Goal: Information Seeking & Learning: Find specific fact

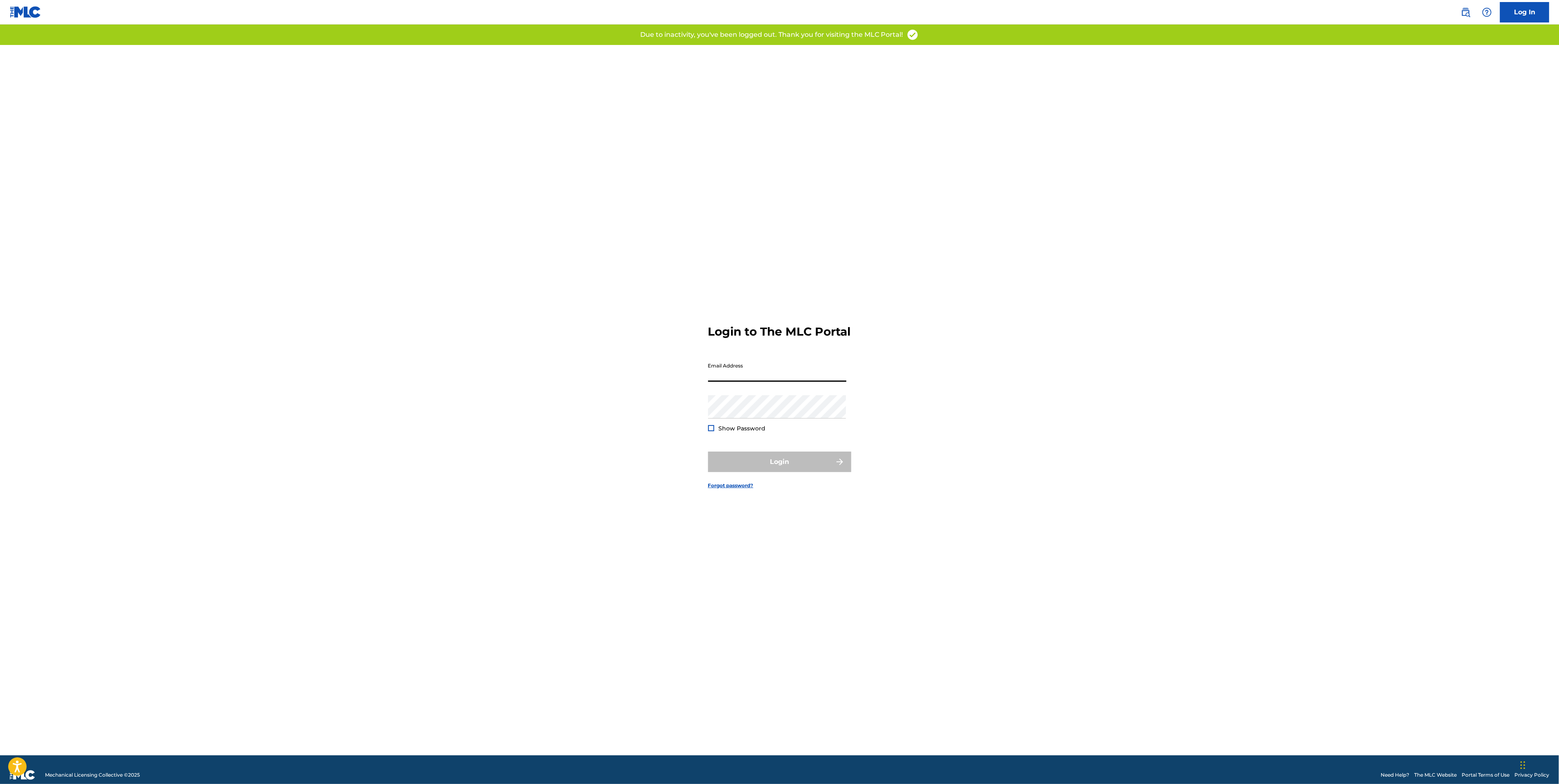
click at [718, 376] on input "Email Address" at bounding box center [777, 370] width 138 height 24
type input "[EMAIL_ADDRESS][DOMAIN_NAME]"
click at [752, 470] on button "Login" at bounding box center [780, 462] width 143 height 21
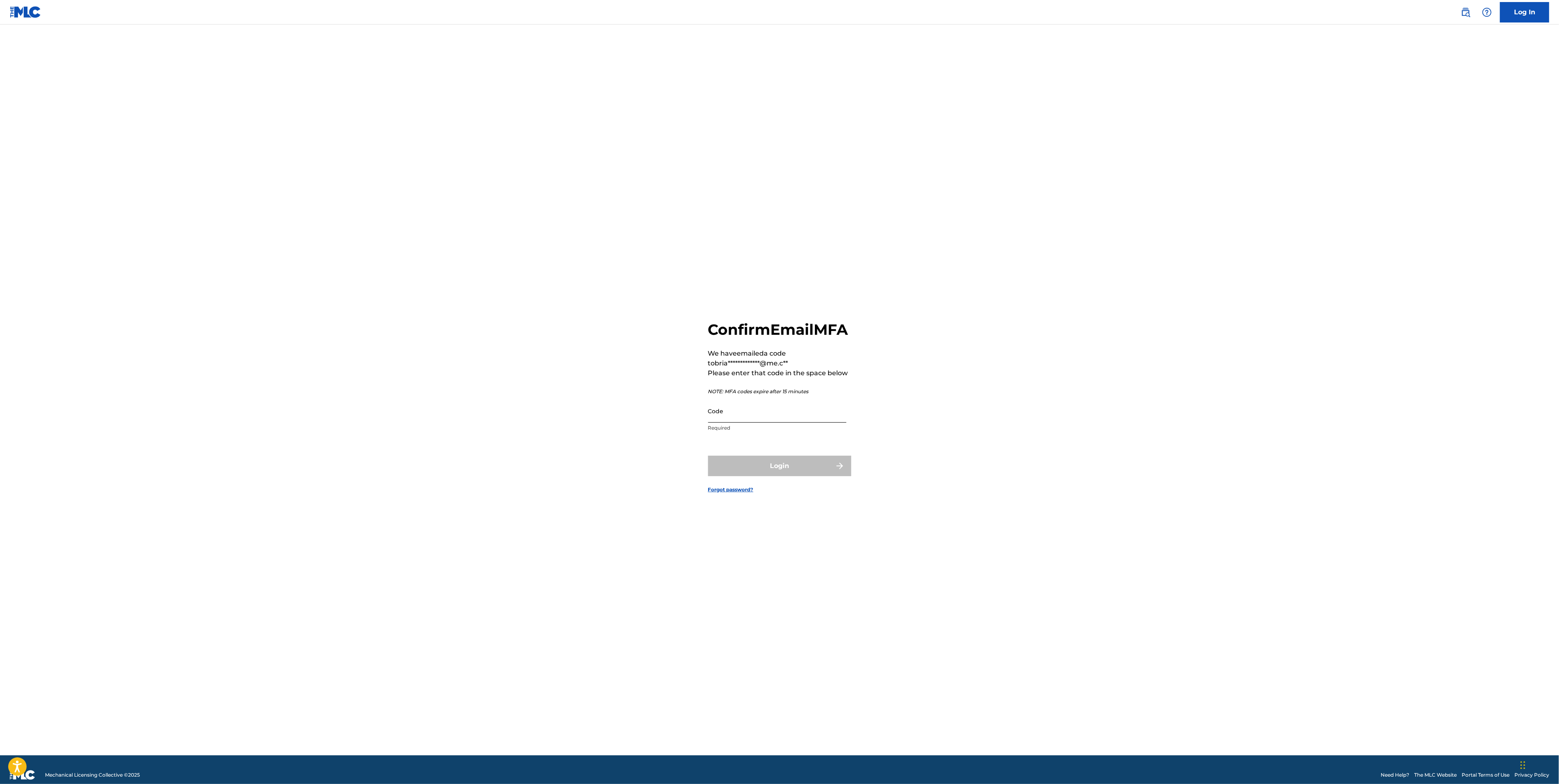
click at [770, 423] on input "Code" at bounding box center [777, 411] width 138 height 24
click at [438, 570] on main "**********" at bounding box center [780, 390] width 1559 height 731
click at [790, 418] on input "Code" at bounding box center [777, 411] width 138 height 24
paste input "943970"
type input "943970"
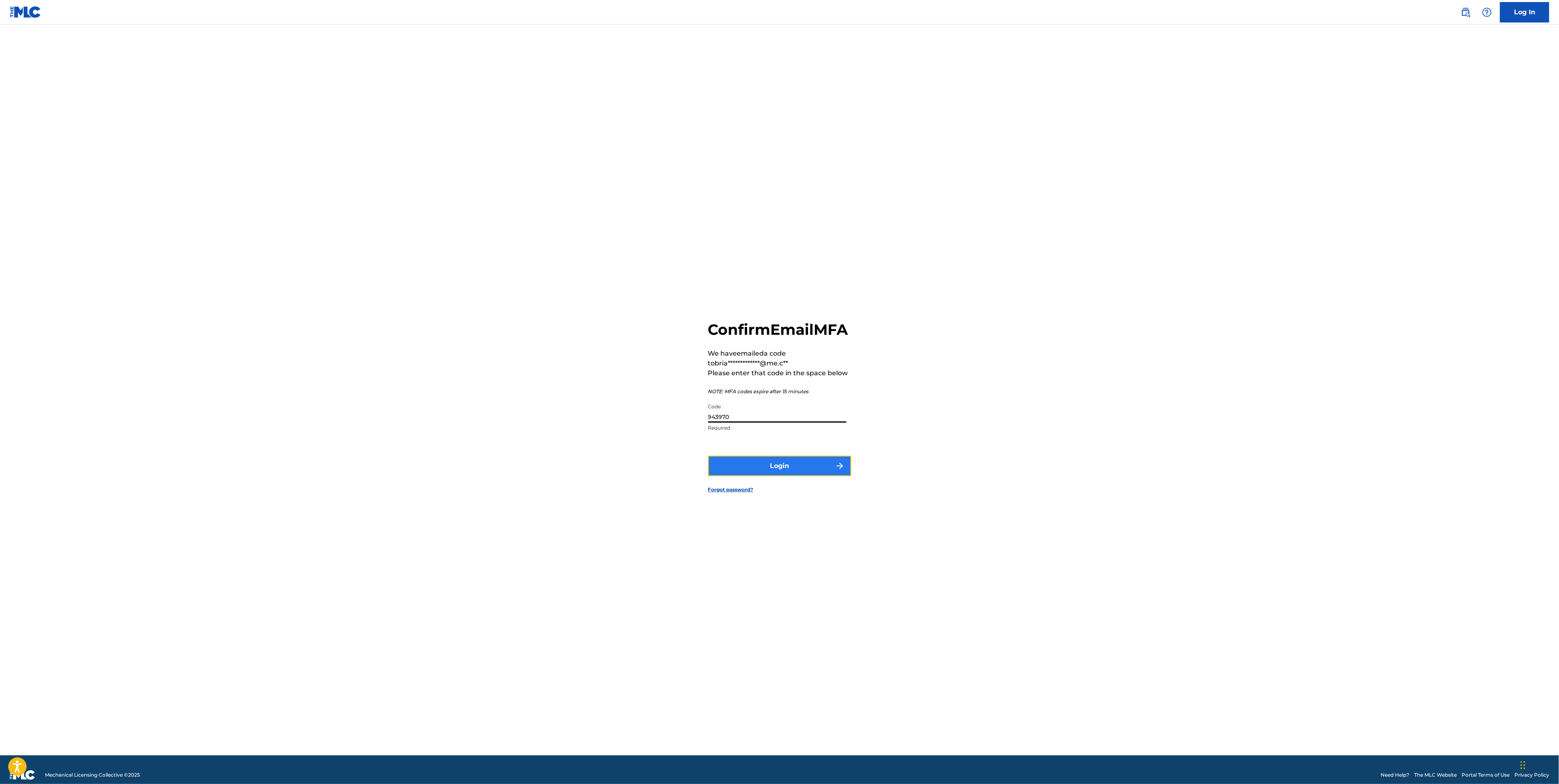
click at [789, 469] on button "Login" at bounding box center [780, 466] width 143 height 21
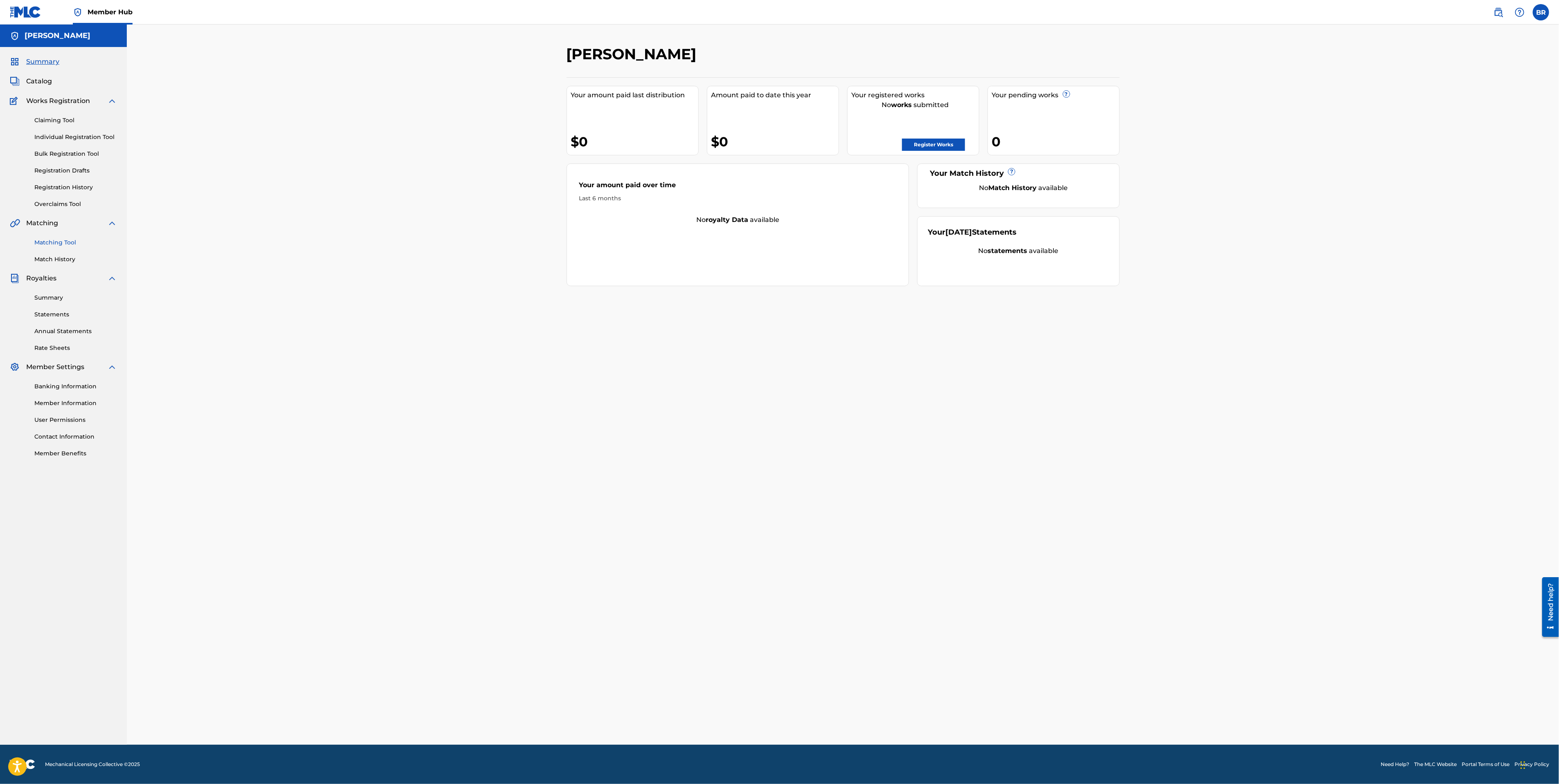
click at [61, 246] on link "Matching Tool" at bounding box center [76, 243] width 83 height 8
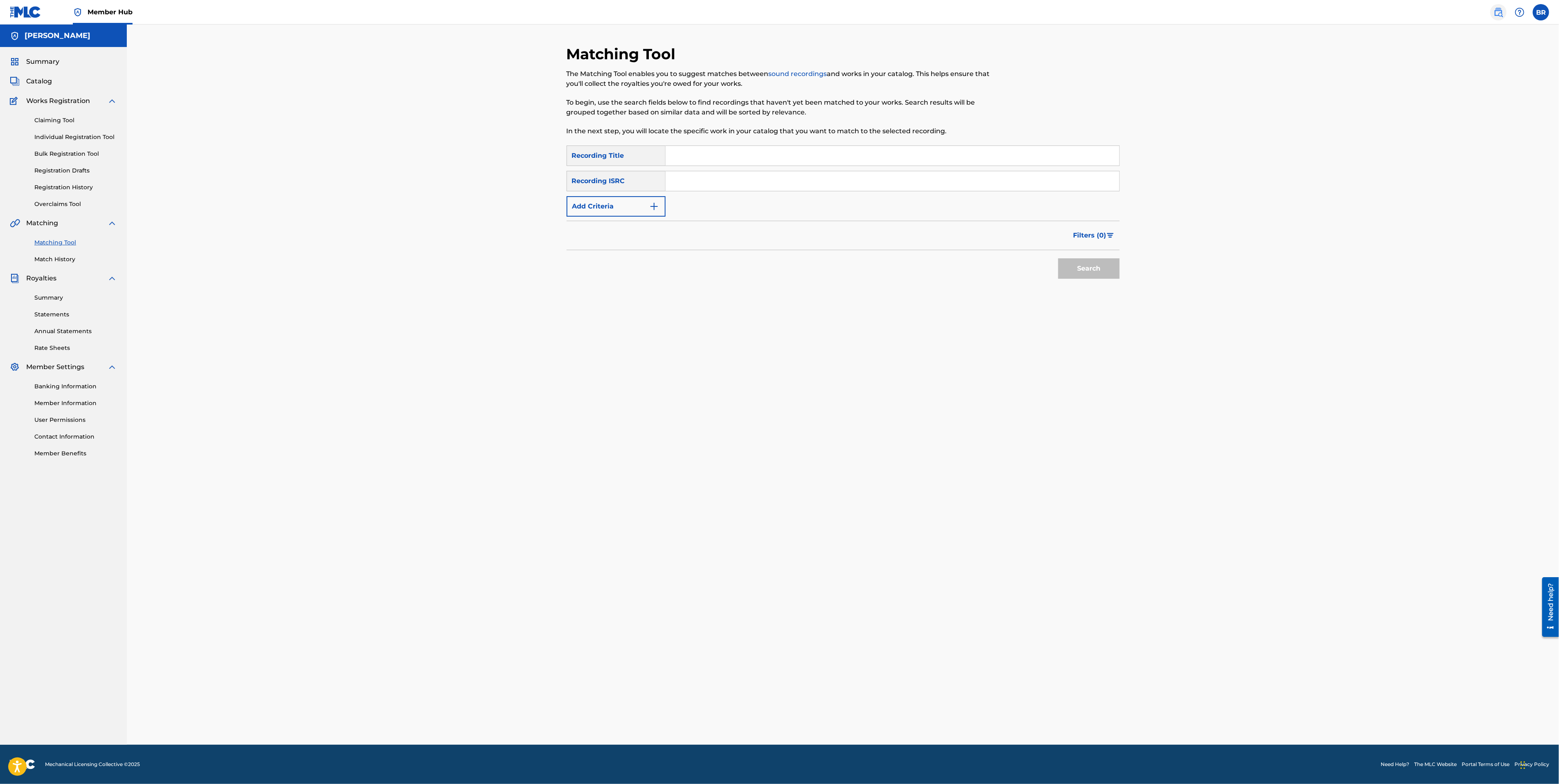
click at [1497, 13] on img at bounding box center [1498, 12] width 10 height 10
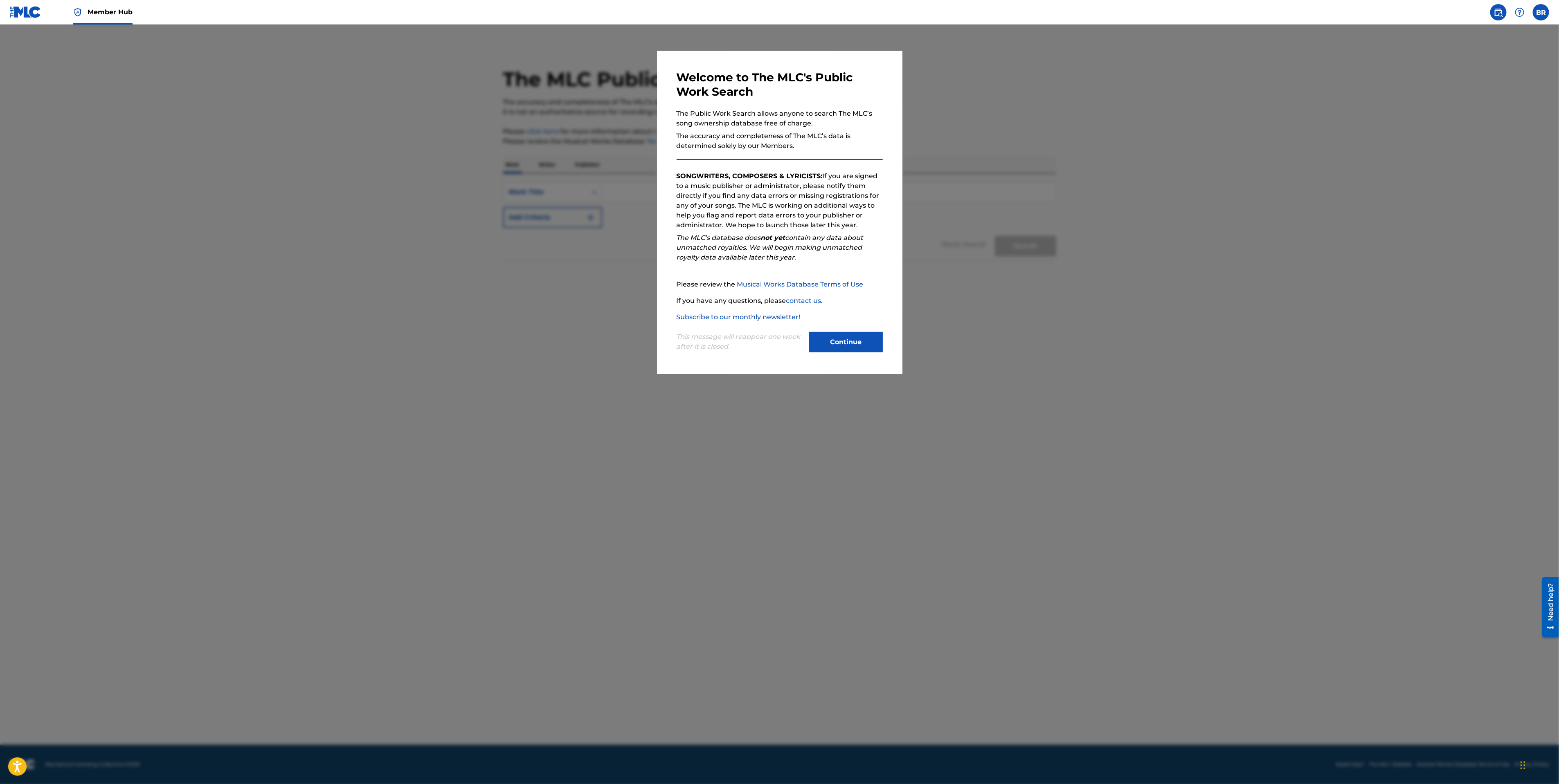
click at [862, 359] on div "Welcome to The MLC's Public Work Search The Public Work Search allows anyone to…" at bounding box center [780, 212] width 246 height 324
click at [860, 353] on button "Continue" at bounding box center [846, 342] width 74 height 21
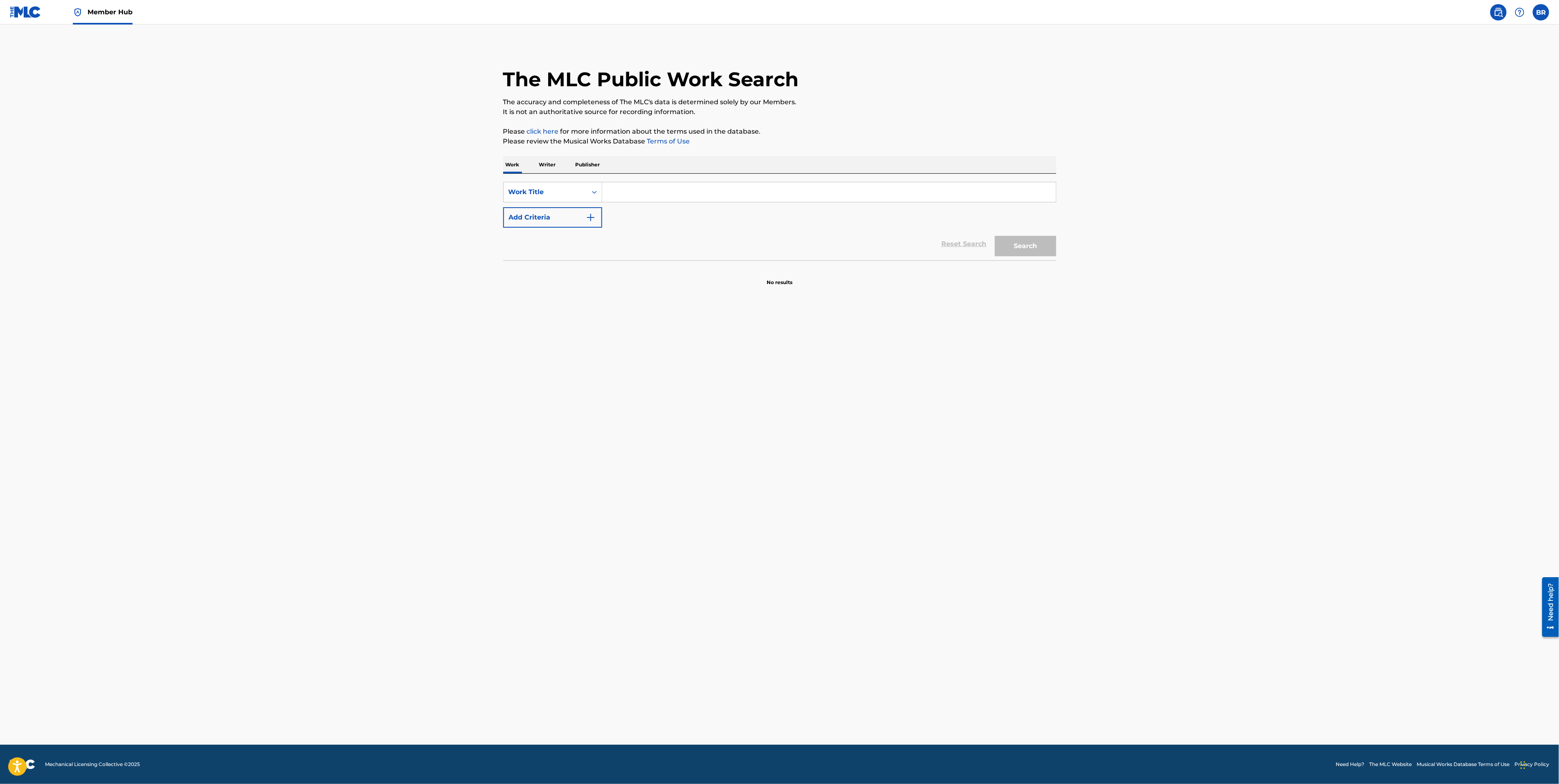
click at [549, 164] on p "Writer" at bounding box center [548, 165] width 22 height 17
click at [663, 195] on input "Search Form" at bounding box center [829, 192] width 454 height 19
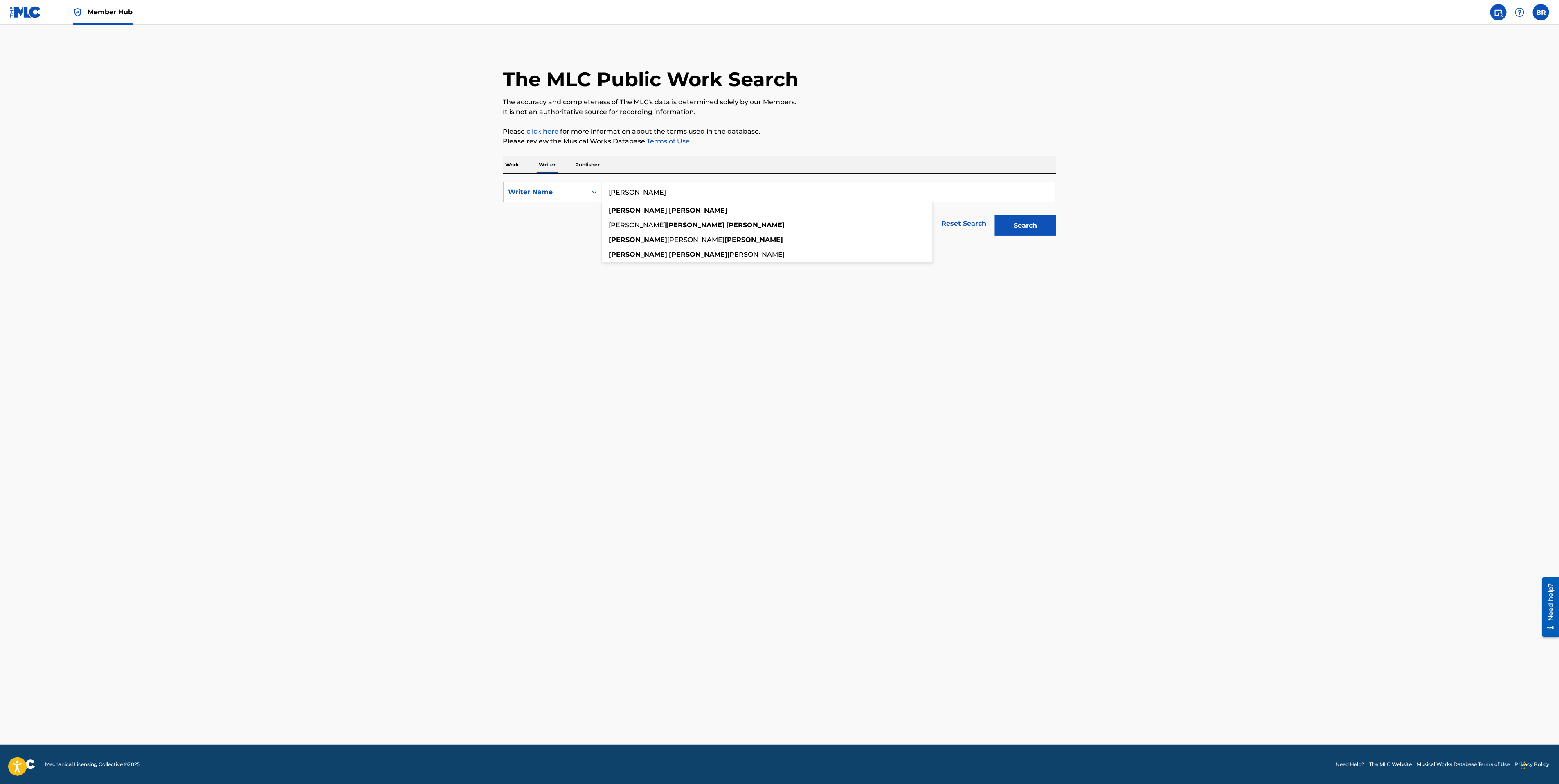
type input "[PERSON_NAME]"
click at [995, 215] on button "Search" at bounding box center [1025, 226] width 61 height 21
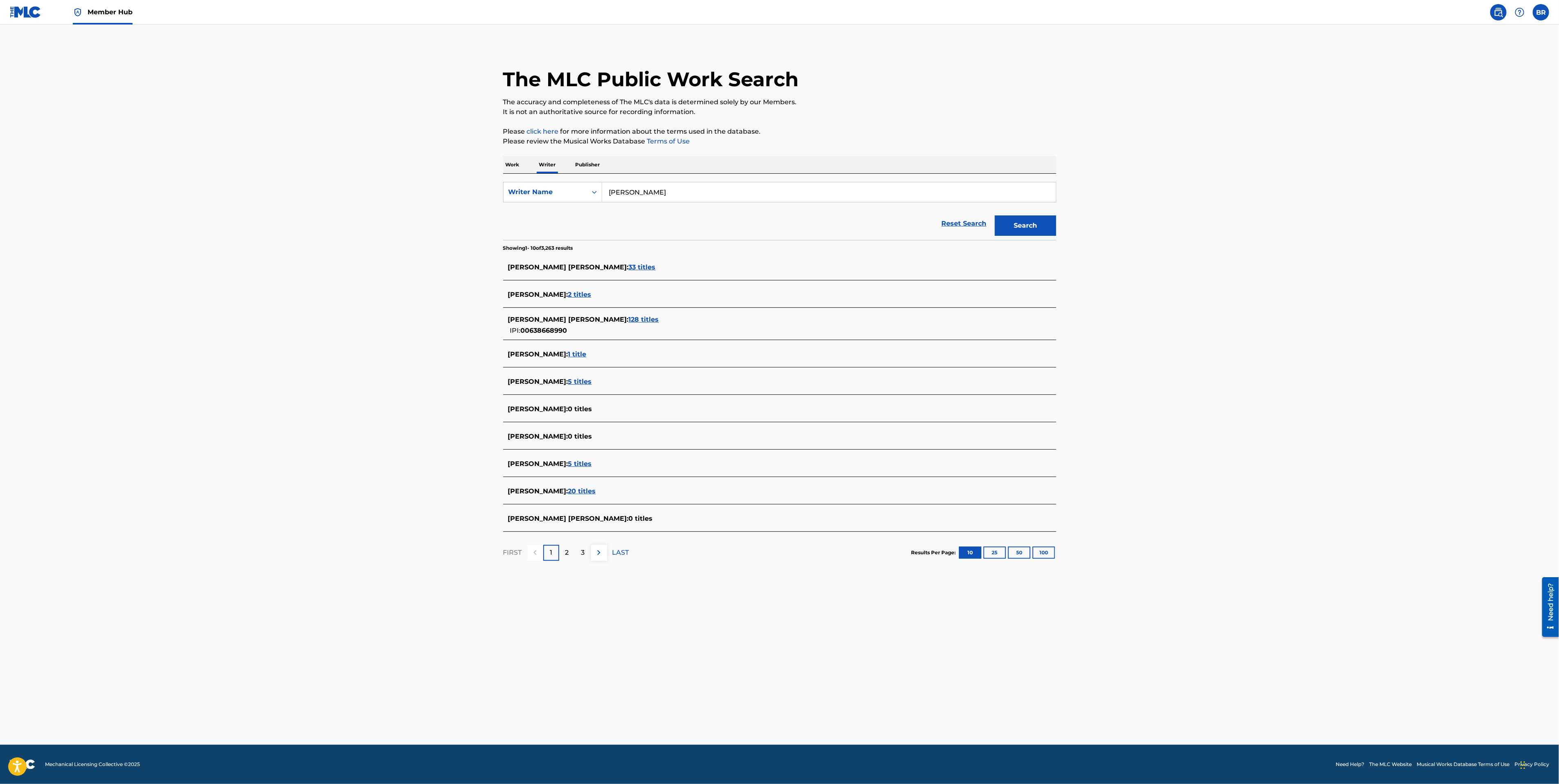
click at [629, 270] on span "33 titles" at bounding box center [642, 267] width 27 height 8
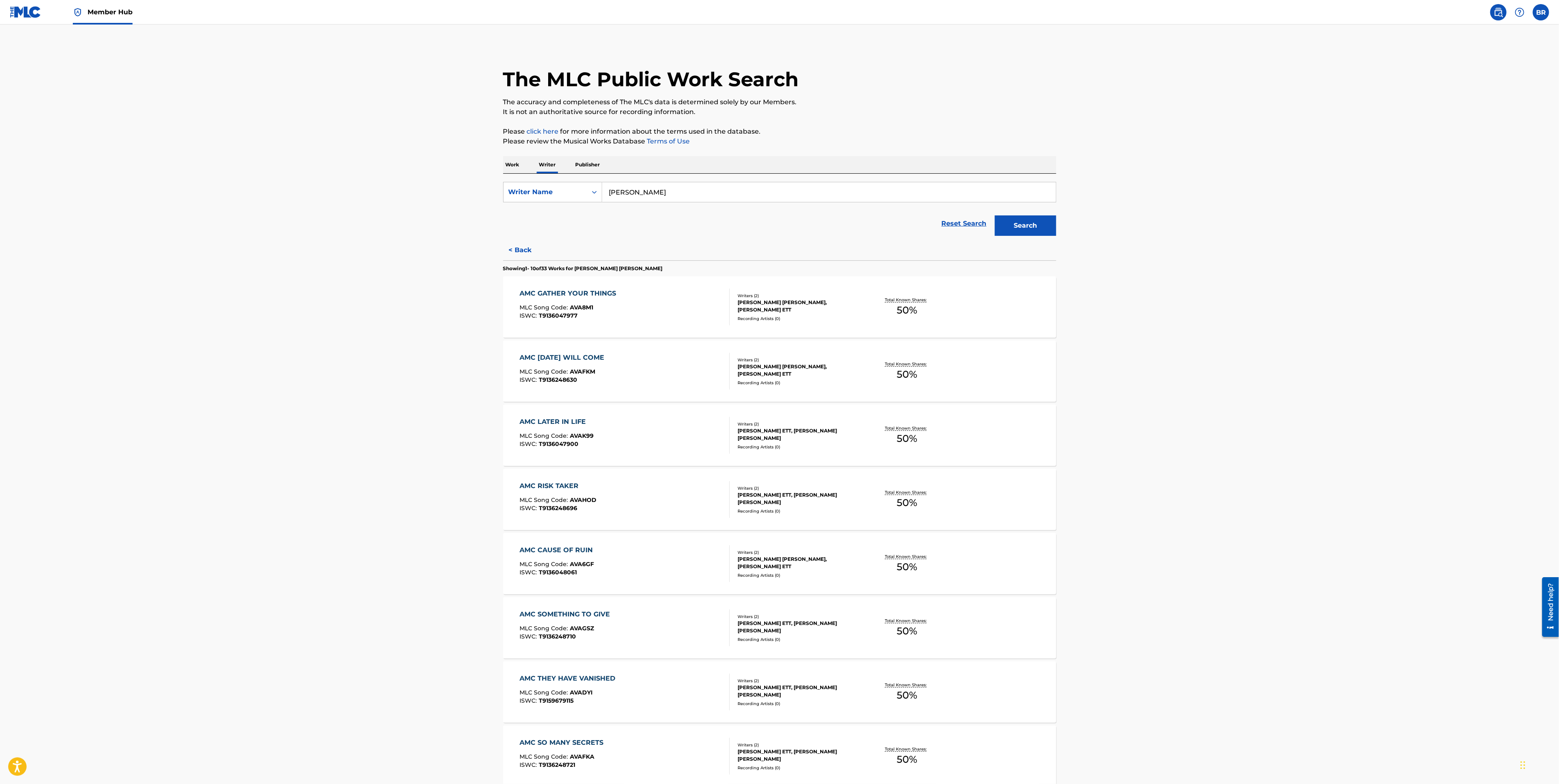
click at [588, 284] on div "AMC GATHER YOUR THINGS MLC Song Code : AVA8M1 ISWC : T9136047977 Writers ( 2 ) …" at bounding box center [780, 307] width 553 height 61
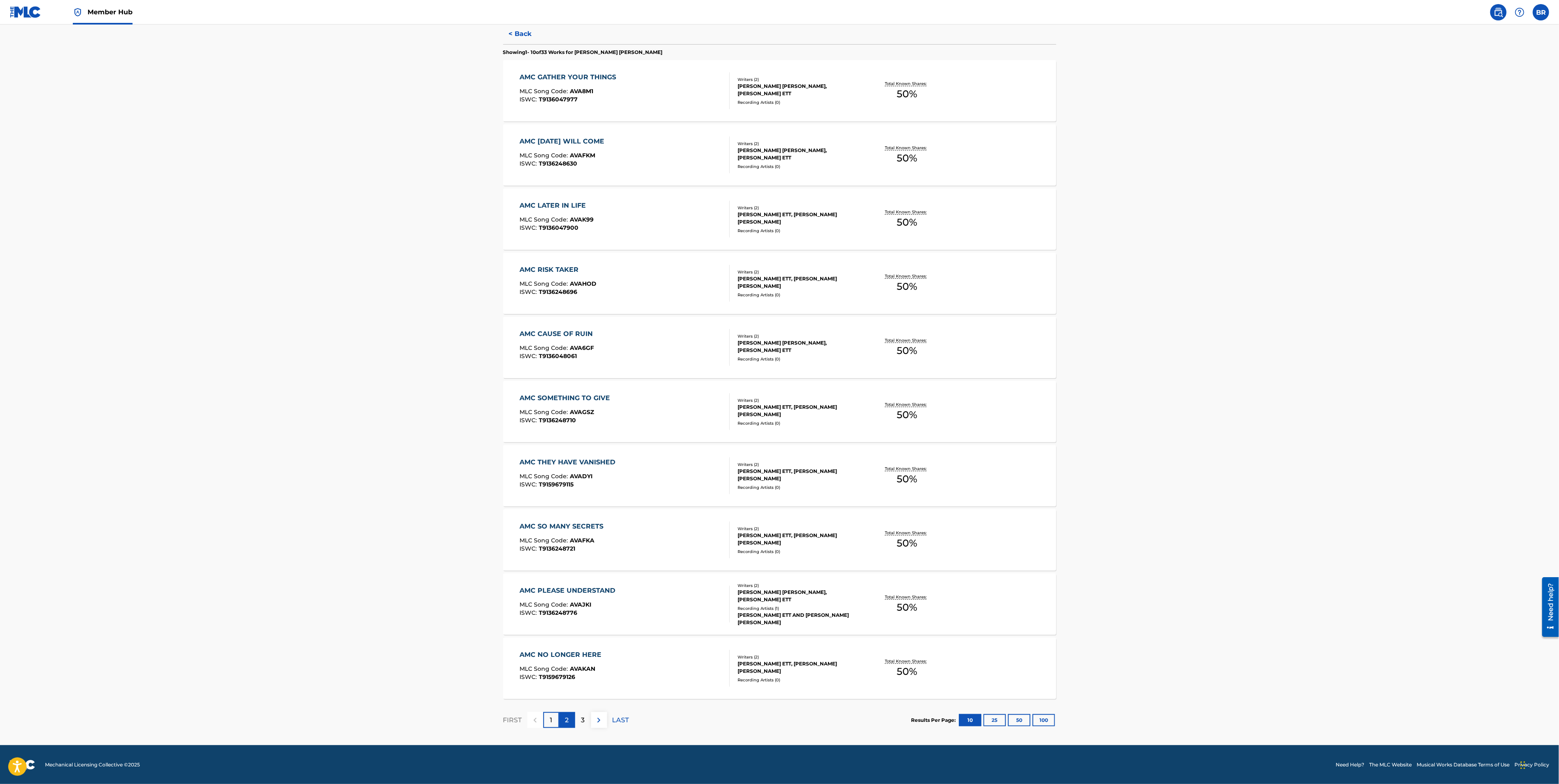
click at [572, 721] on div "2" at bounding box center [567, 720] width 16 height 16
click at [586, 720] on div "3" at bounding box center [583, 720] width 16 height 16
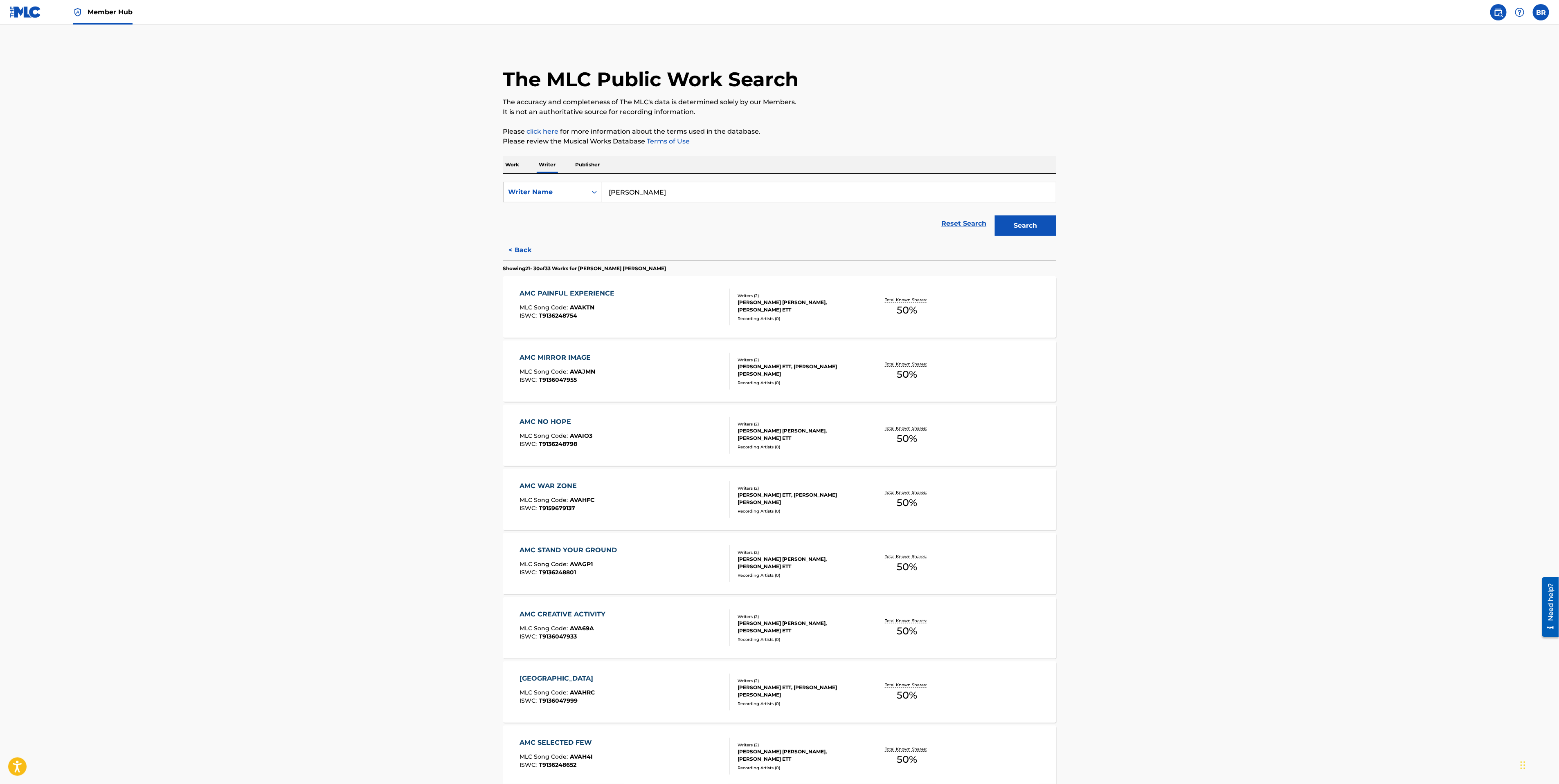
click at [617, 190] on input "[PERSON_NAME]" at bounding box center [829, 192] width 454 height 19
click at [747, 229] on div "[PERSON_NAME]" at bounding box center [767, 225] width 330 height 15
type input "[PERSON_NAME]"
click at [1019, 229] on button "Search" at bounding box center [1025, 226] width 61 height 21
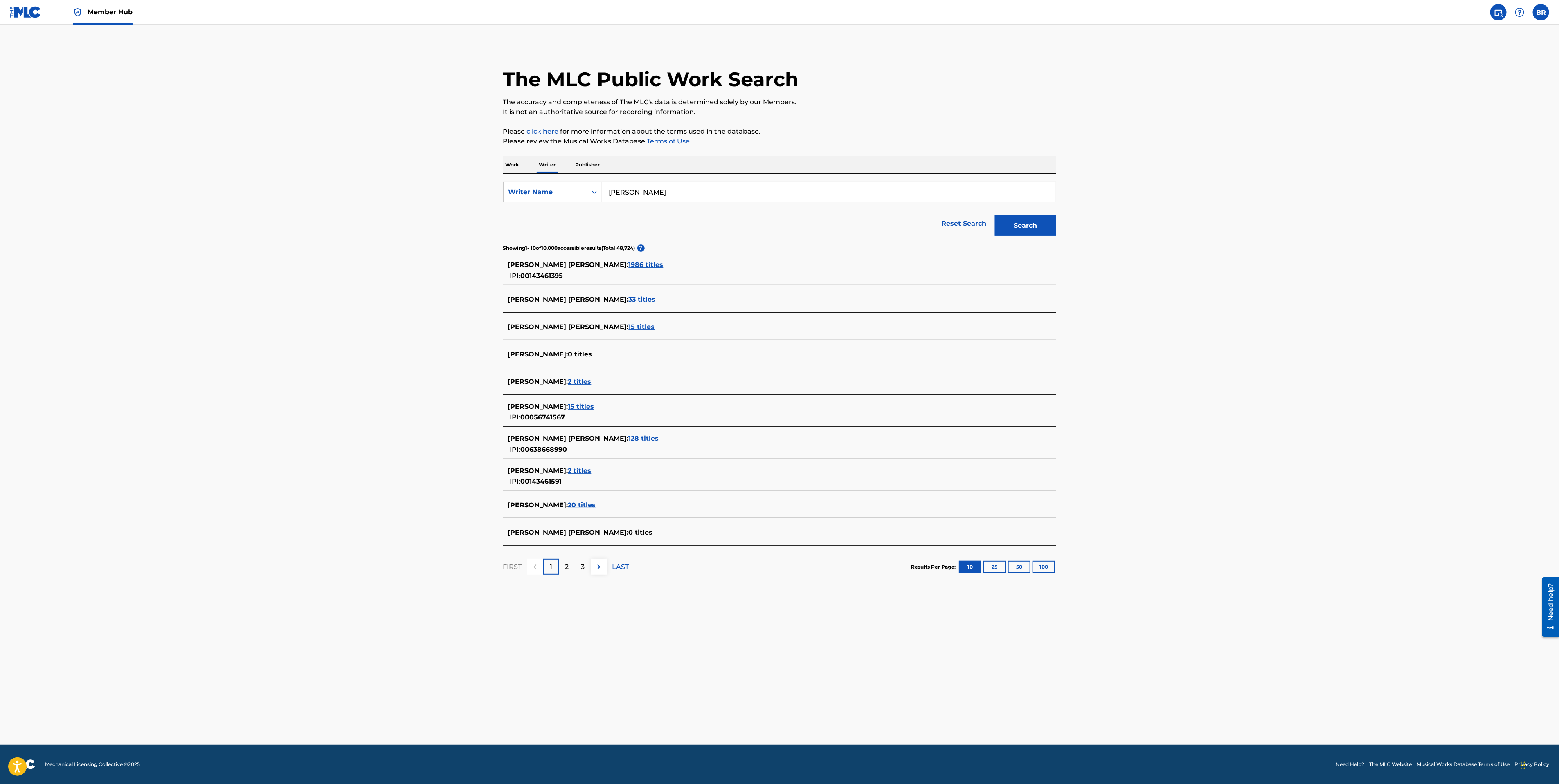
click at [629, 328] on span "15 titles" at bounding box center [642, 327] width 26 height 8
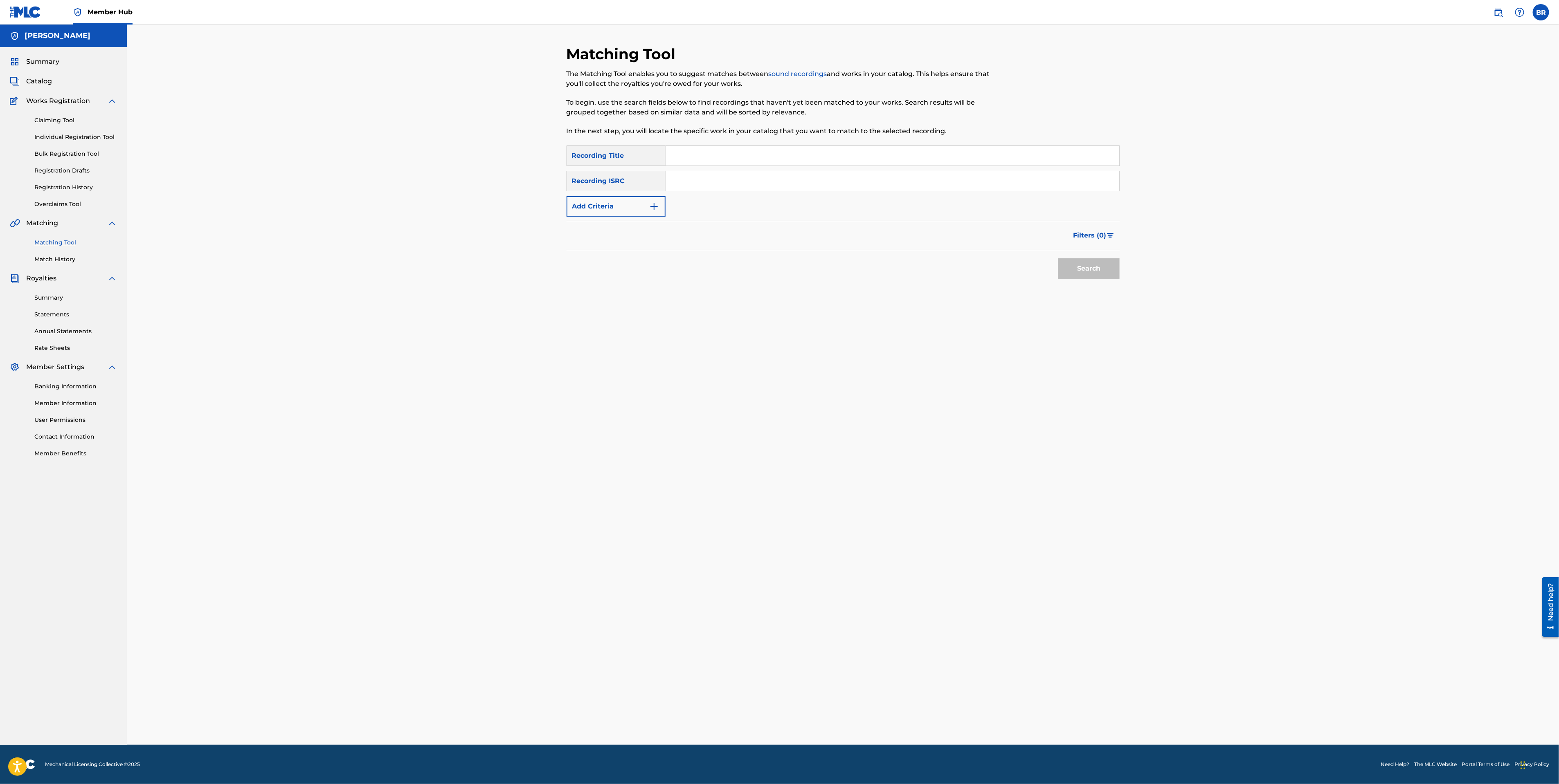
click at [719, 142] on div "Matching Tool The Matching Tool enables you to suggest matches between sound re…" at bounding box center [780, 95] width 426 height 100
click at [649, 210] on img "Search Form" at bounding box center [654, 206] width 10 height 10
click at [671, 210] on input "Search Form" at bounding box center [885, 206] width 439 height 19
type input "d"
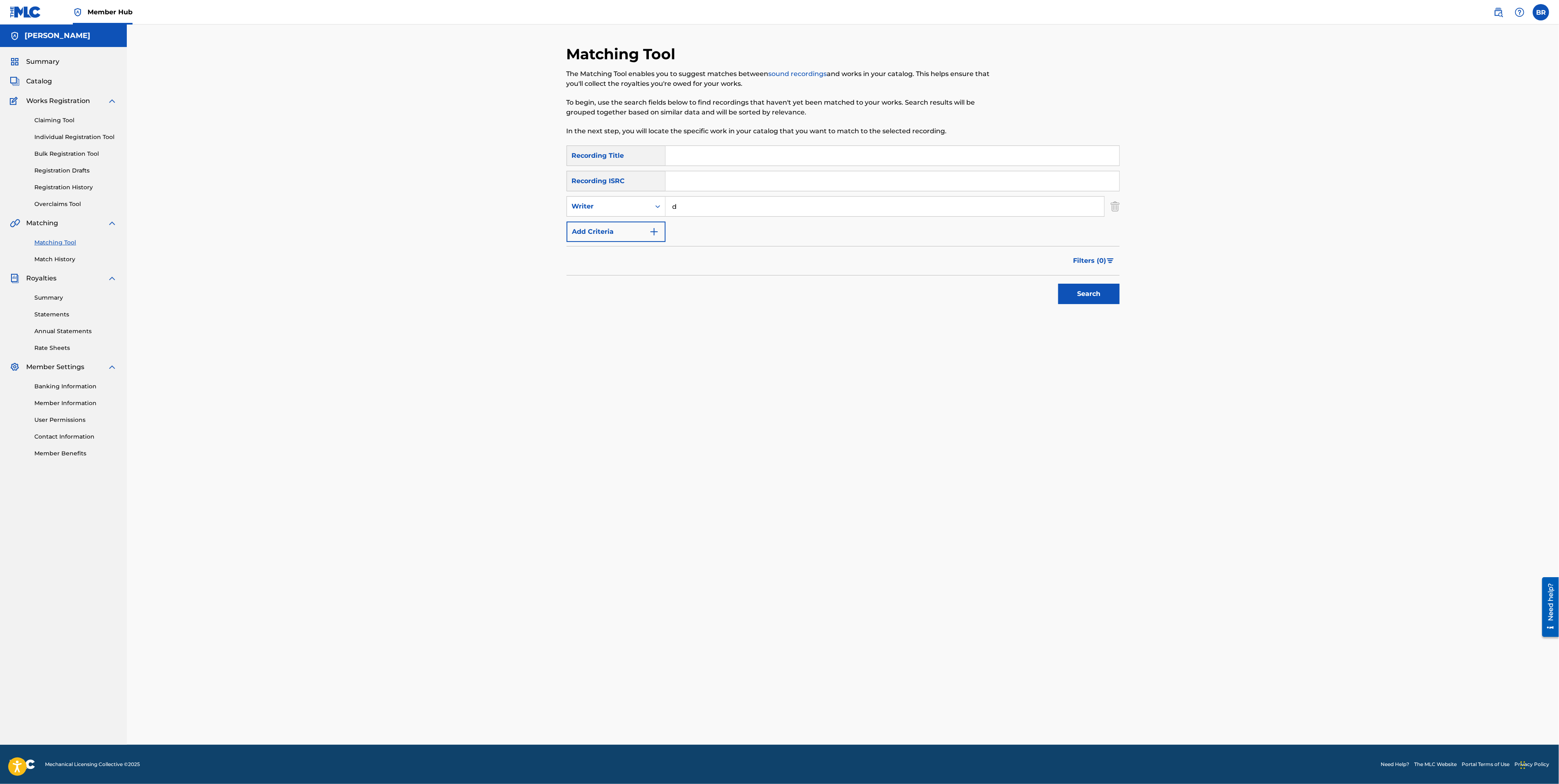
click at [1495, 21] on nav "Member Hub BR BR [PERSON_NAME] [EMAIL_ADDRESS][DOMAIN_NAME] Notification Prefer…" at bounding box center [780, 12] width 1559 height 25
click at [1495, 17] on link at bounding box center [1498, 12] width 16 height 16
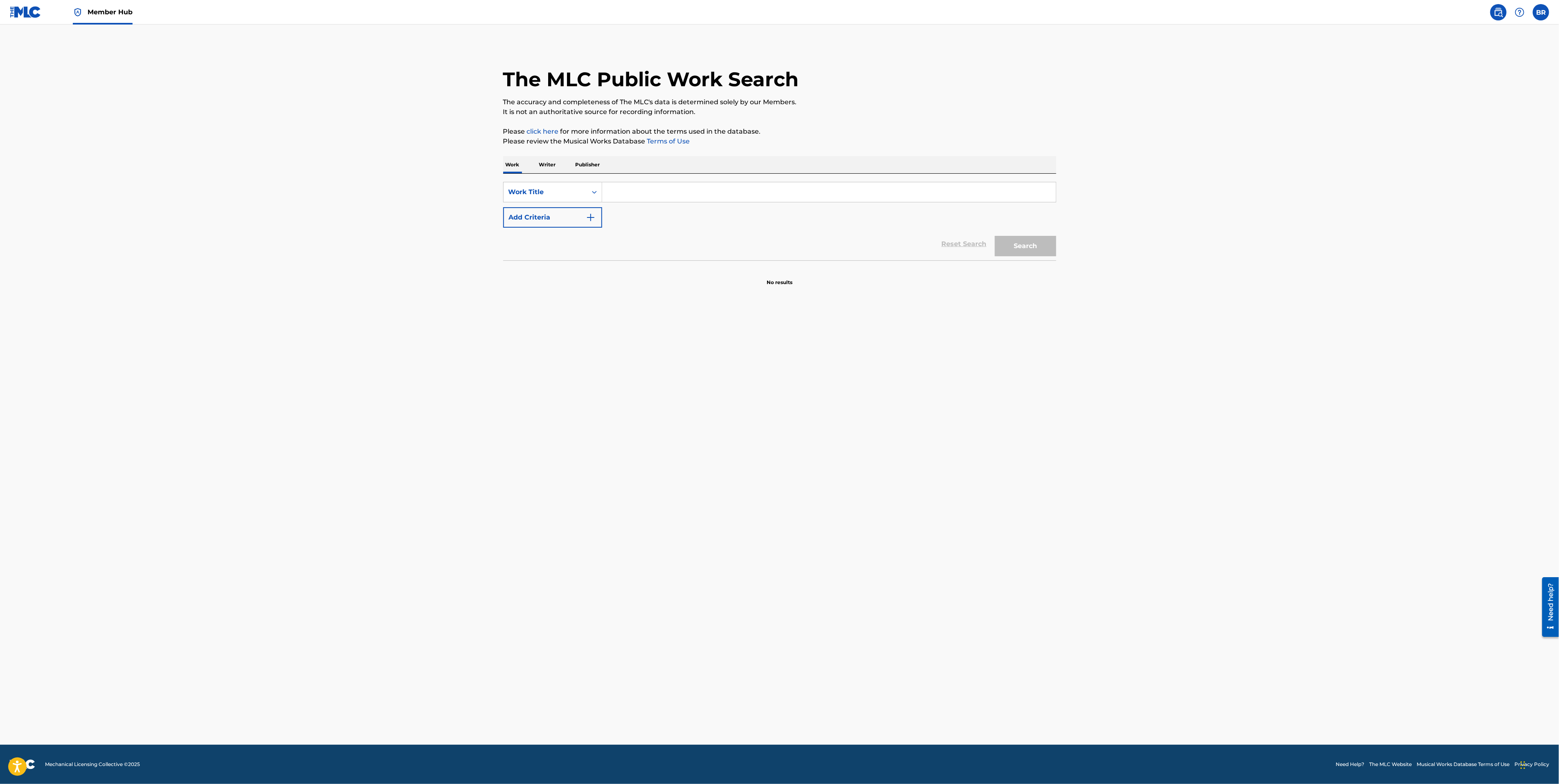
click at [553, 169] on p "Writer" at bounding box center [548, 165] width 22 height 17
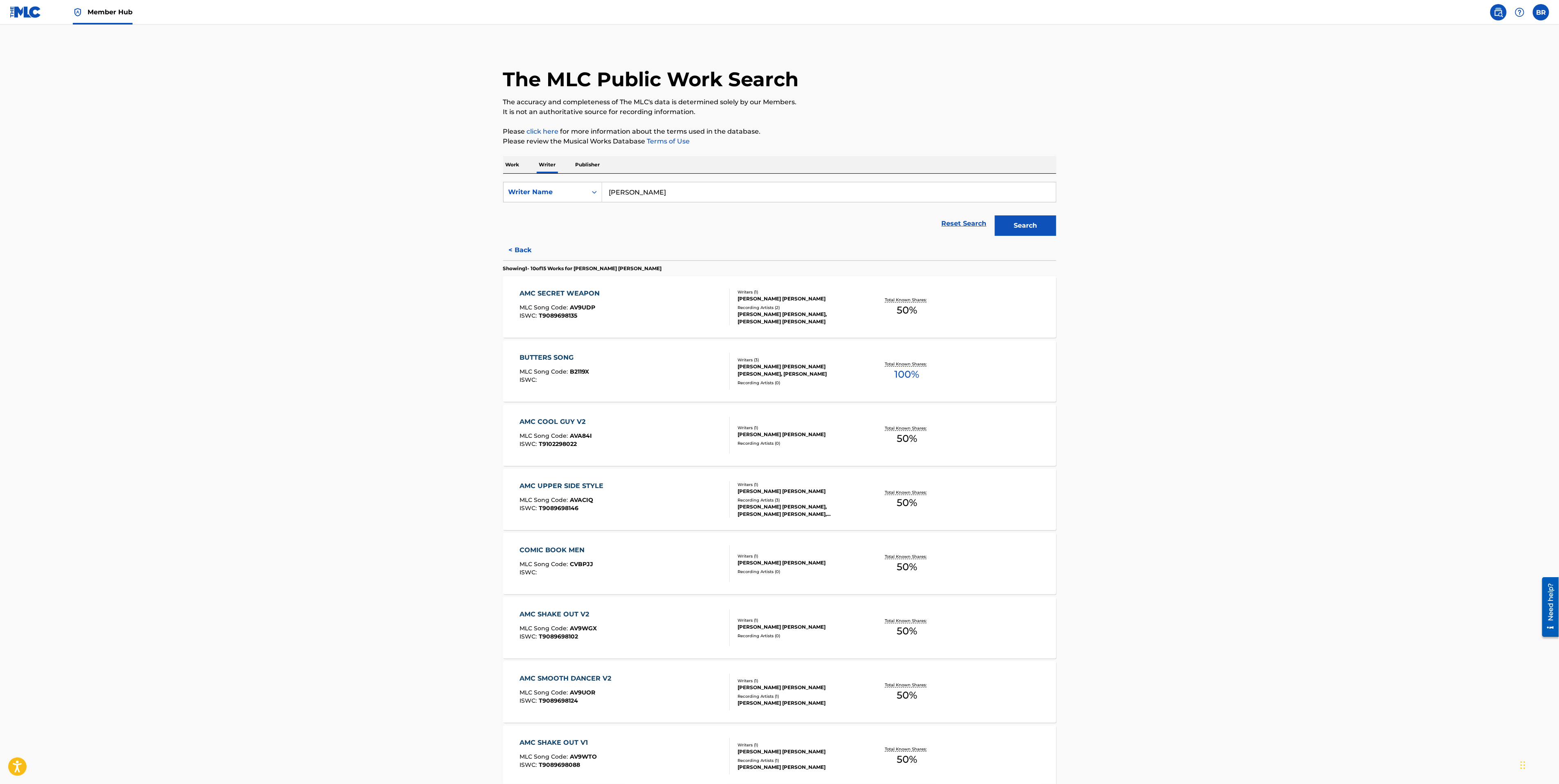
click at [619, 194] on input "[PERSON_NAME]" at bounding box center [829, 192] width 454 height 19
type input "[PERSON_NAME]"
click at [995, 215] on button "Search" at bounding box center [1025, 226] width 61 height 21
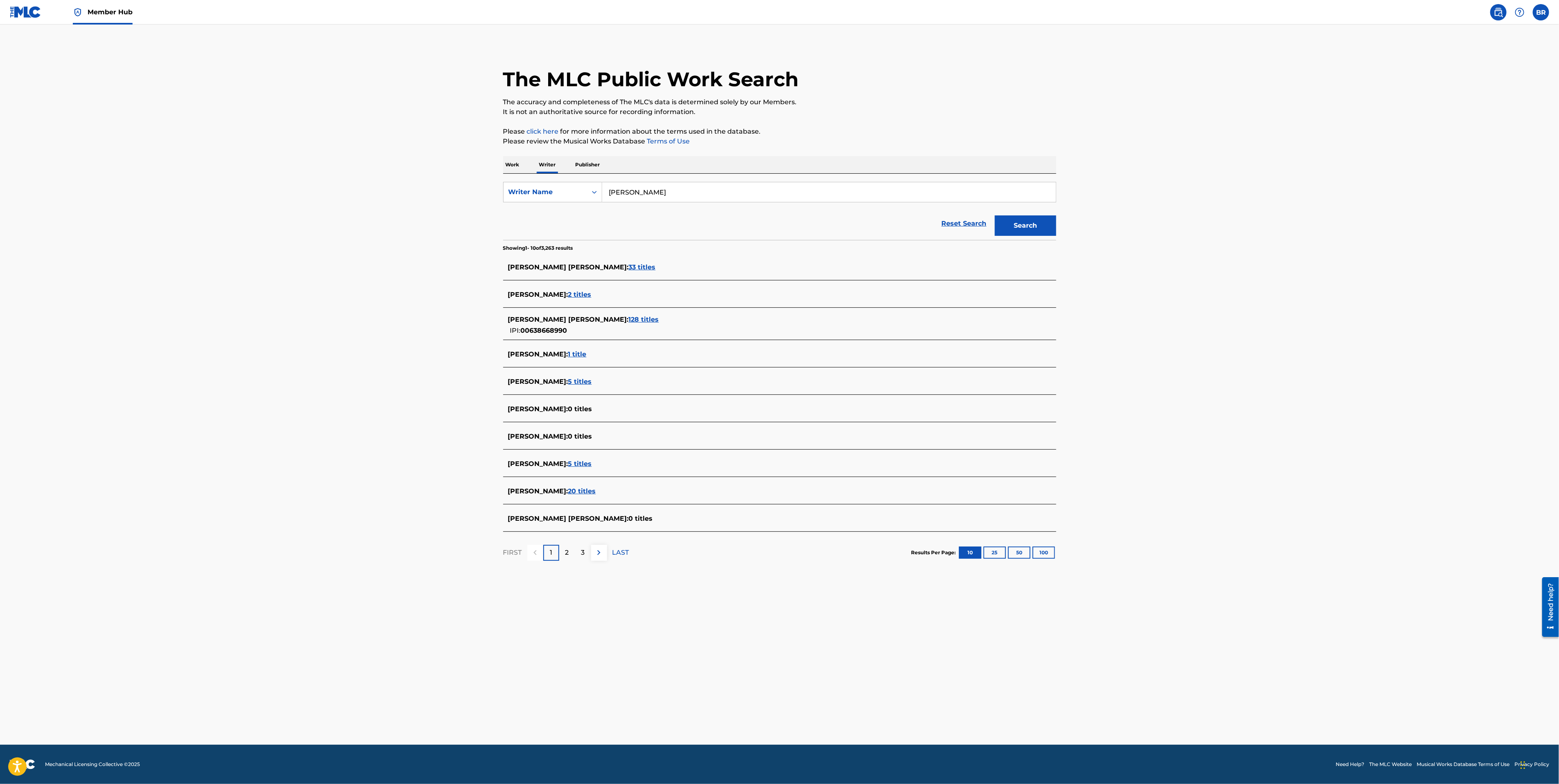
click at [629, 269] on span "33 titles" at bounding box center [642, 267] width 27 height 8
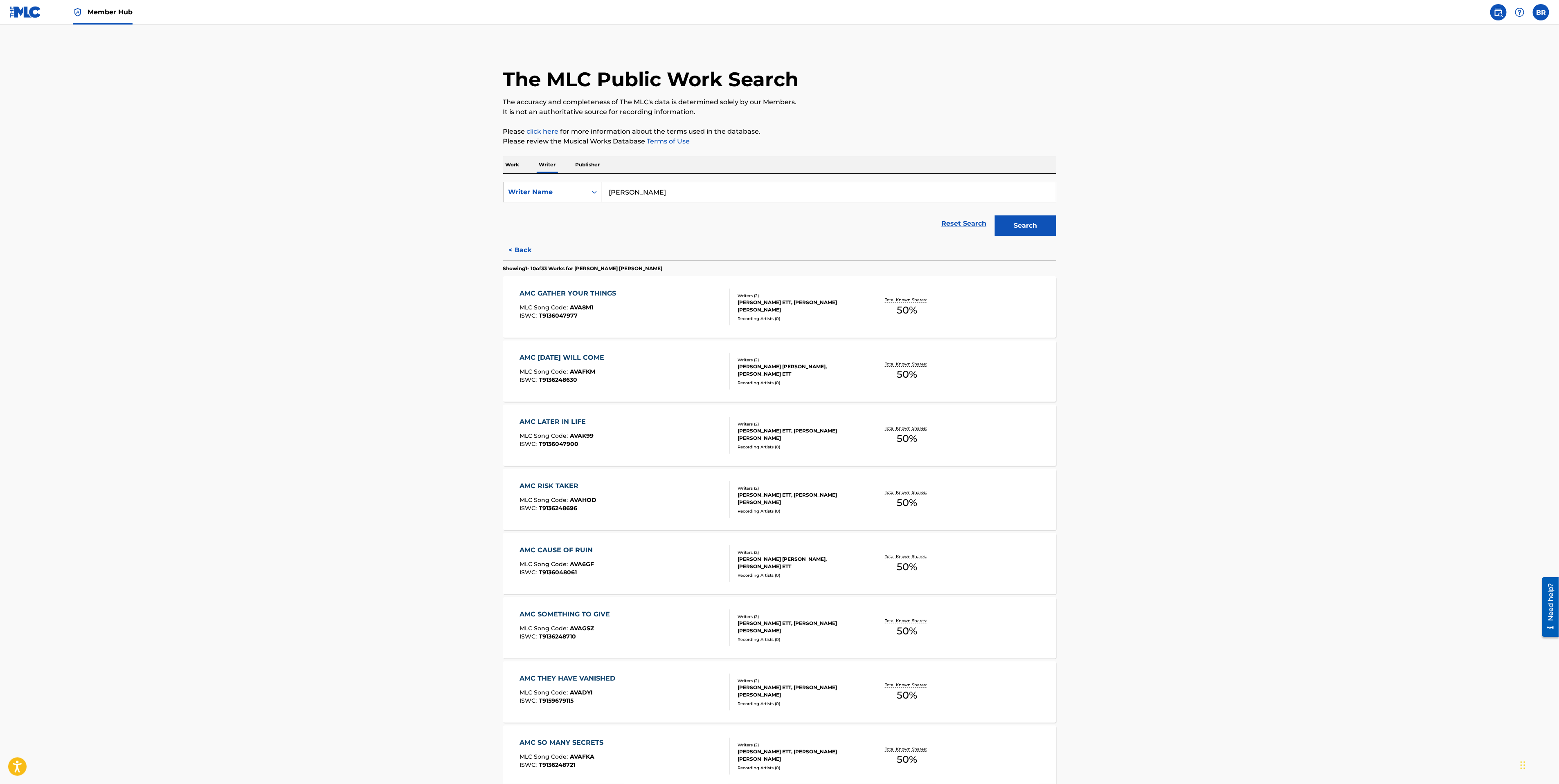
scroll to position [217, 0]
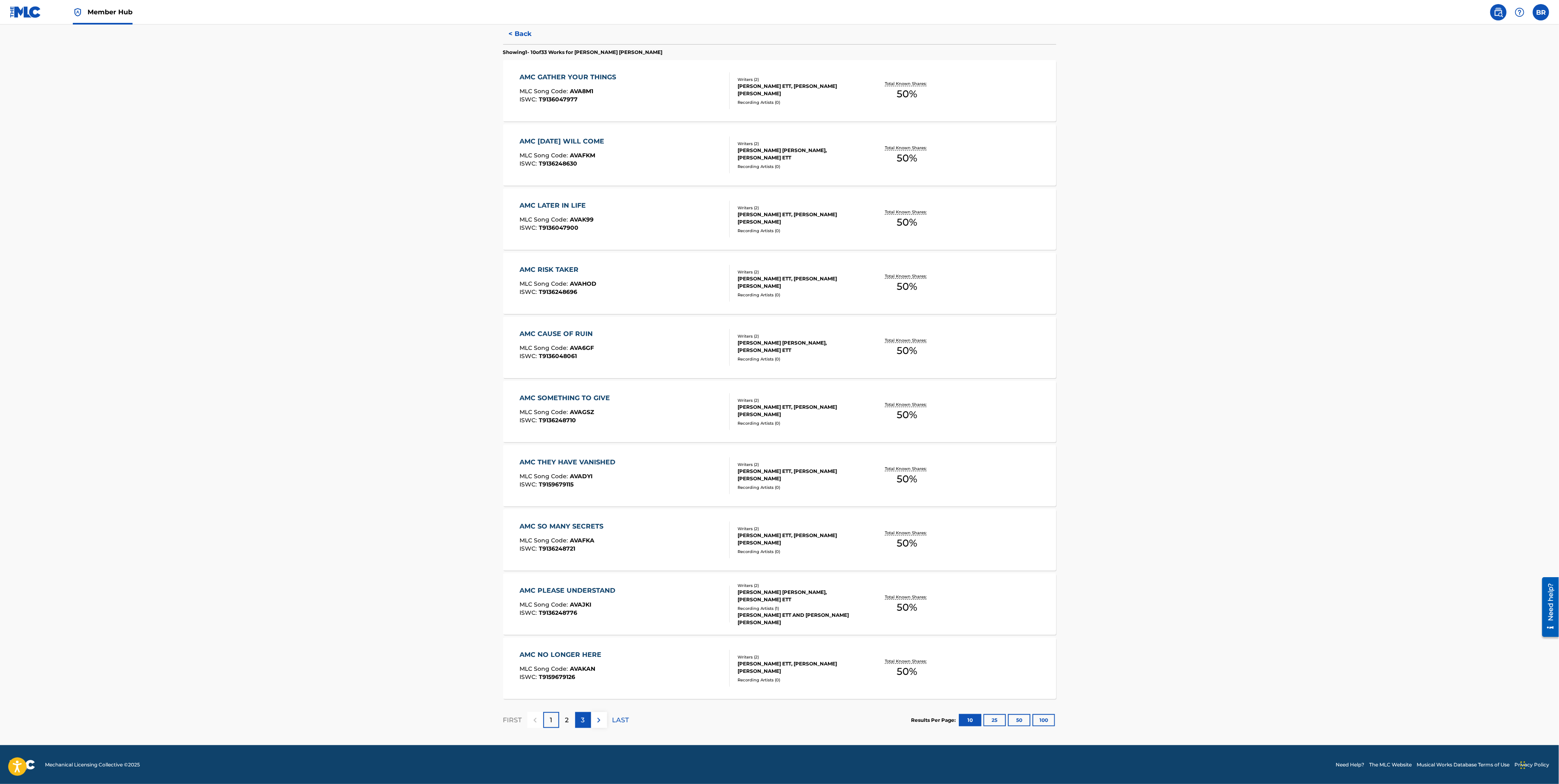
click at [582, 719] on p "3" at bounding box center [583, 720] width 4 height 10
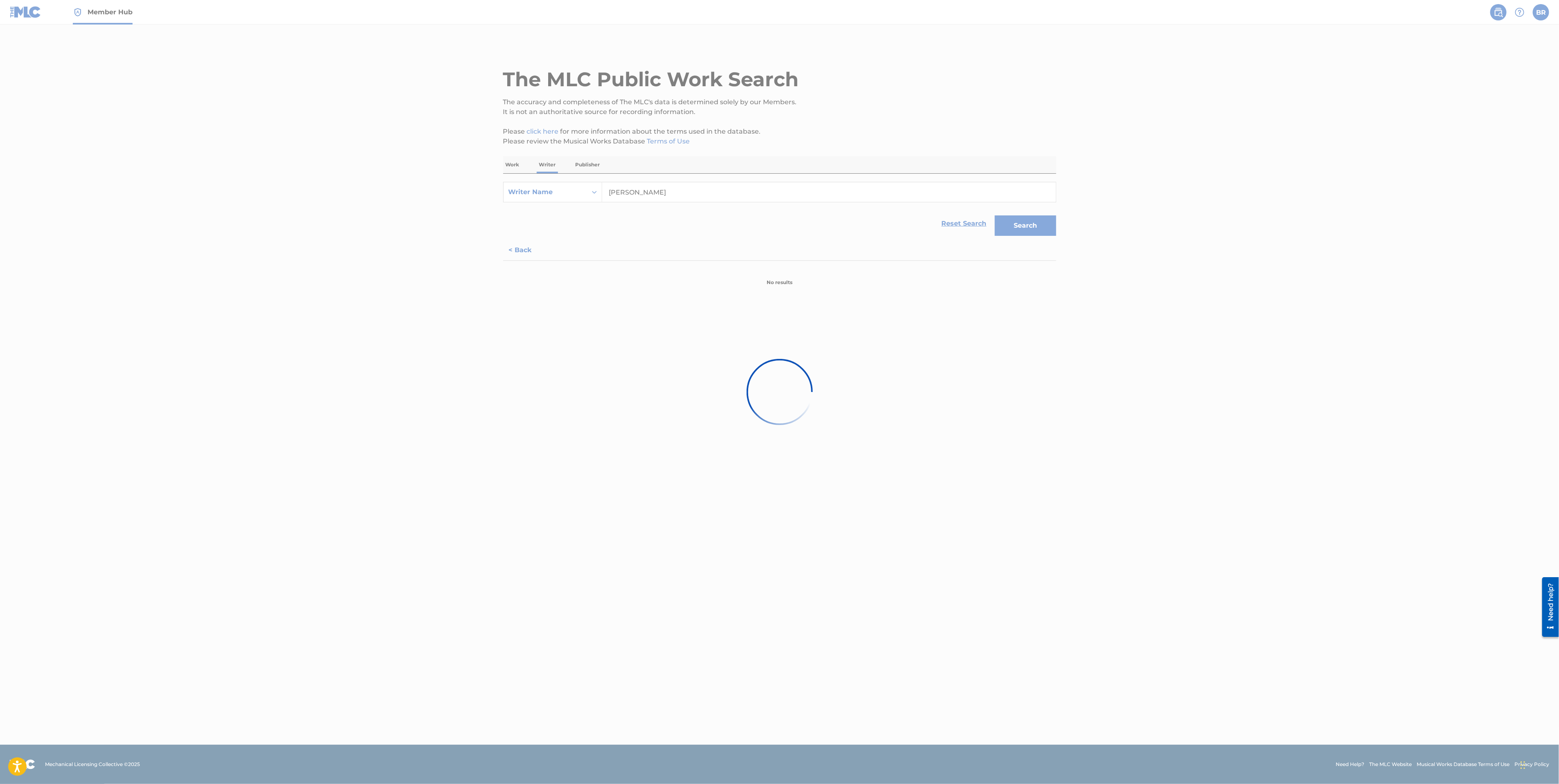
scroll to position [0, 0]
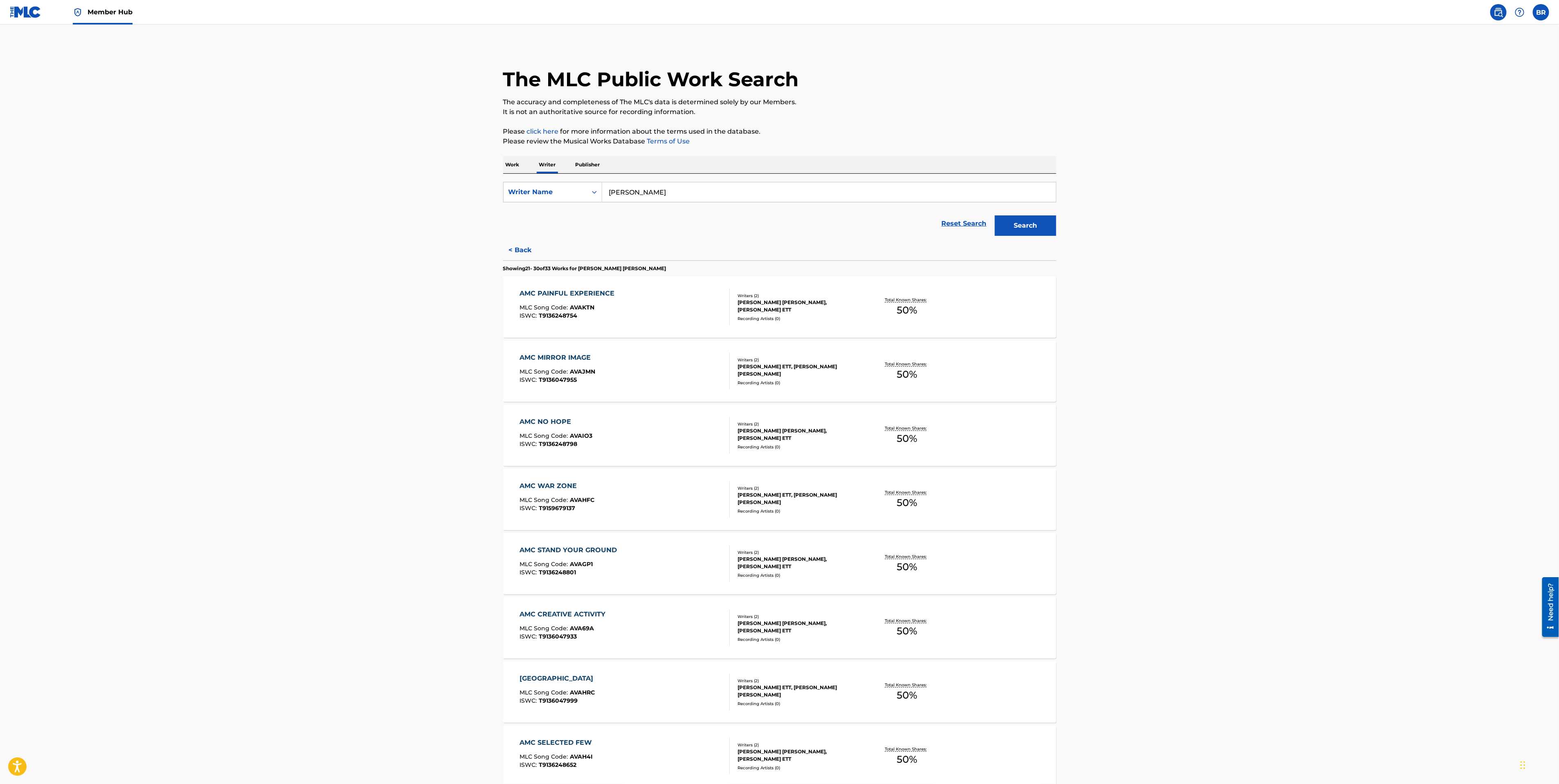
click at [696, 194] on input "[PERSON_NAME]" at bounding box center [829, 192] width 454 height 19
click at [1040, 219] on button "Search" at bounding box center [1025, 226] width 61 height 21
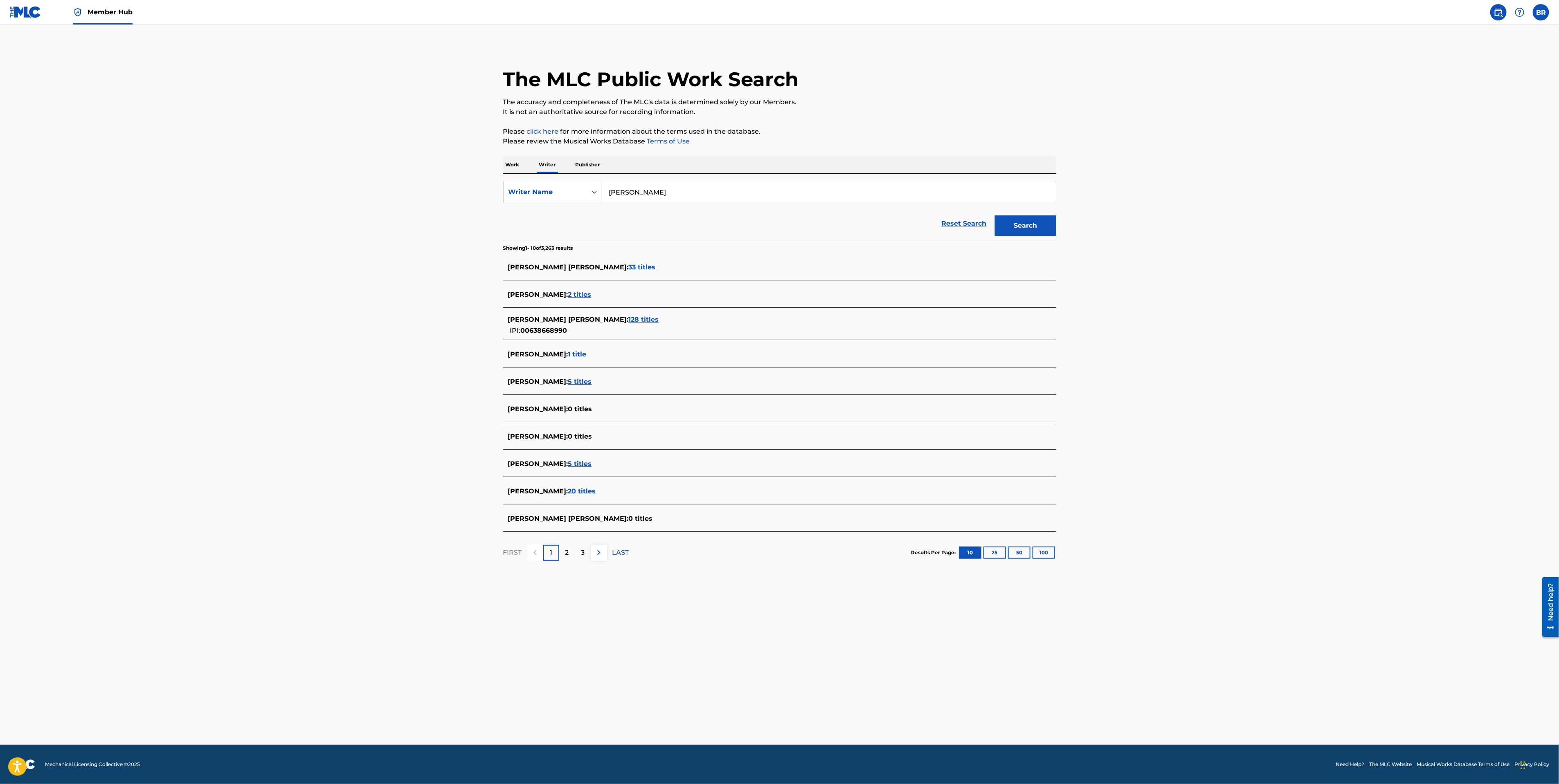
click at [629, 318] on span "128 titles" at bounding box center [644, 319] width 30 height 8
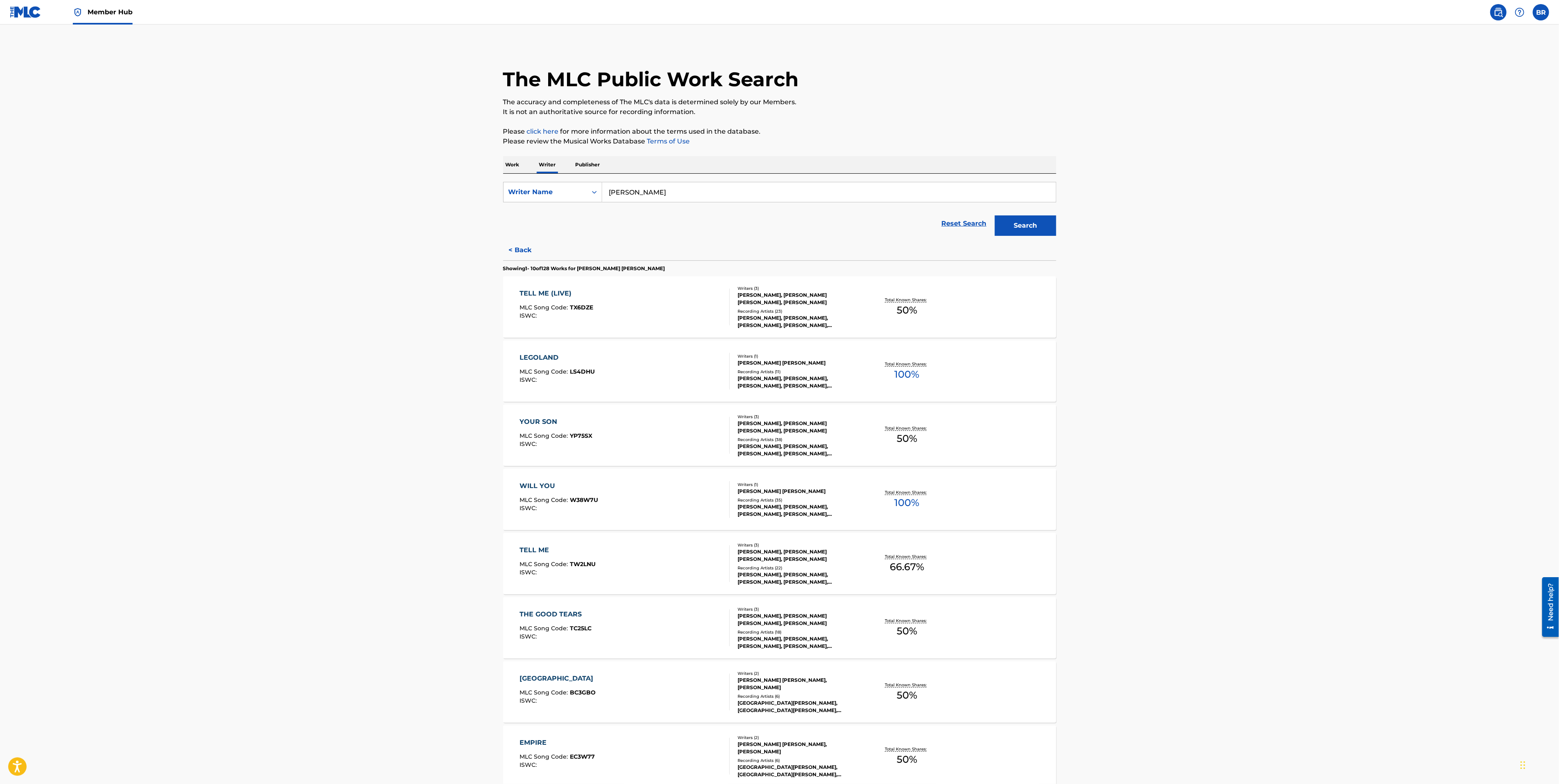
click at [570, 384] on div "LEGOLAND MLC Song Code : LS4DHU ISWC :" at bounding box center [557, 371] width 75 height 37
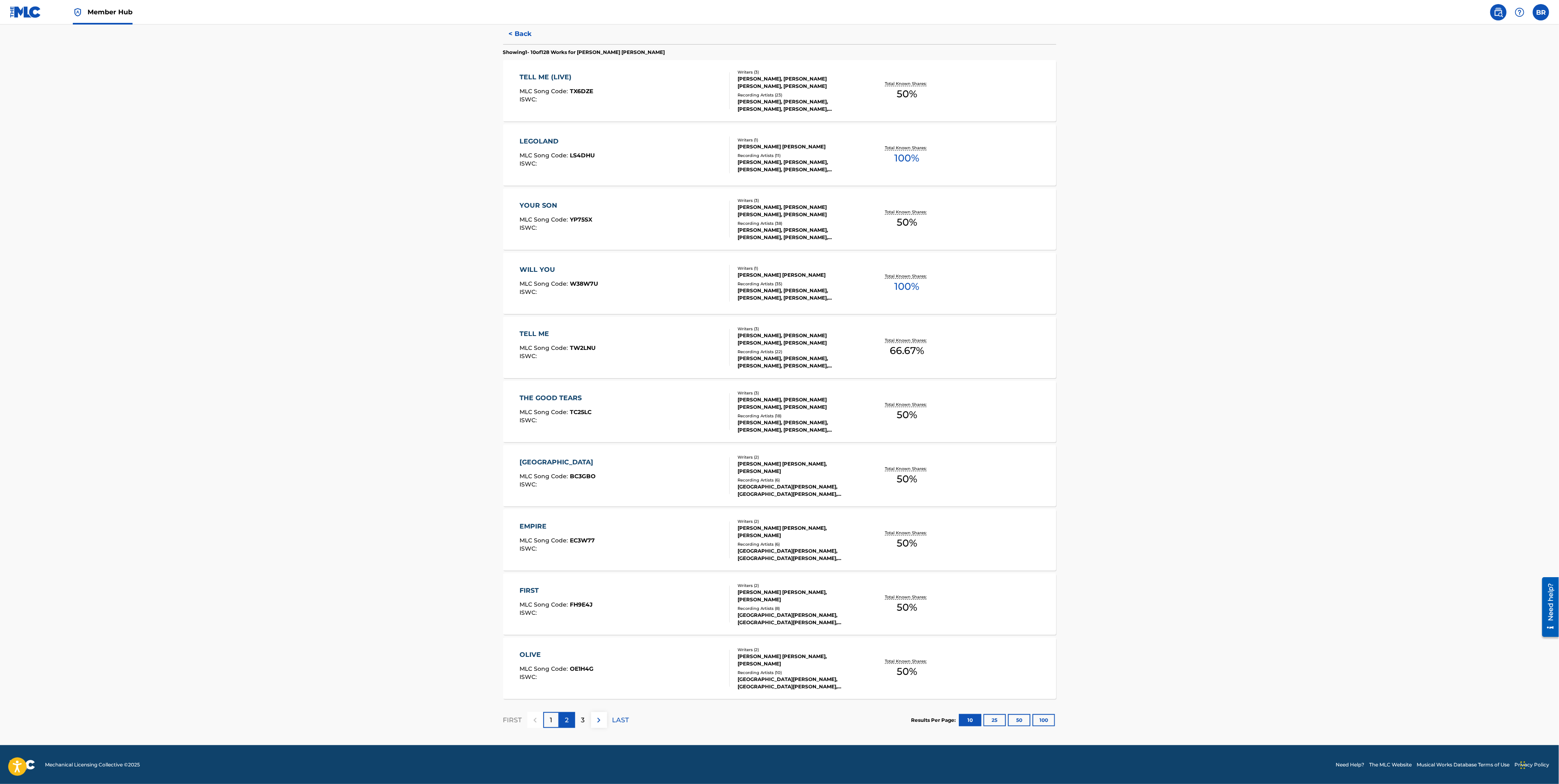
click at [565, 724] on p "2" at bounding box center [567, 720] width 4 height 10
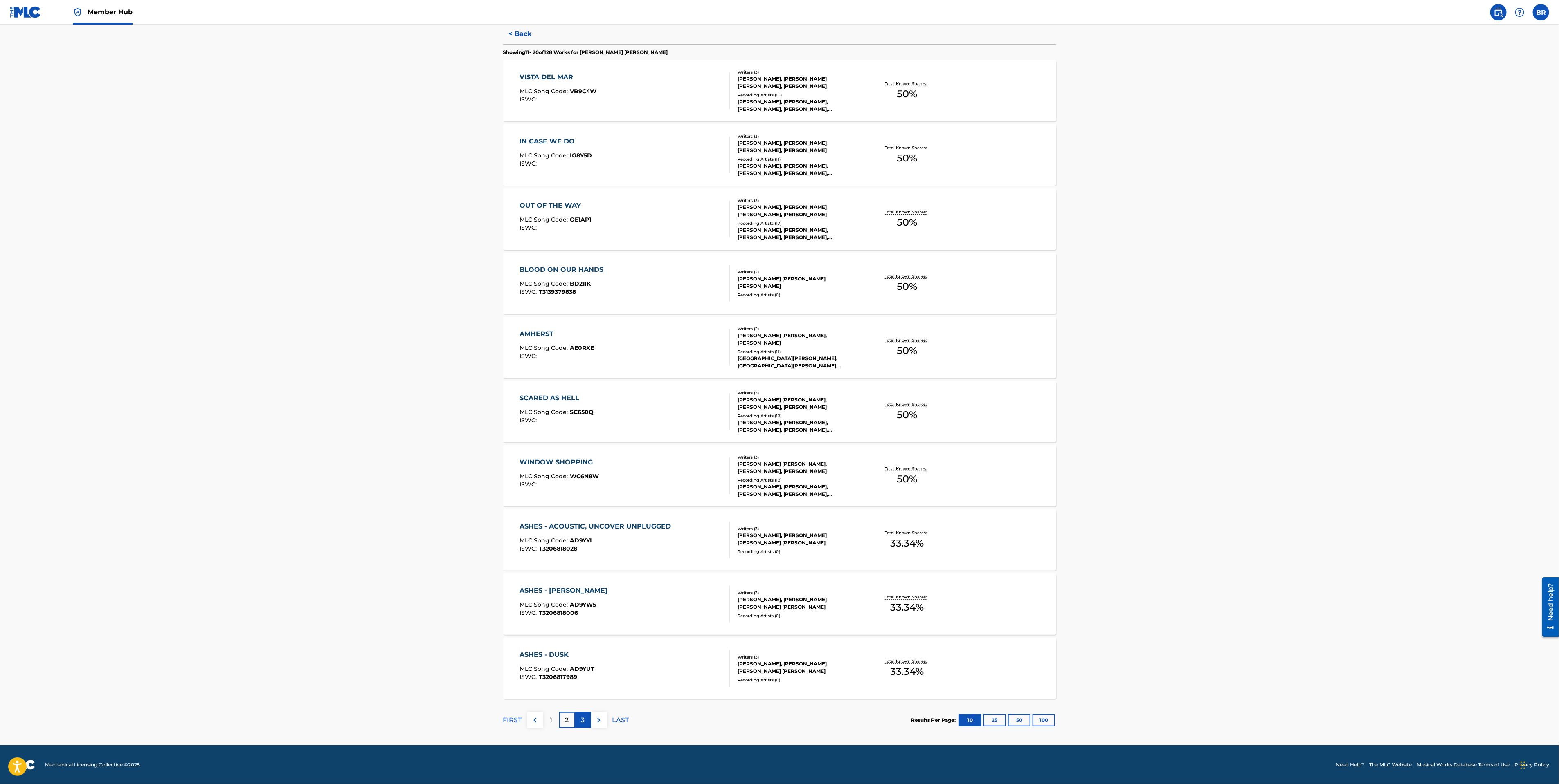
click at [582, 717] on p "3" at bounding box center [583, 720] width 4 height 10
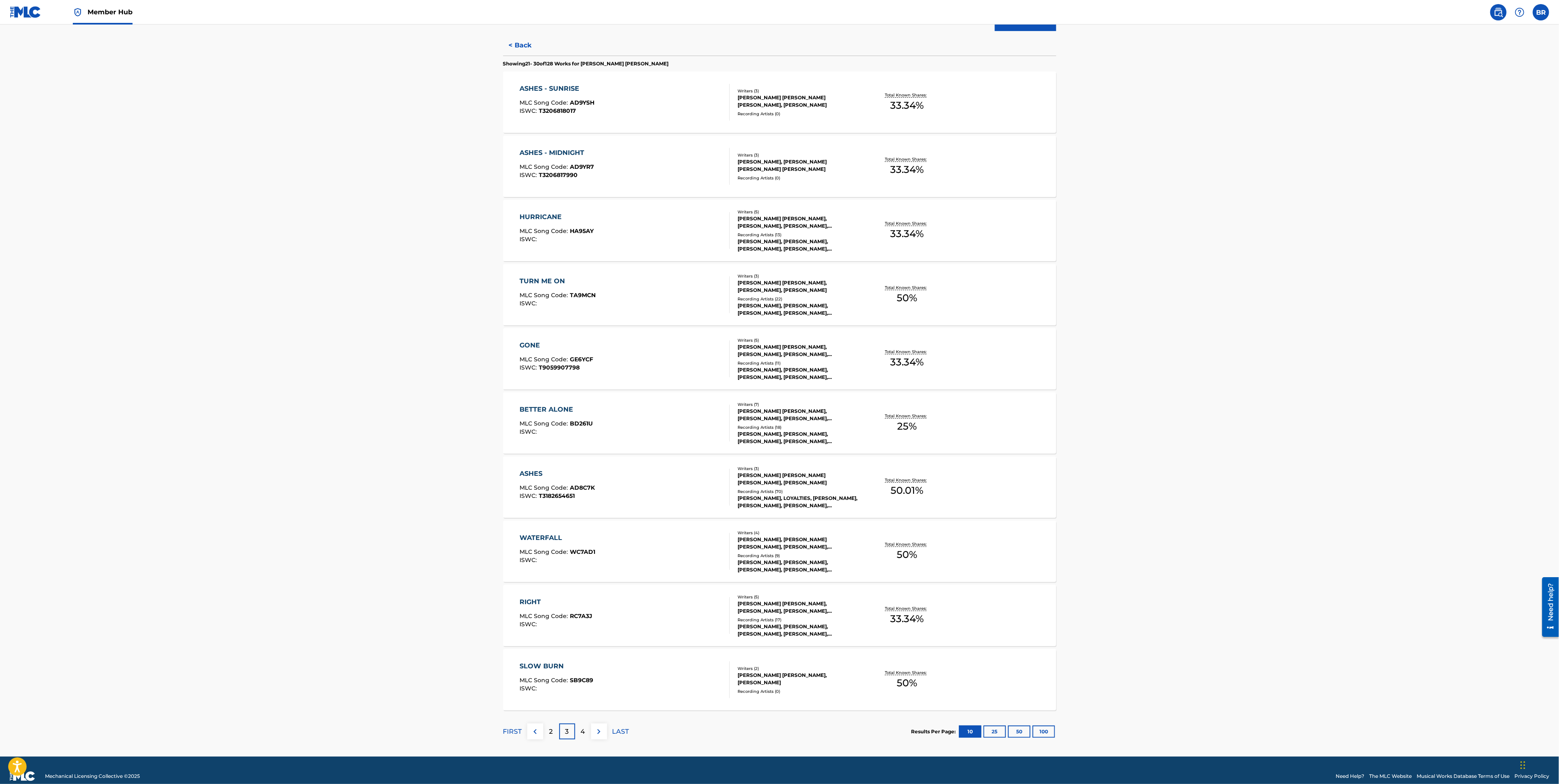
scroll to position [207, 0]
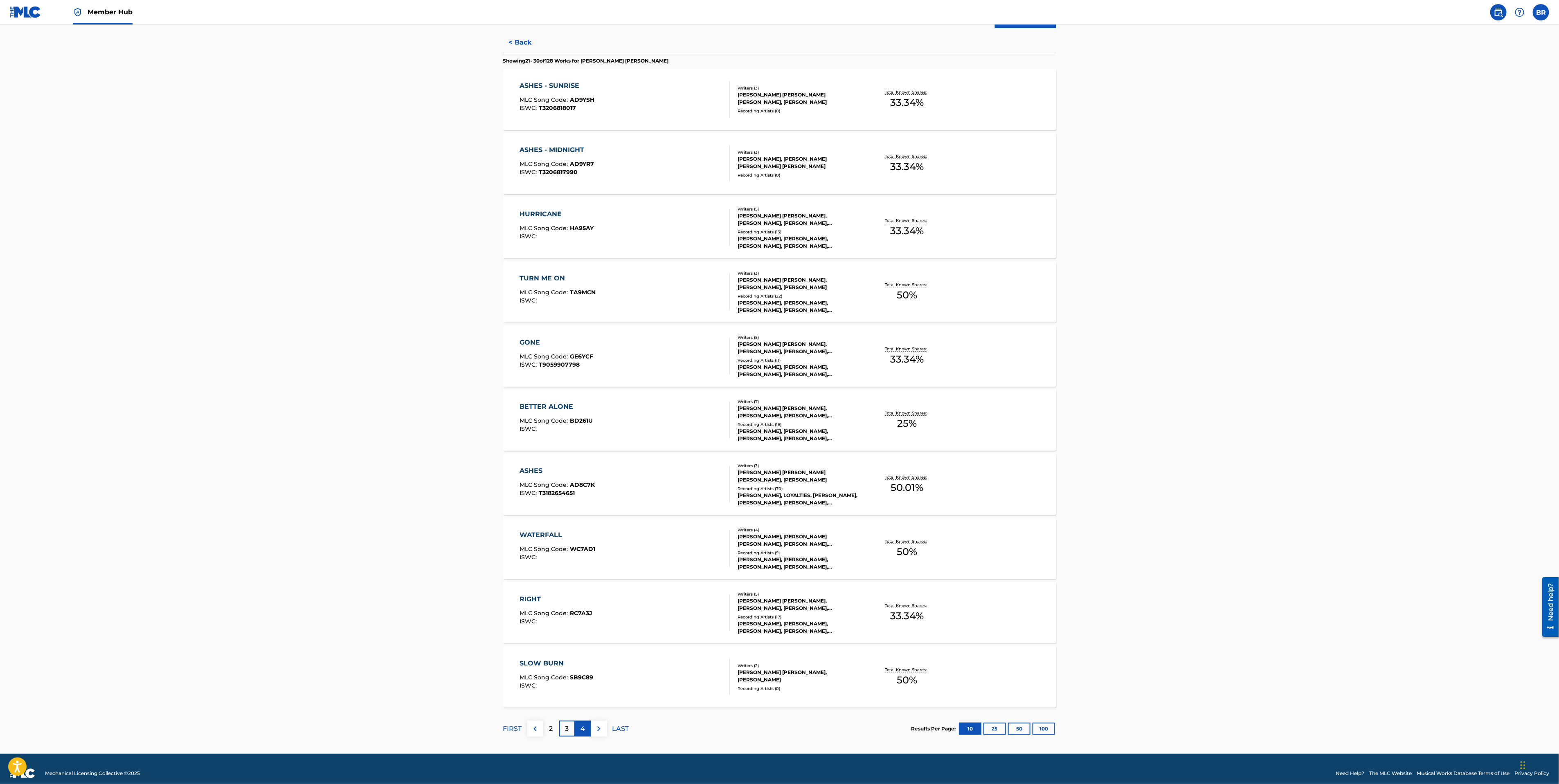
click at [577, 727] on div "4" at bounding box center [583, 729] width 16 height 16
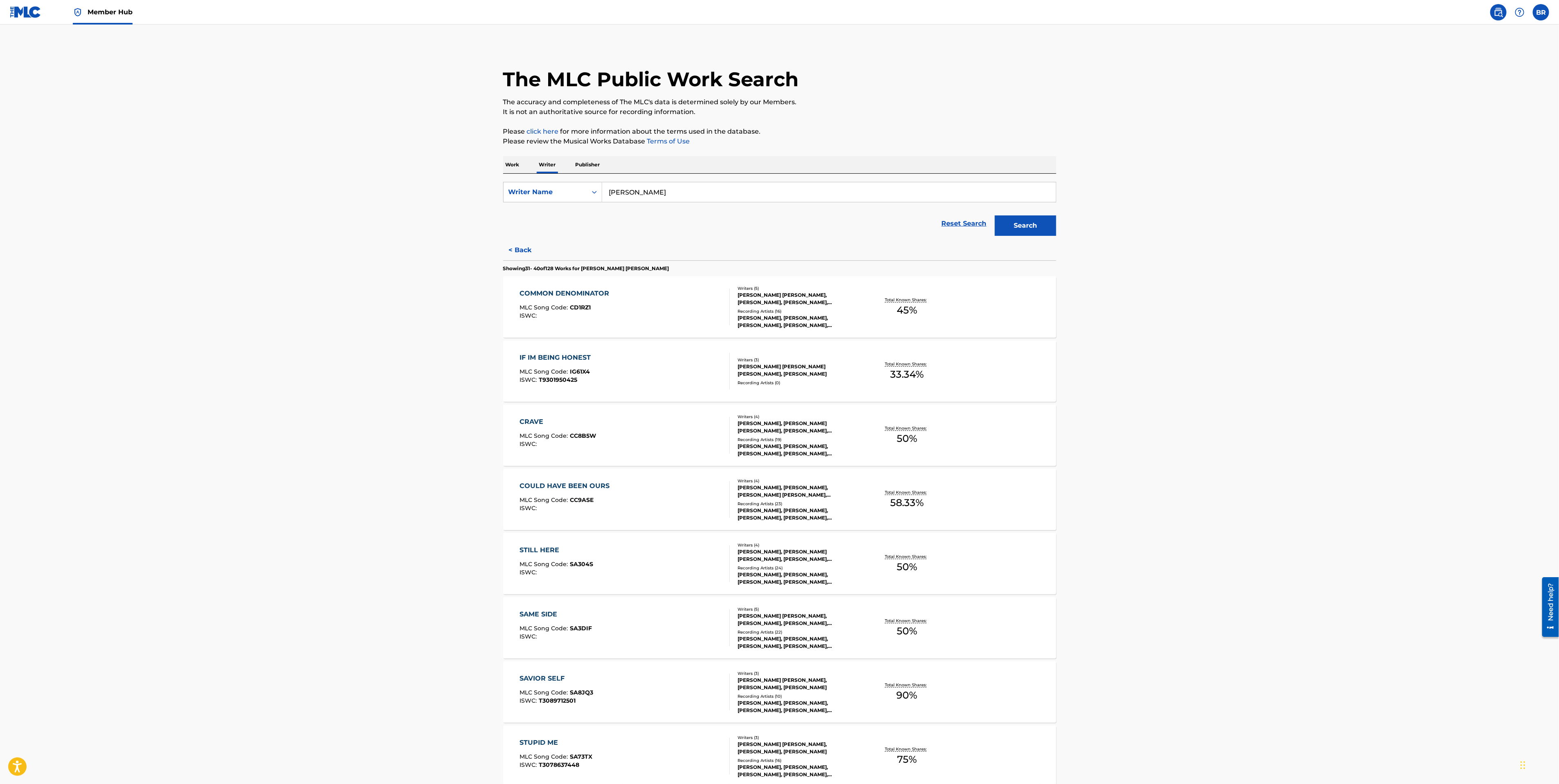
scroll to position [217, 0]
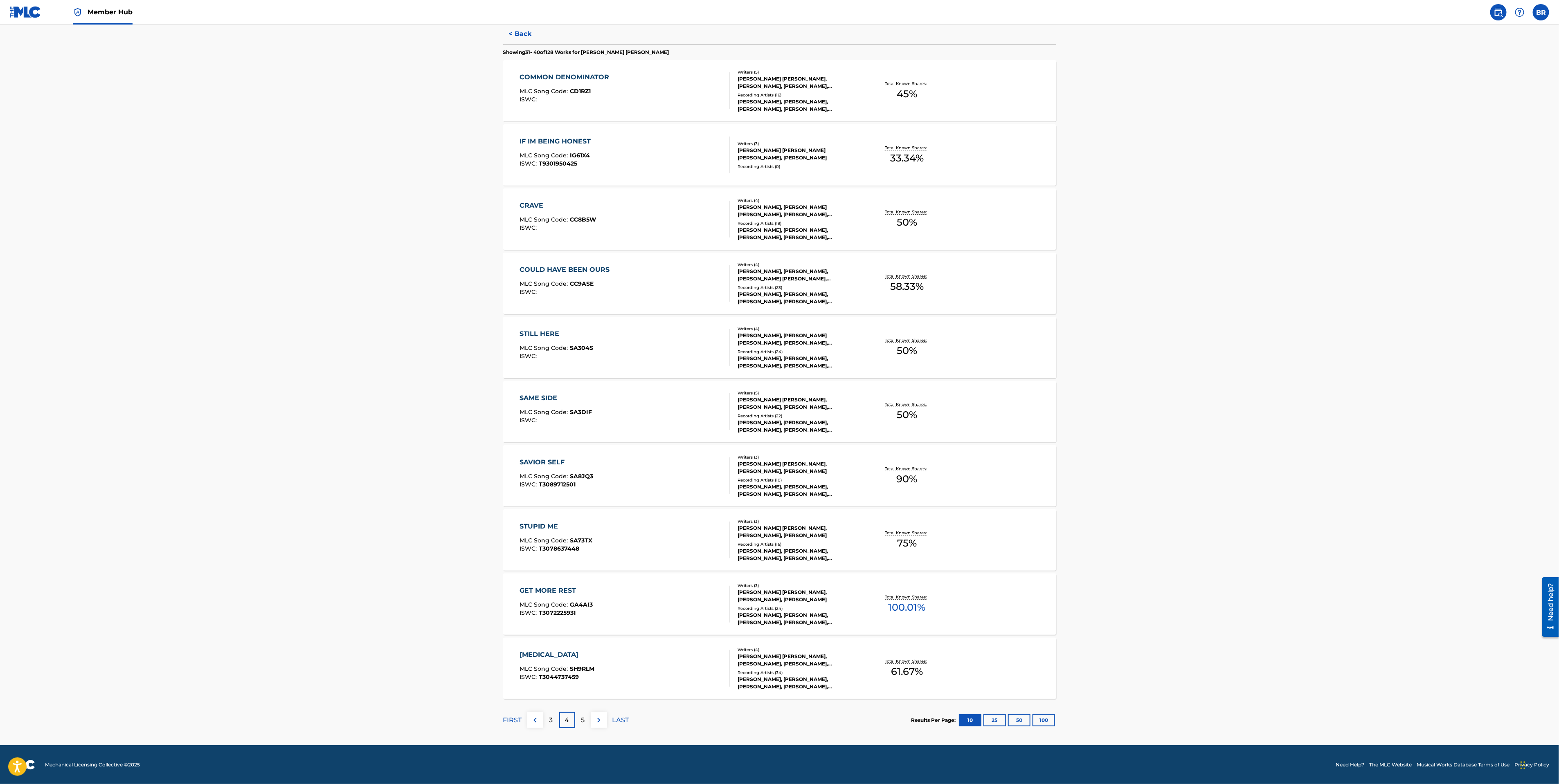
click at [595, 663] on div "[MEDICAL_DATA] MLC Song Code : SH9RLM ISWC : T3044737459" at bounding box center [624, 668] width 210 height 37
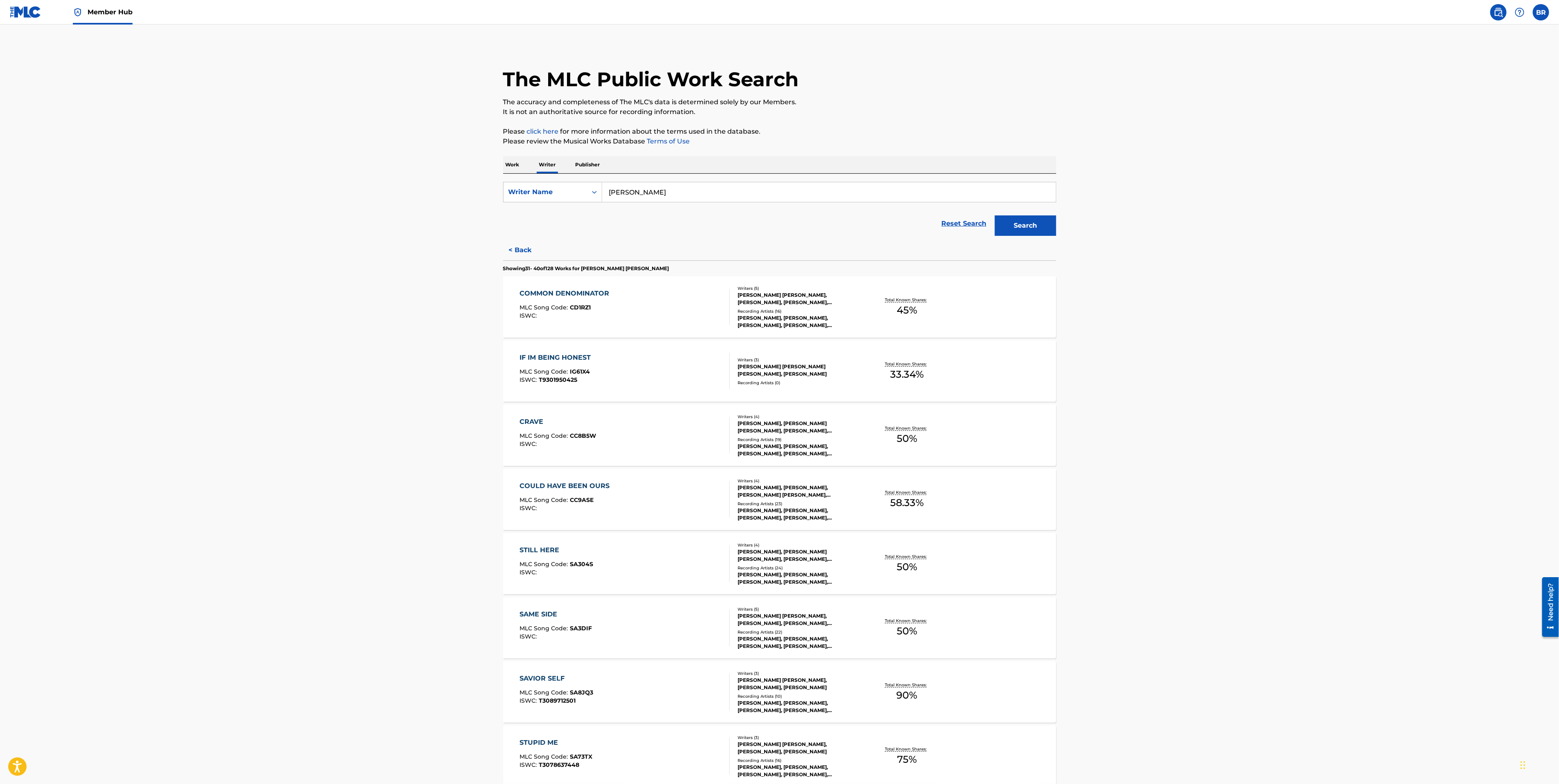
click at [522, 159] on p "Work" at bounding box center [512, 165] width 19 height 17
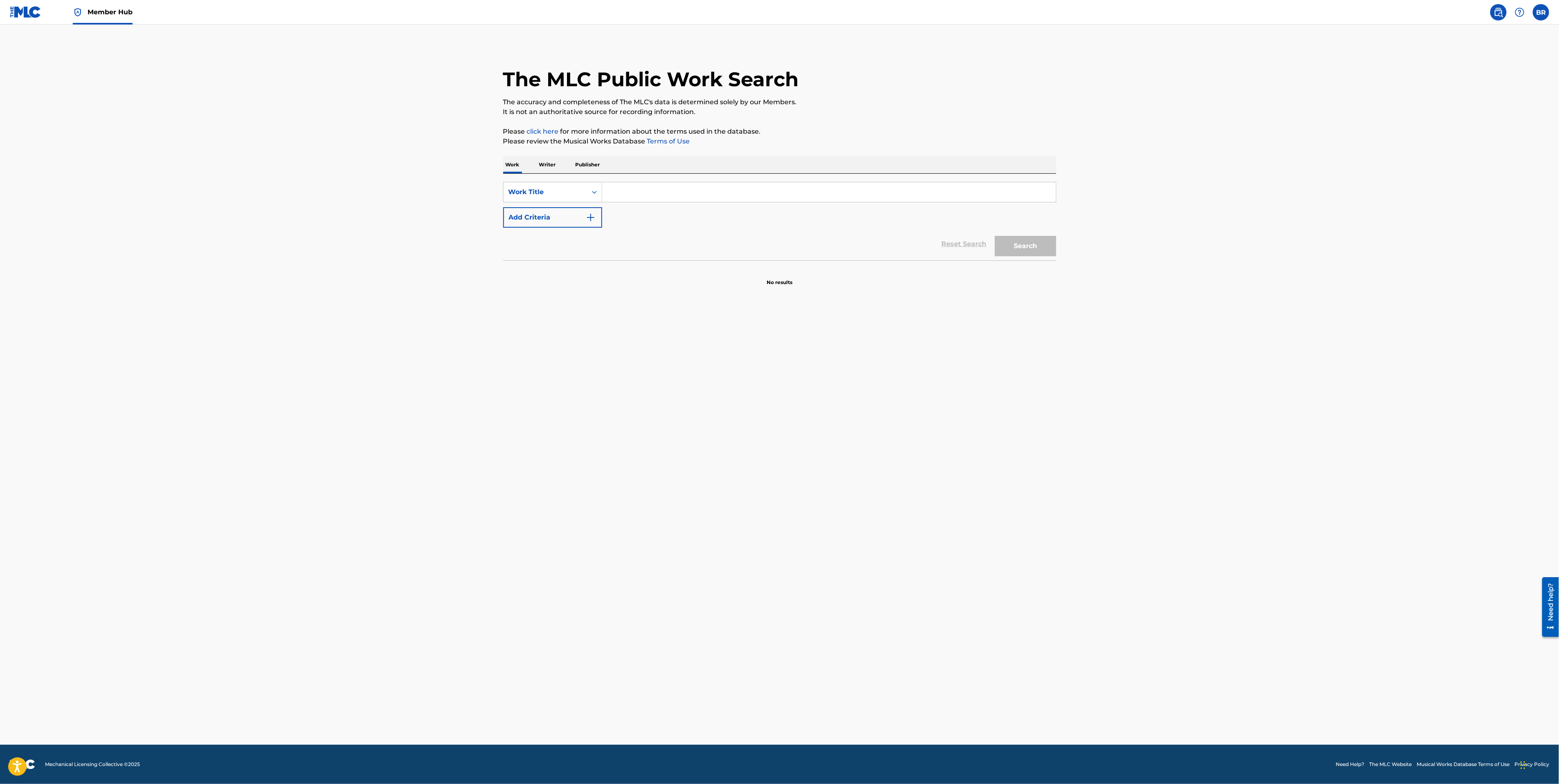
click at [663, 176] on div "SearchWithCriteria075fb550-5e4c-487a-ba8c-9725a20fad9c Work Title Add Criteria …" at bounding box center [780, 217] width 553 height 87
click at [656, 207] on div "SearchWithCriteria075fb550-5e4c-487a-ba8c-9725a20fad9c Work Title Add Criteria" at bounding box center [780, 205] width 553 height 46
click at [658, 191] on input "Search Form" at bounding box center [829, 192] width 454 height 19
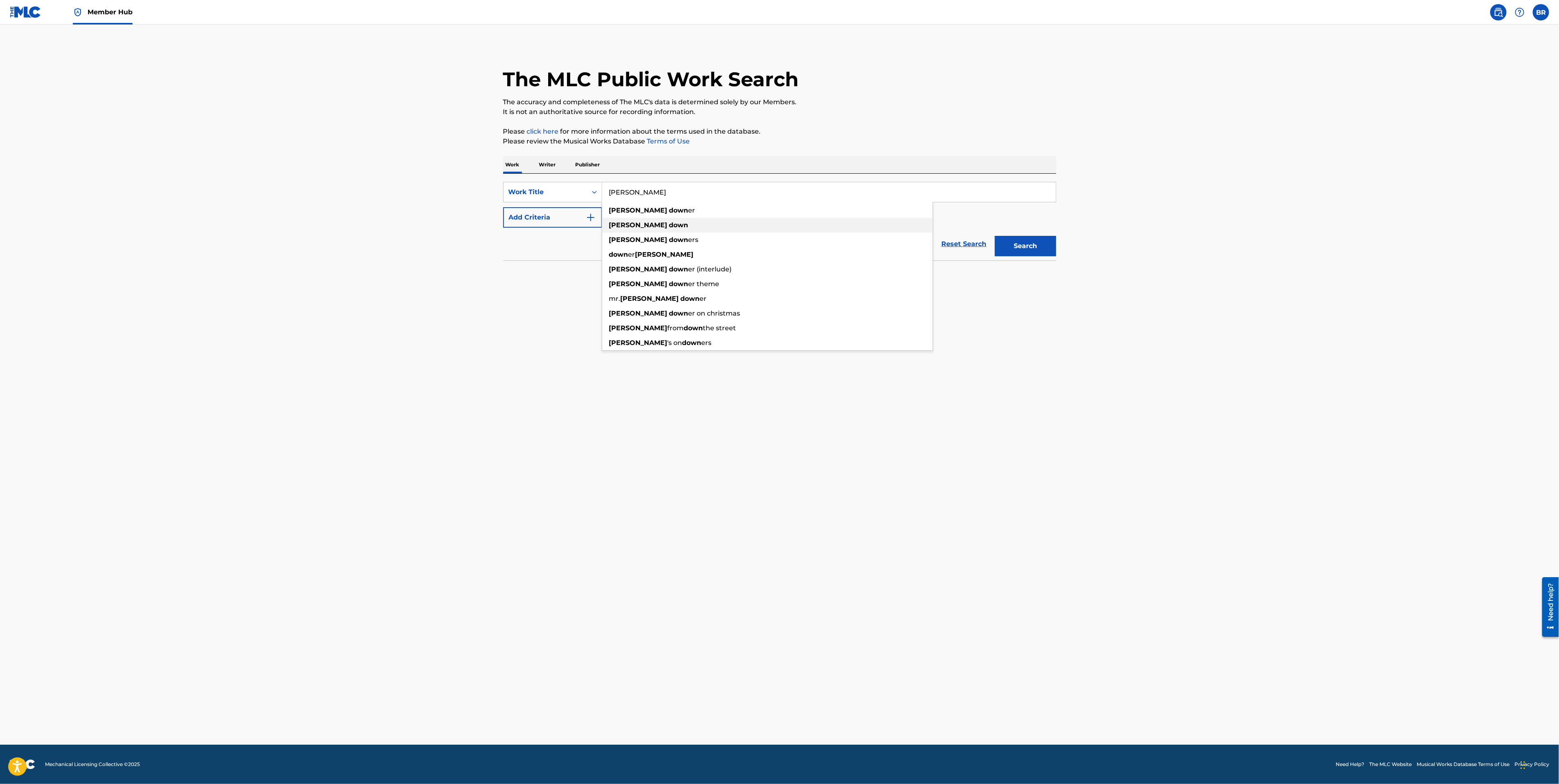
type input "[PERSON_NAME]"
click at [632, 224] on strong "[PERSON_NAME]" at bounding box center [638, 225] width 59 height 8
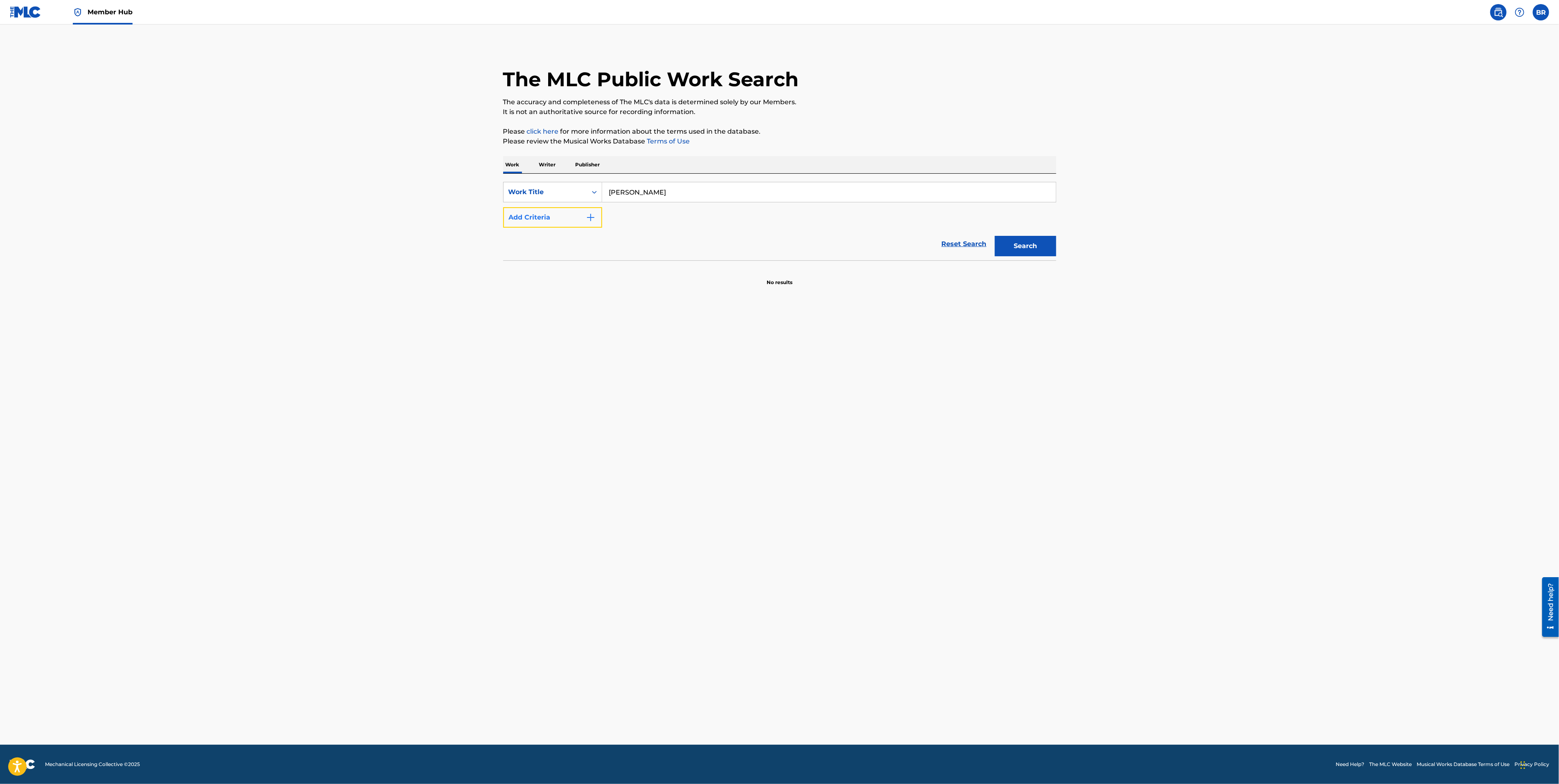
click at [589, 224] on button "Add Criteria" at bounding box center [553, 218] width 99 height 21
click at [667, 223] on input "Search Form" at bounding box center [821, 217] width 439 height 19
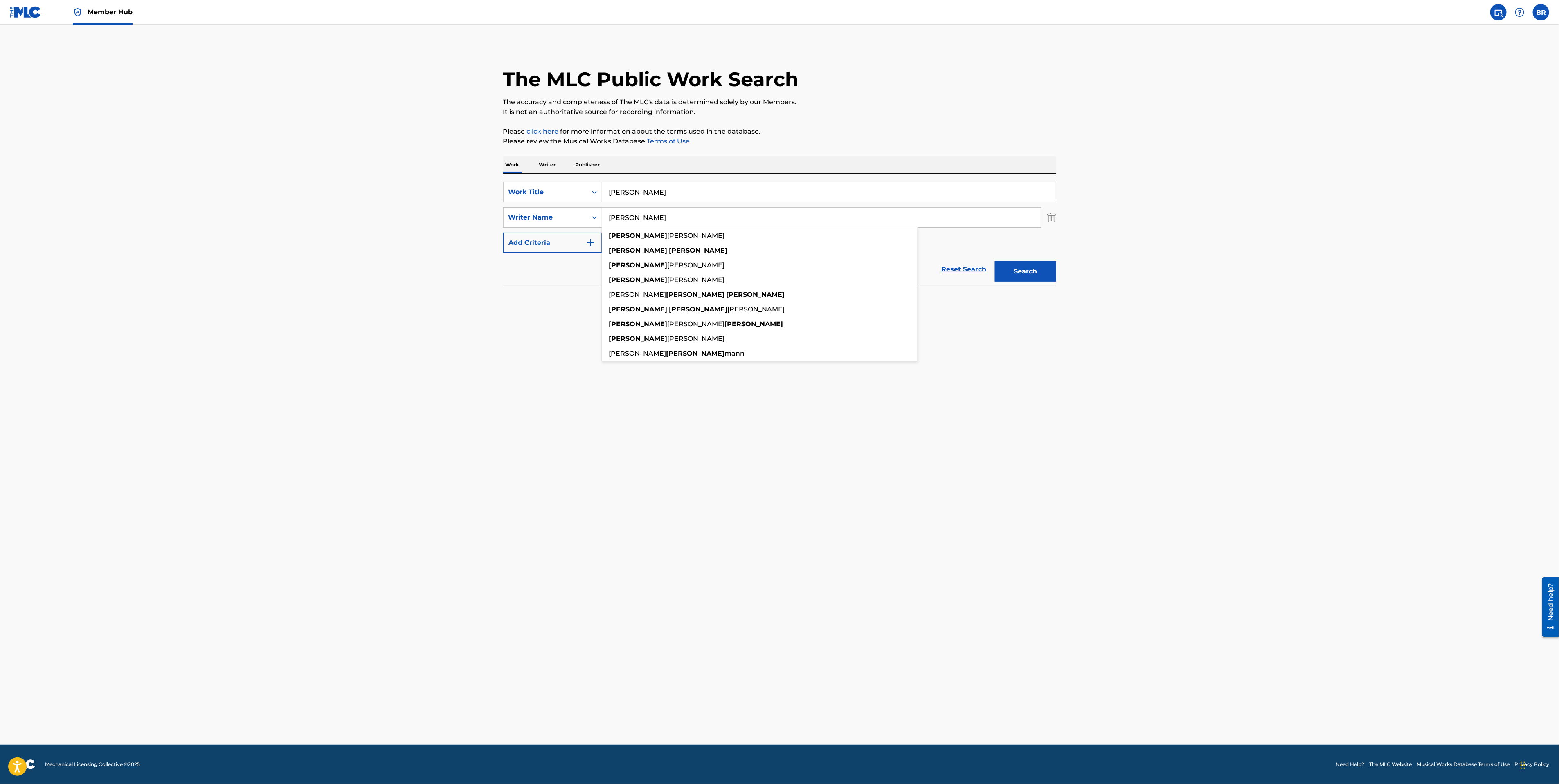
type input "[PERSON_NAME]"
click at [995, 261] on button "Search" at bounding box center [1025, 272] width 61 height 21
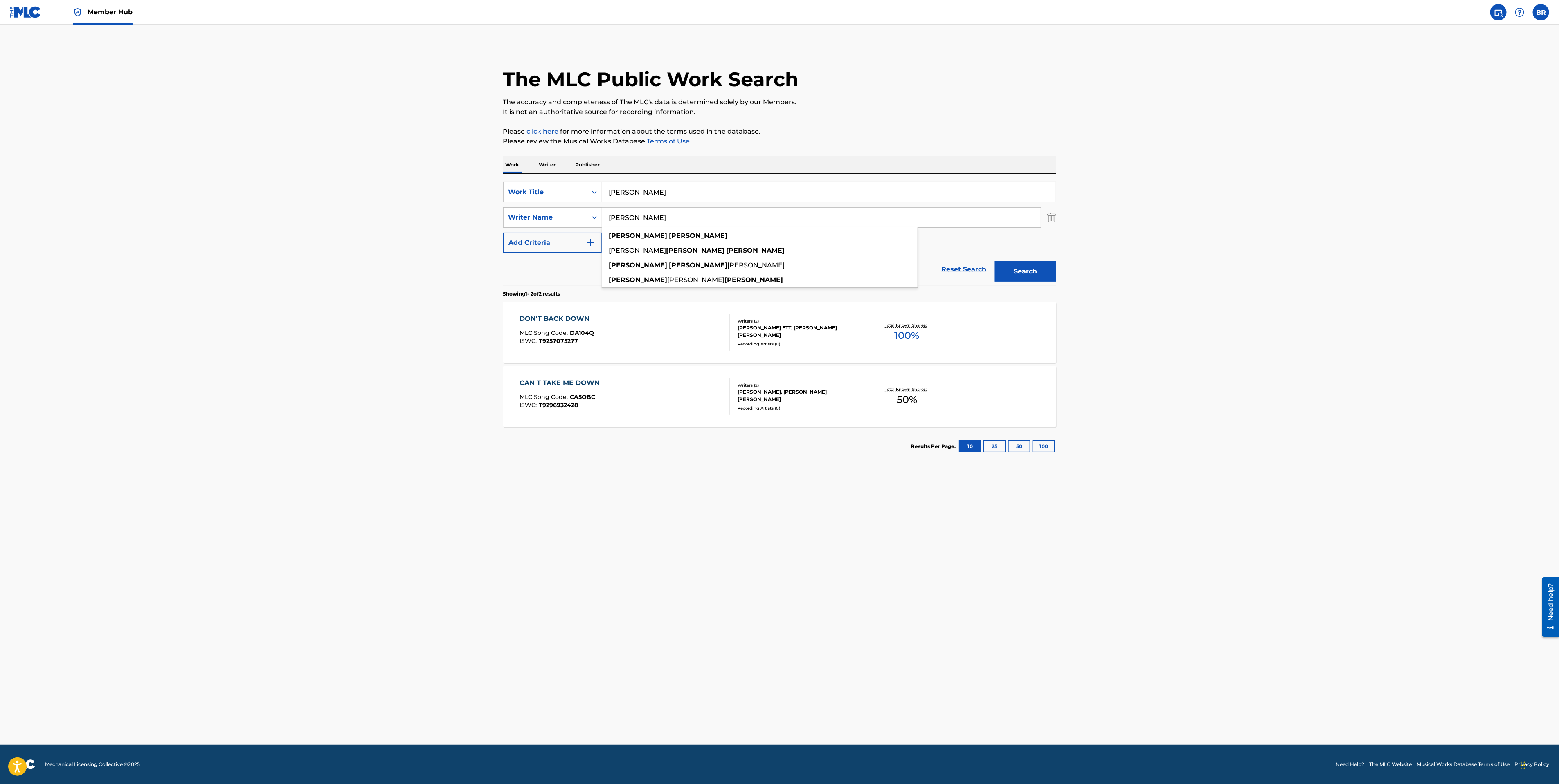
click at [637, 219] on input "[PERSON_NAME]" at bounding box center [821, 217] width 439 height 19
click at [643, 191] on input "[PERSON_NAME]" at bounding box center [829, 192] width 454 height 19
click at [643, 191] on input "[PERSON_NAME]" at bounding box center [829, 192] width 454 height 19
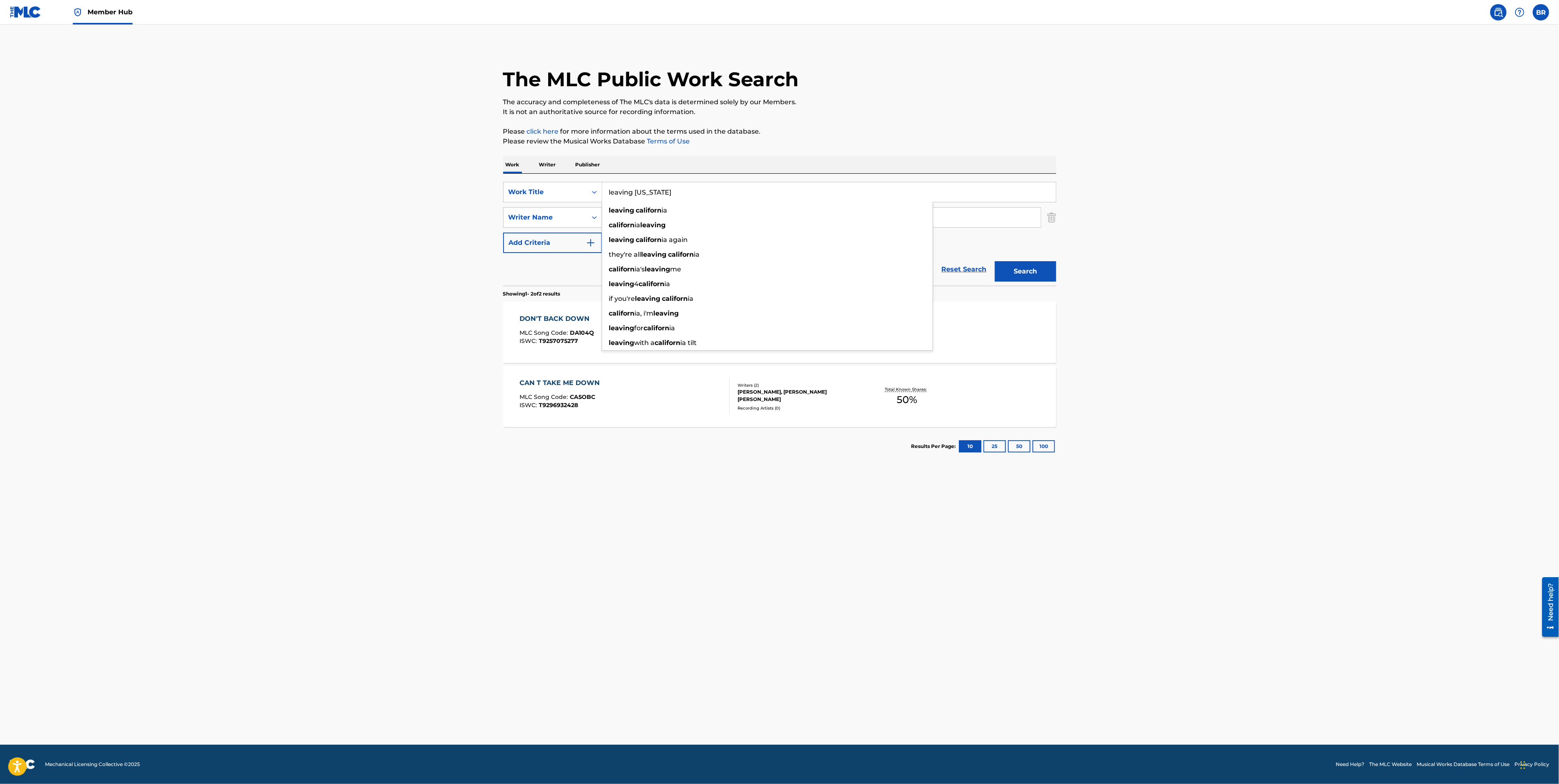
click at [995, 261] on button "Search" at bounding box center [1025, 272] width 61 height 21
click at [477, 400] on main "The MLC Public Work Search The accuracy and completeness of The MLC's data is d…" at bounding box center [780, 385] width 1559 height 720
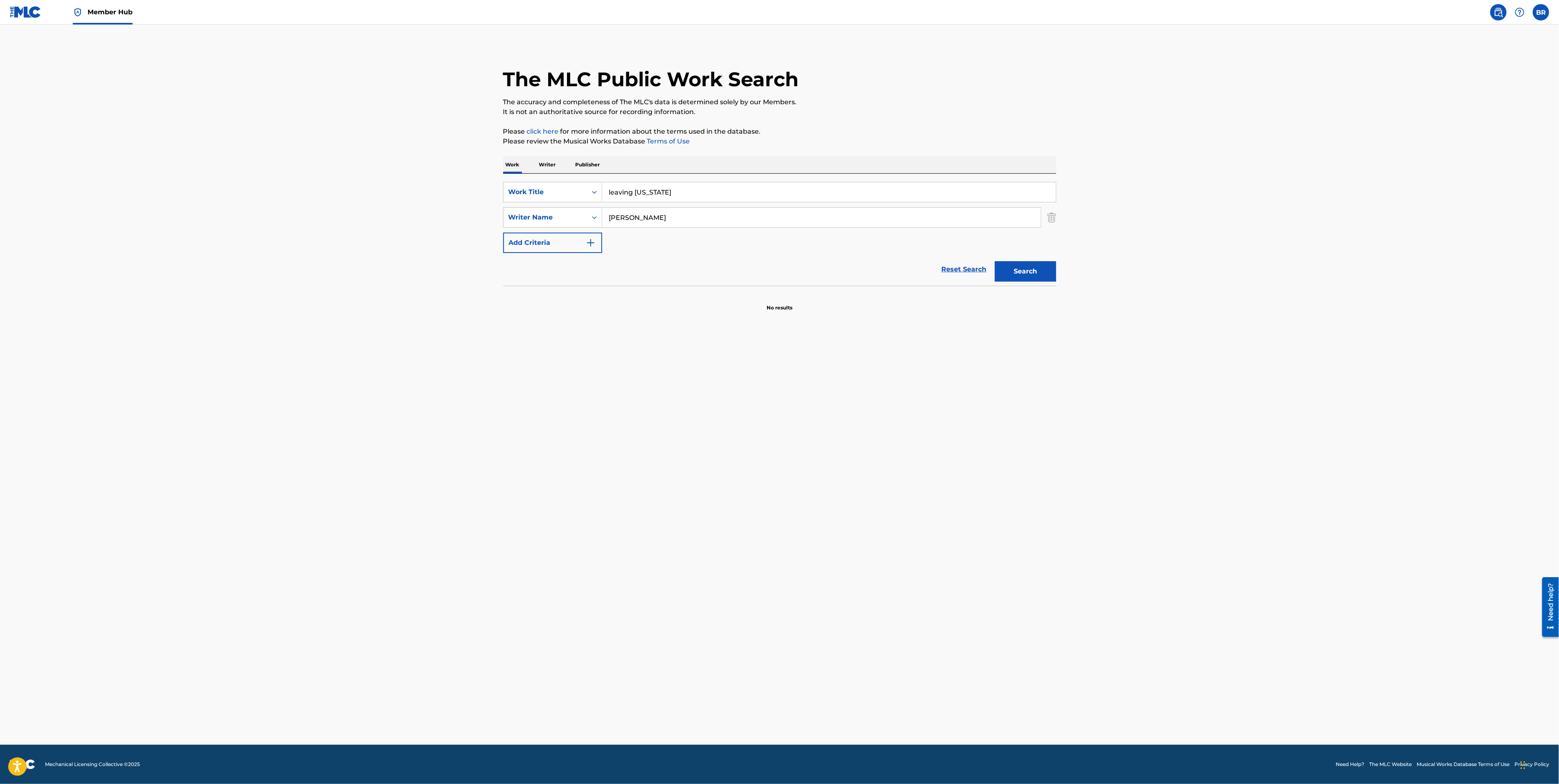
click at [523, 162] on div "Work Writer Publisher" at bounding box center [780, 165] width 553 height 17
click at [618, 186] on input "leaving [US_STATE]" at bounding box center [829, 192] width 454 height 19
type input "sign of the times"
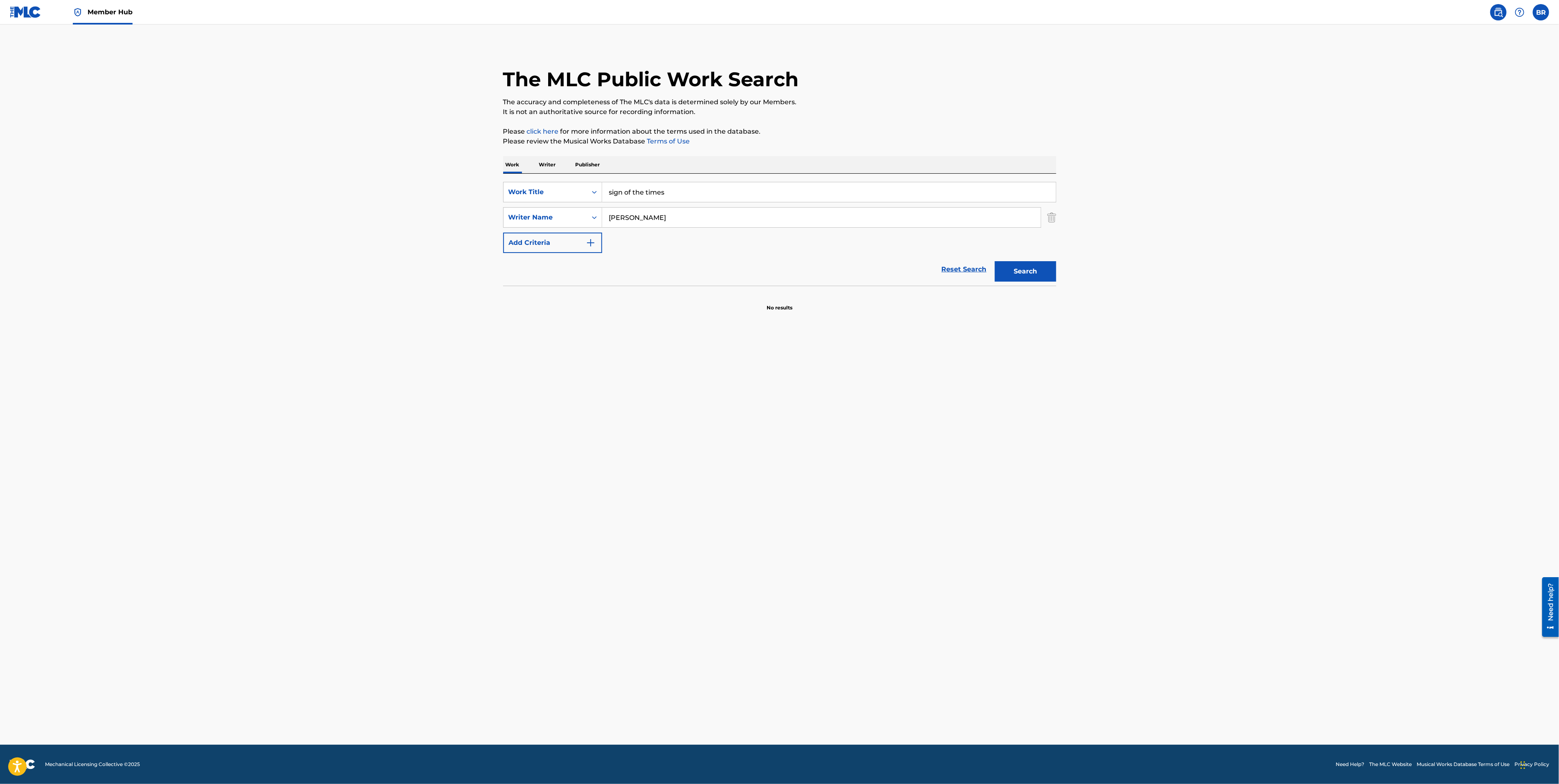
click at [636, 224] on input "[PERSON_NAME]" at bounding box center [821, 217] width 439 height 19
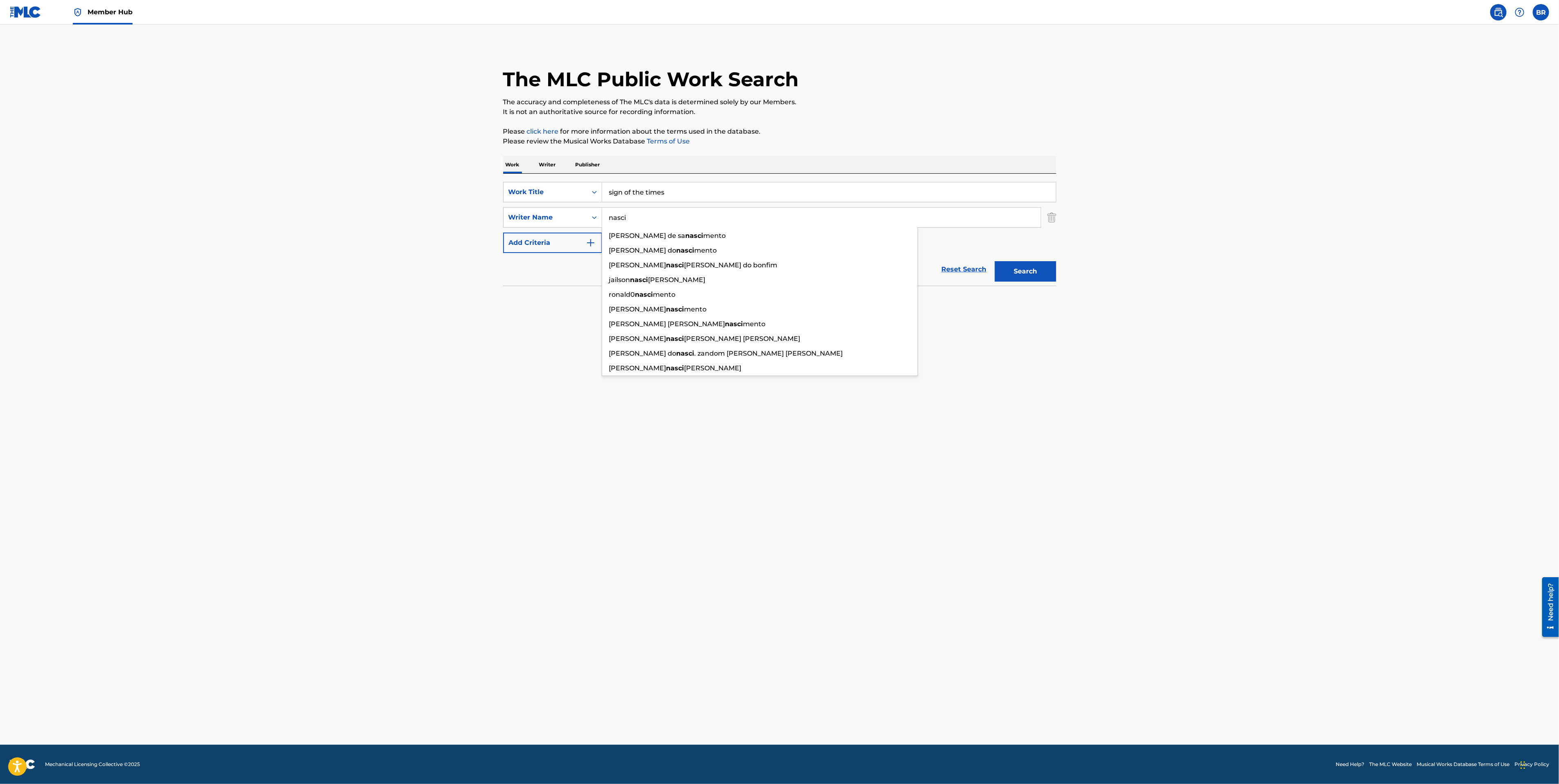
type input "nasci"
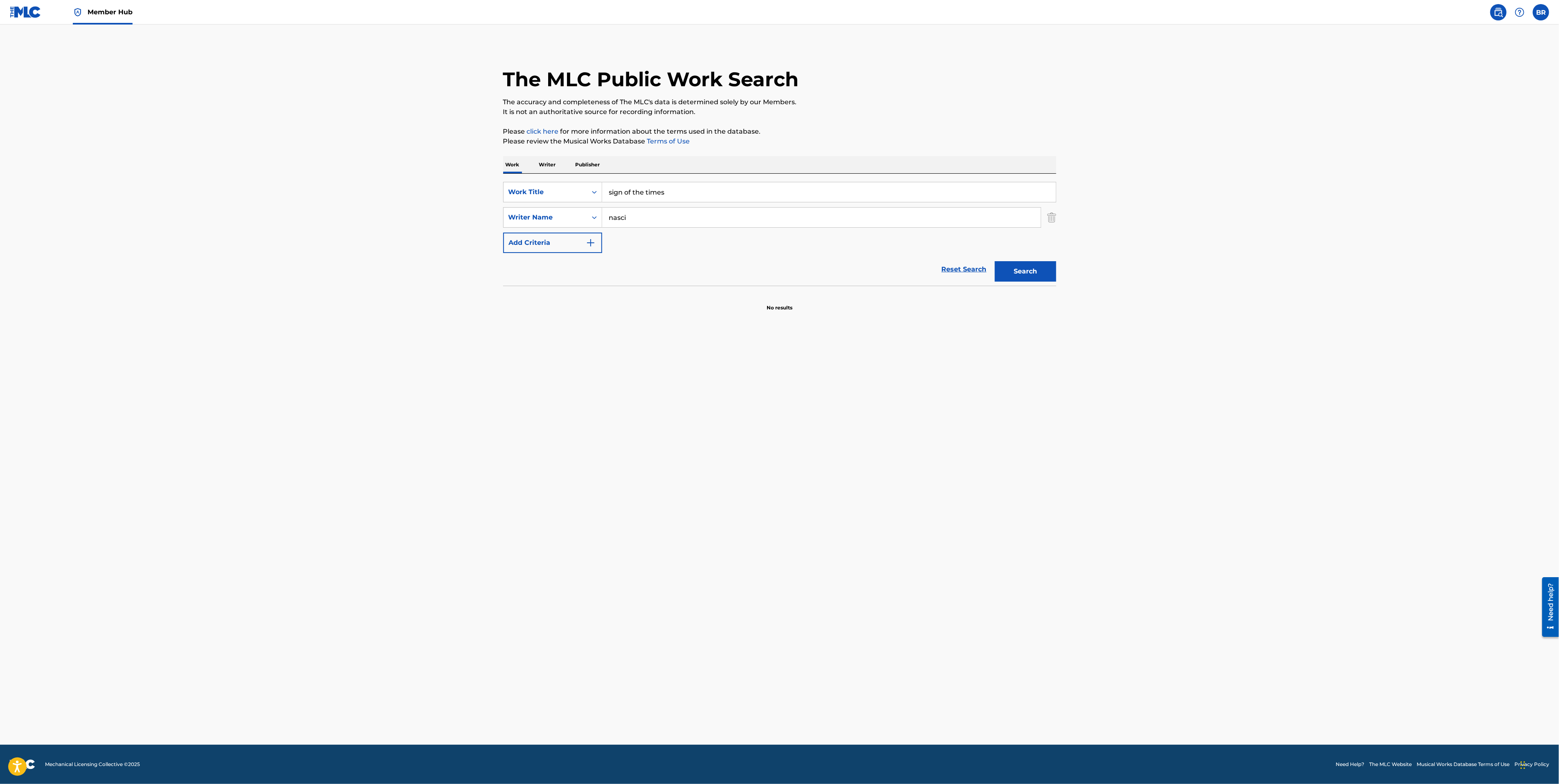
click at [1034, 369] on main "The MLC Public Work Search The accuracy and completeness of The MLC's data is d…" at bounding box center [780, 385] width 1559 height 720
click at [1031, 267] on button "Search" at bounding box center [1025, 272] width 61 height 21
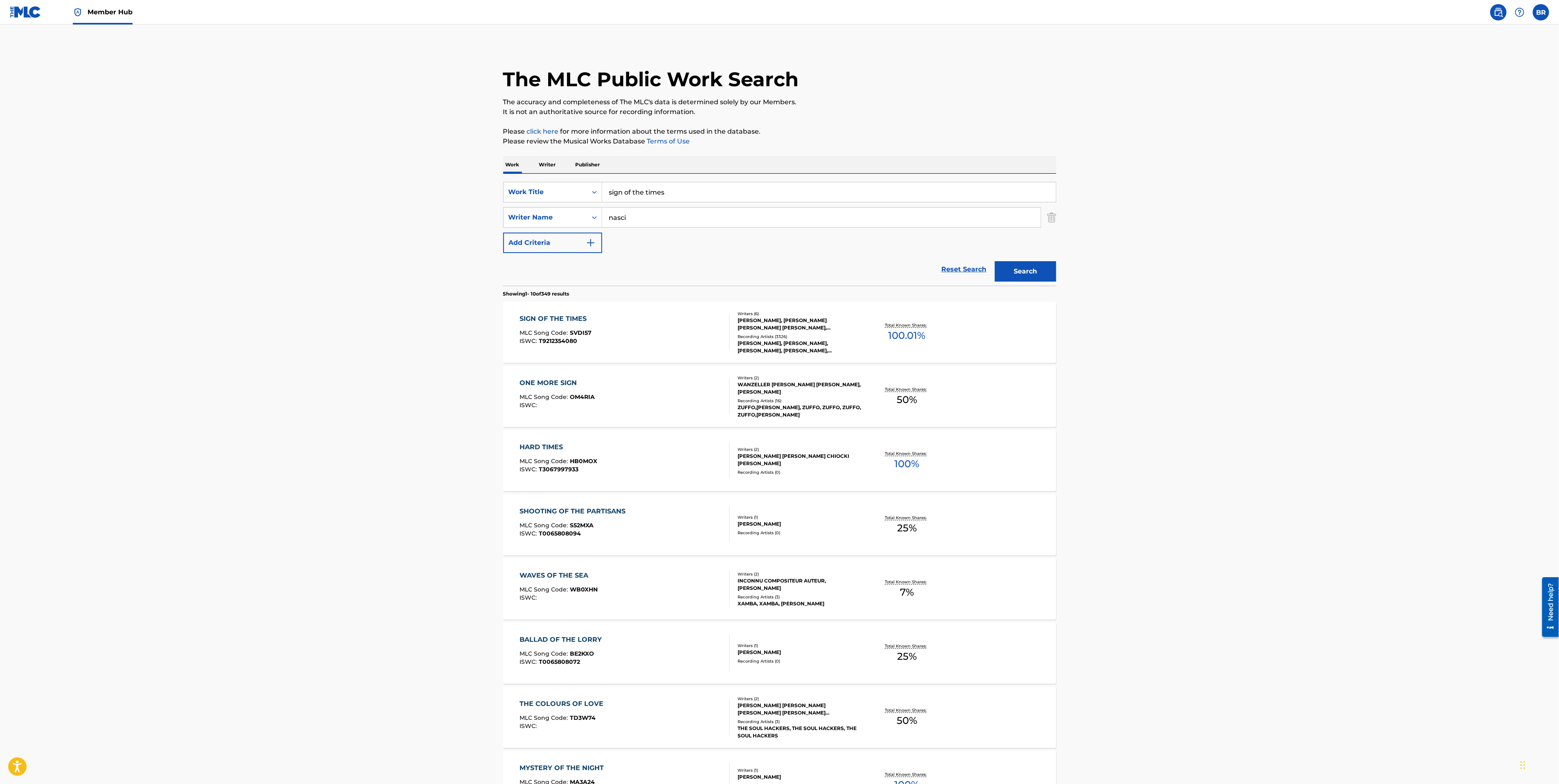
click at [551, 327] on div "SIGN OF THE TIMES MLC Song Code : SVDI57 ISWC : T9212354080" at bounding box center [555, 332] width 72 height 37
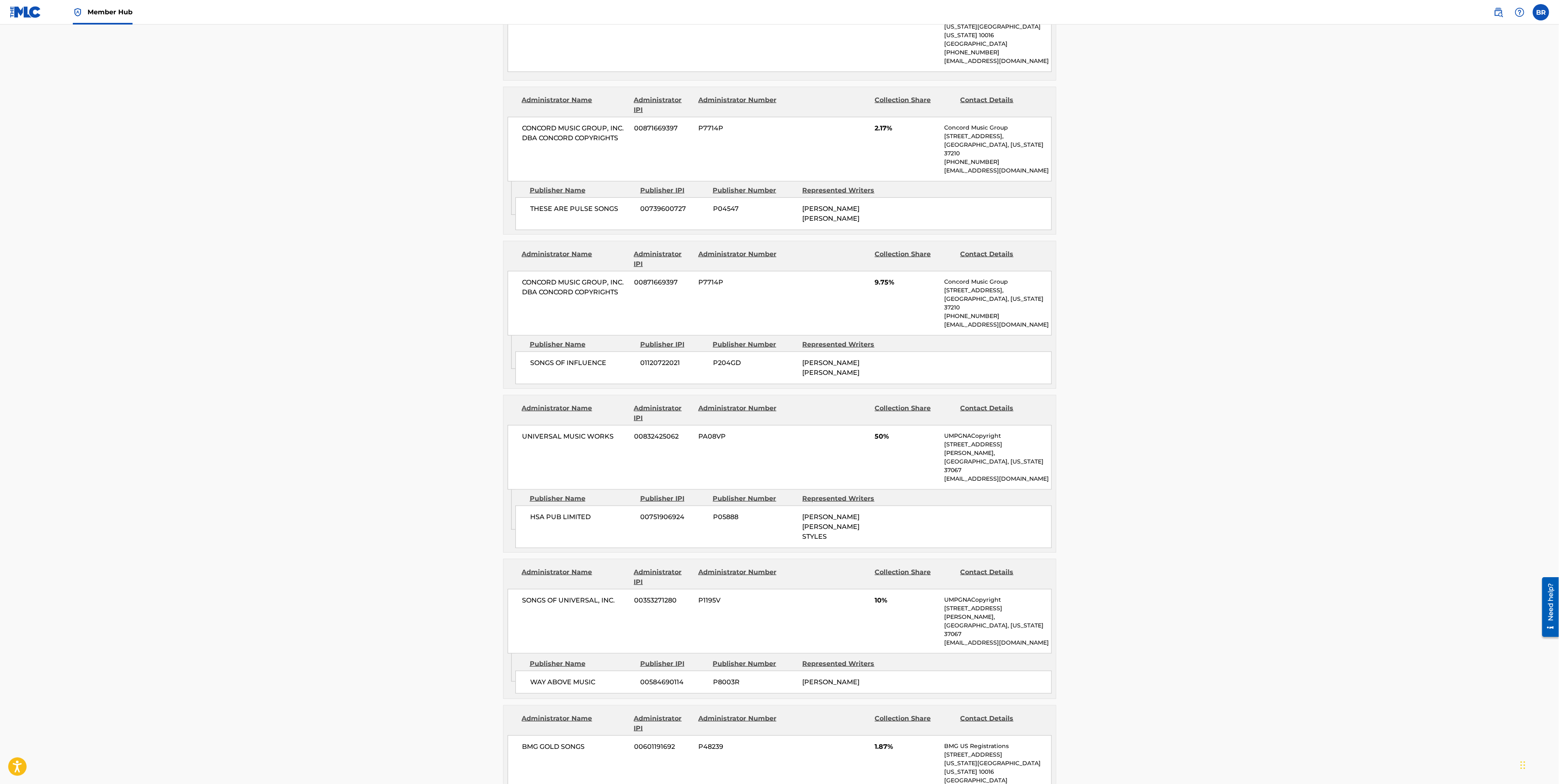
scroll to position [716, 0]
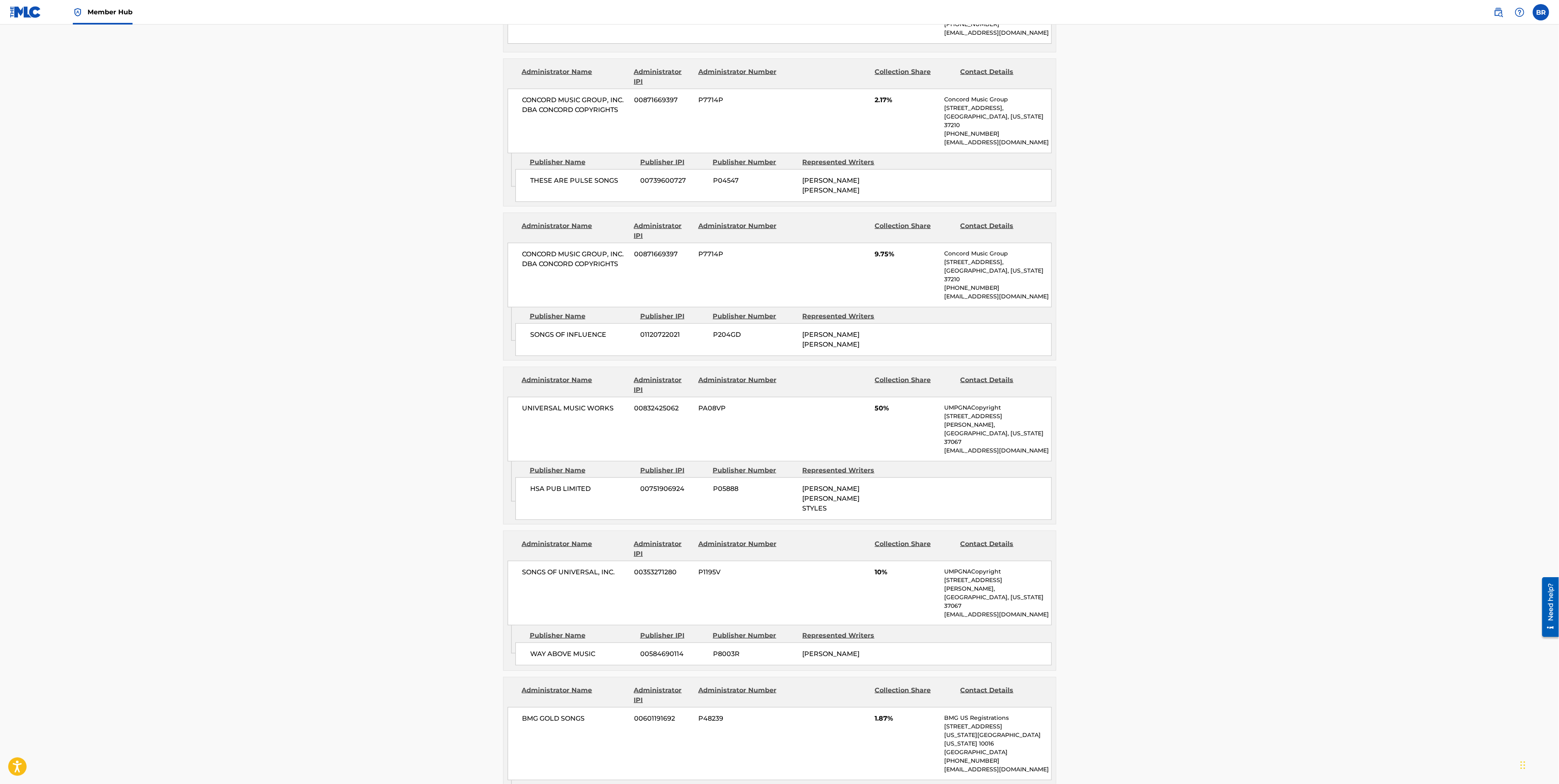
click at [437, 515] on main "< Back to public search results Copy work link SIGN OF THE TIMES Work Detail Me…" at bounding box center [780, 465] width 1559 height 2314
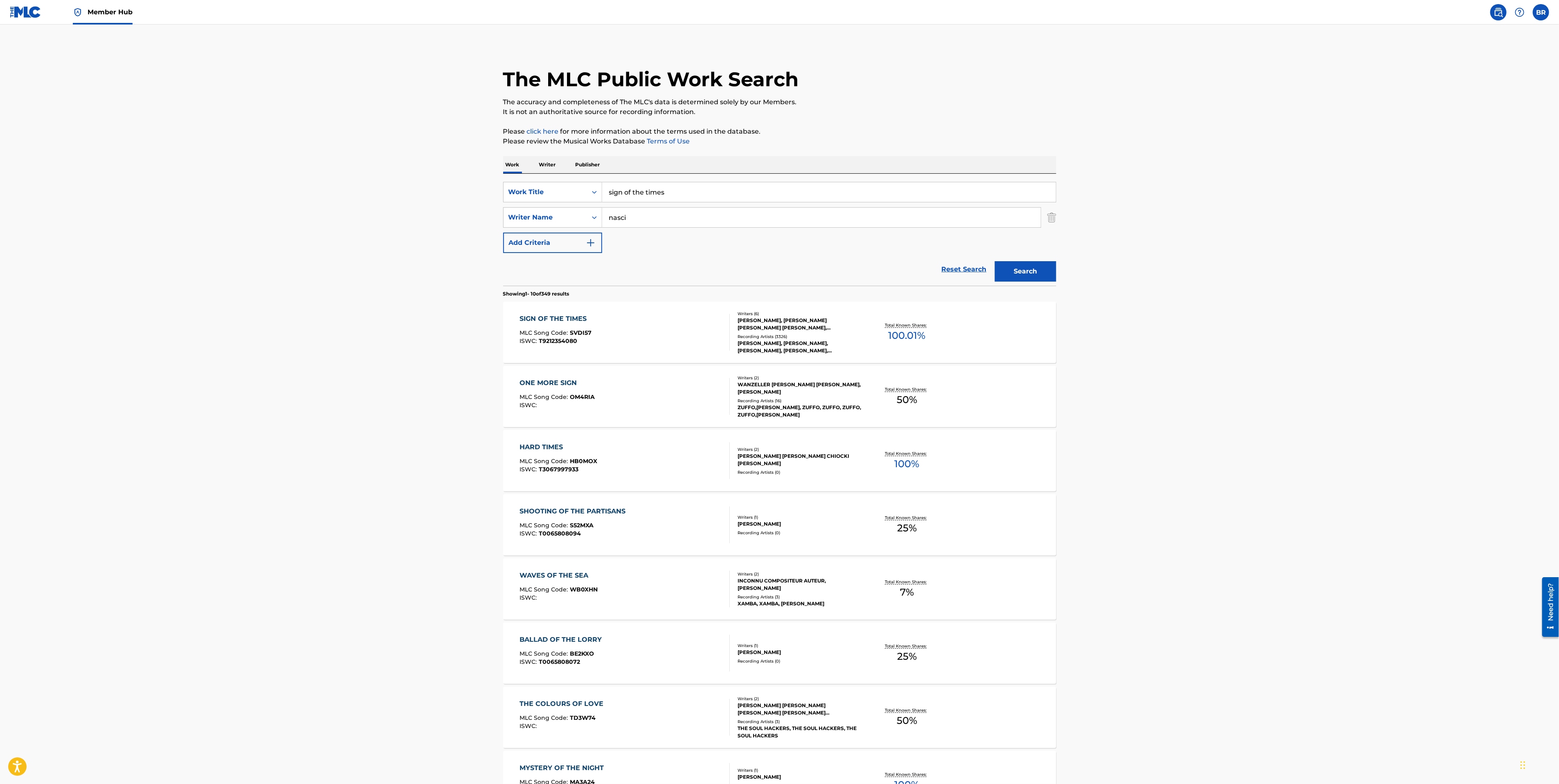
click at [553, 169] on p "Writer" at bounding box center [548, 165] width 22 height 17
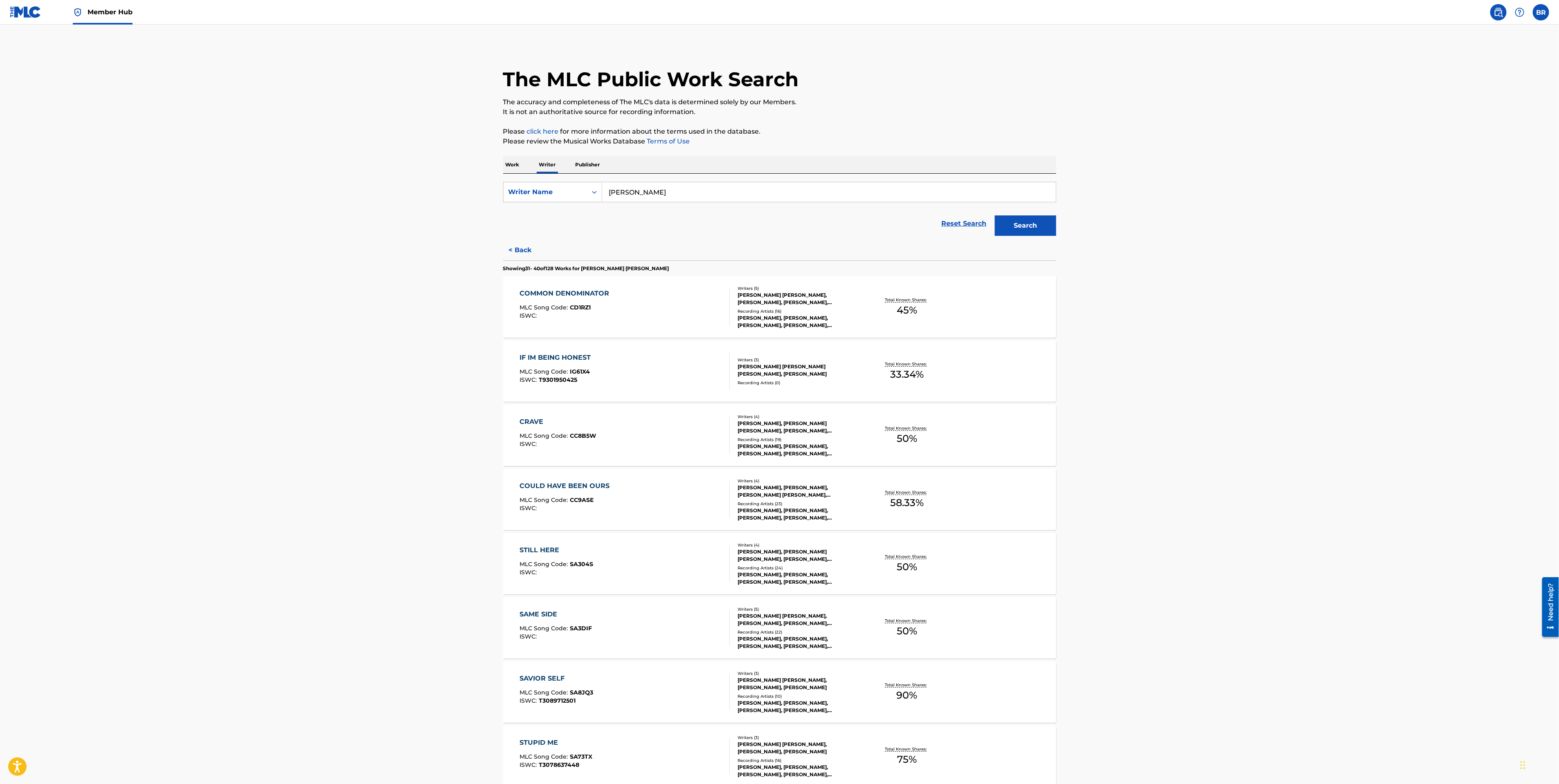
click at [626, 194] on input "[PERSON_NAME]" at bounding box center [829, 192] width 454 height 19
click at [390, 404] on main "The MLC Public Work Search The accuracy and completeness of The MLC's data is d…" at bounding box center [780, 493] width 1559 height 937
click at [565, 319] on div "COMMON DENOMINATOR MLC Song Code : CD1RZ1 ISWC :" at bounding box center [566, 307] width 94 height 37
click at [600, 173] on p "Publisher" at bounding box center [588, 165] width 30 height 17
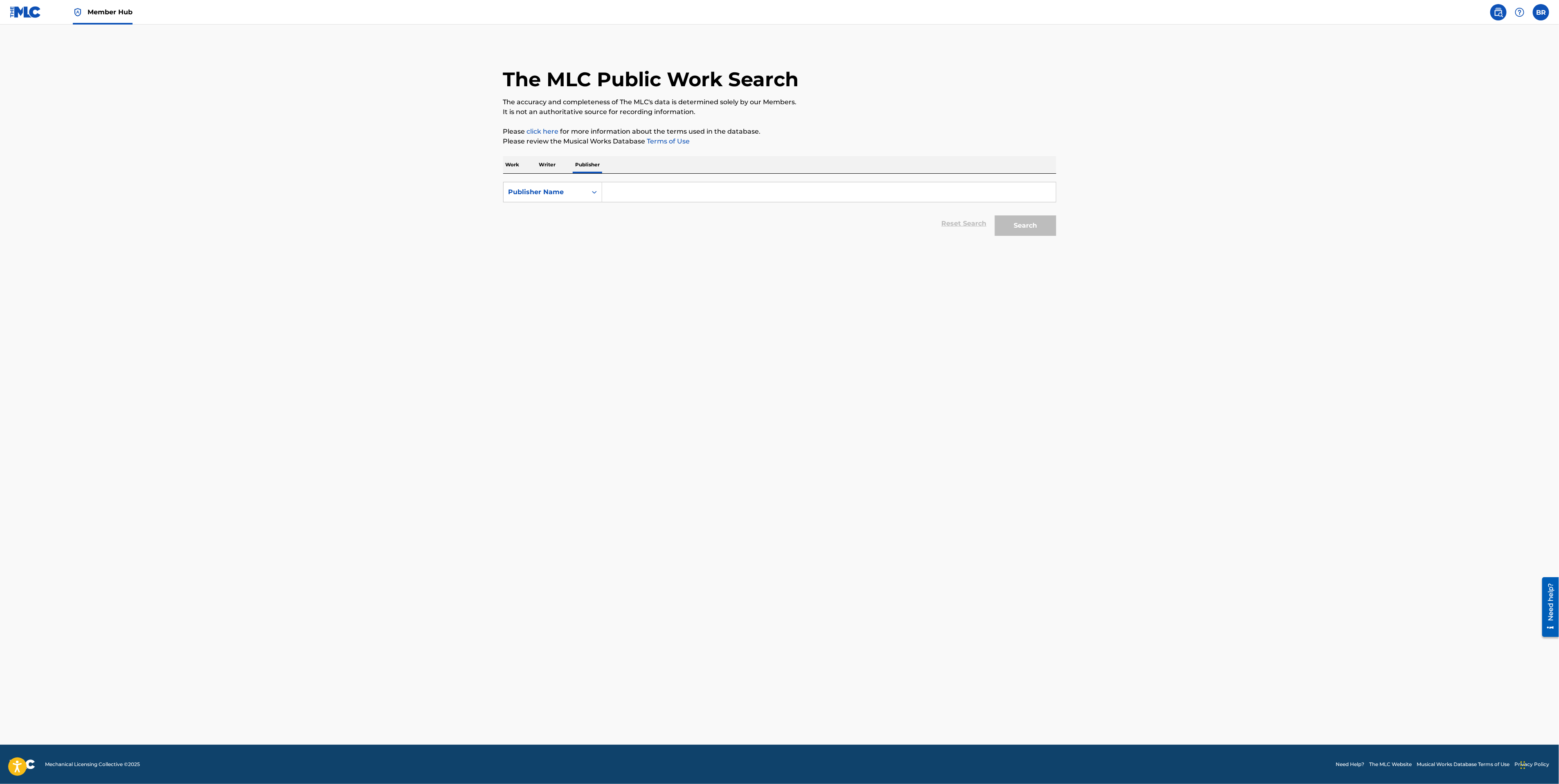
click at [646, 212] on div "Reset Search Search" at bounding box center [780, 224] width 553 height 33
click at [649, 203] on form "SearchWithCriteria16345429-e0f4-490f-a6a5-27f341ff5010 Publisher Name Reset Sea…" at bounding box center [780, 211] width 553 height 58
click at [651, 191] on input "Search Form" at bounding box center [829, 192] width 454 height 19
type input "Equal Songs"
click at [995, 215] on button "Search" at bounding box center [1025, 226] width 61 height 21
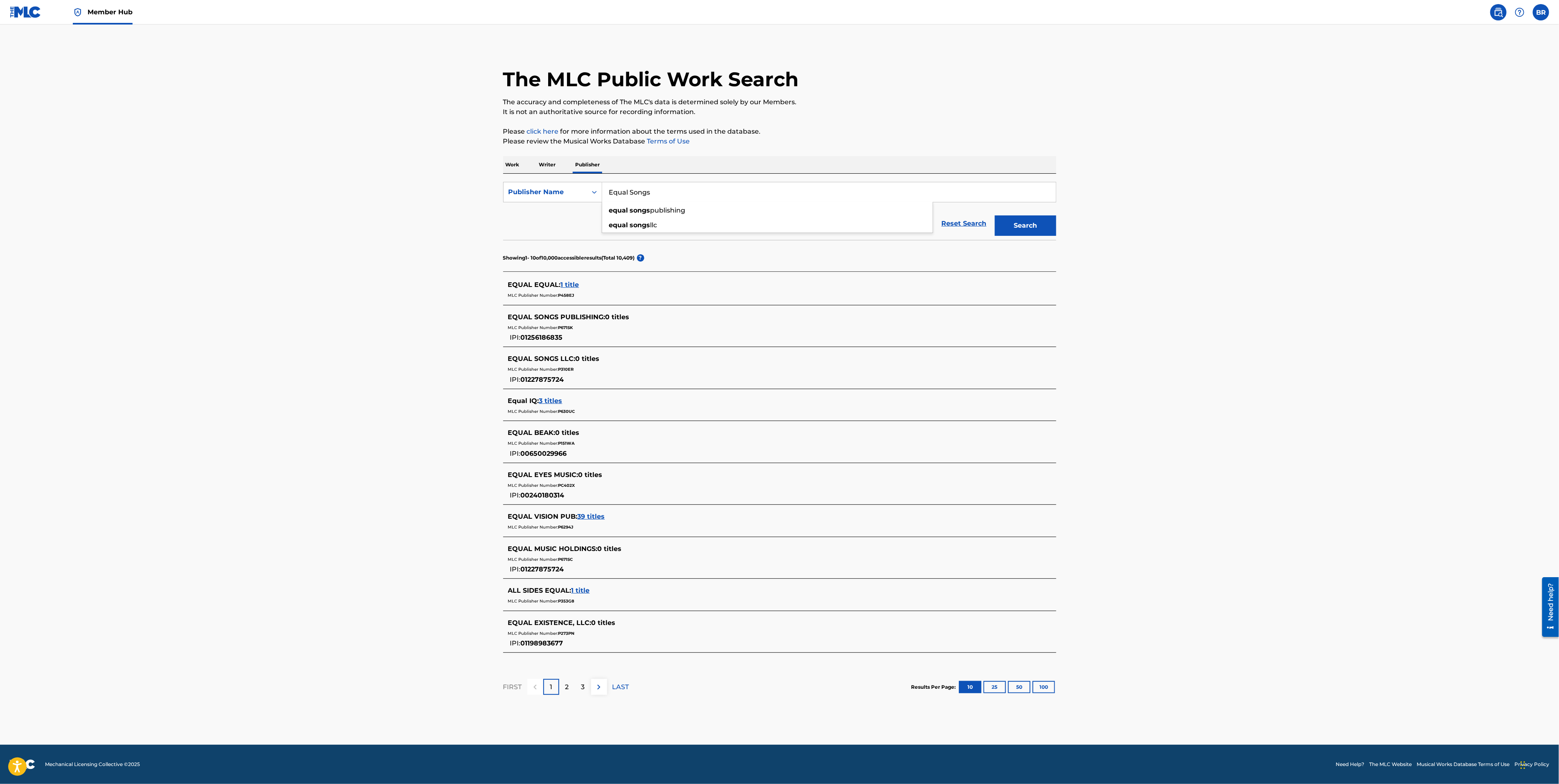
click at [518, 168] on p "Work" at bounding box center [512, 165] width 19 height 17
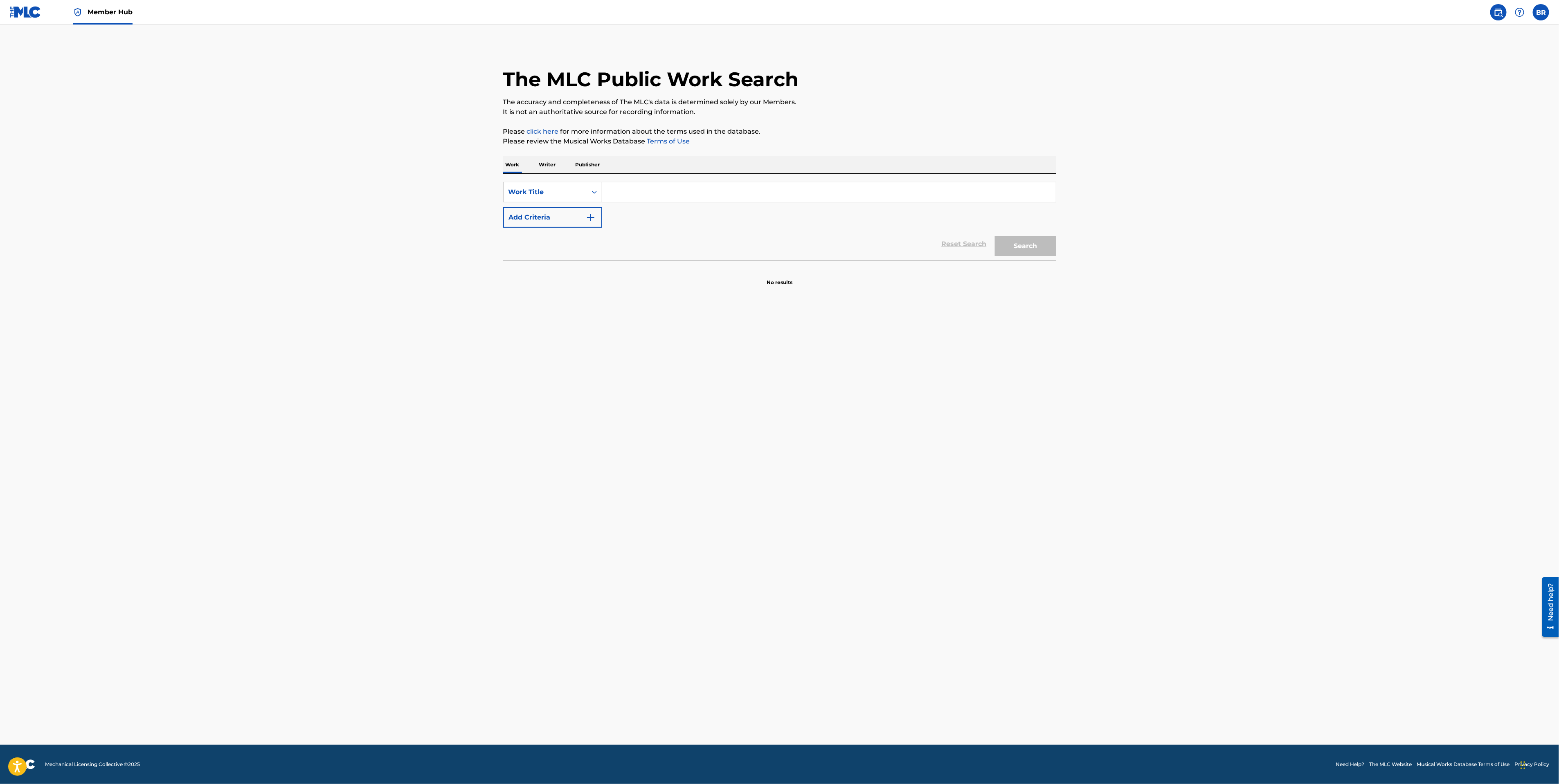
click at [546, 168] on p "Writer" at bounding box center [548, 165] width 22 height 17
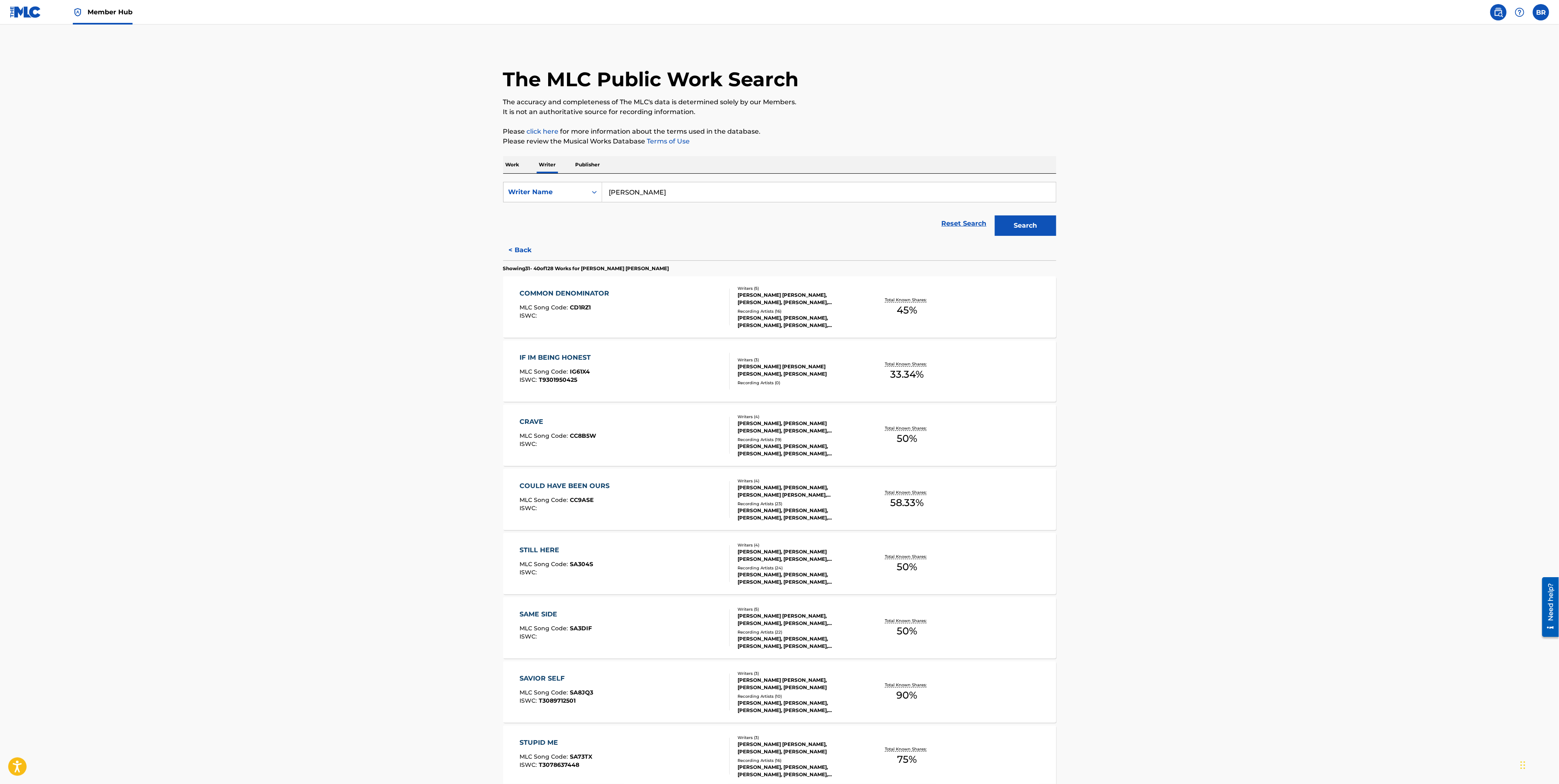
click at [622, 188] on input "[PERSON_NAME]" at bounding box center [829, 192] width 454 height 19
type input "[PERSON_NAME]"
click at [995, 215] on button "Search" at bounding box center [1025, 226] width 61 height 21
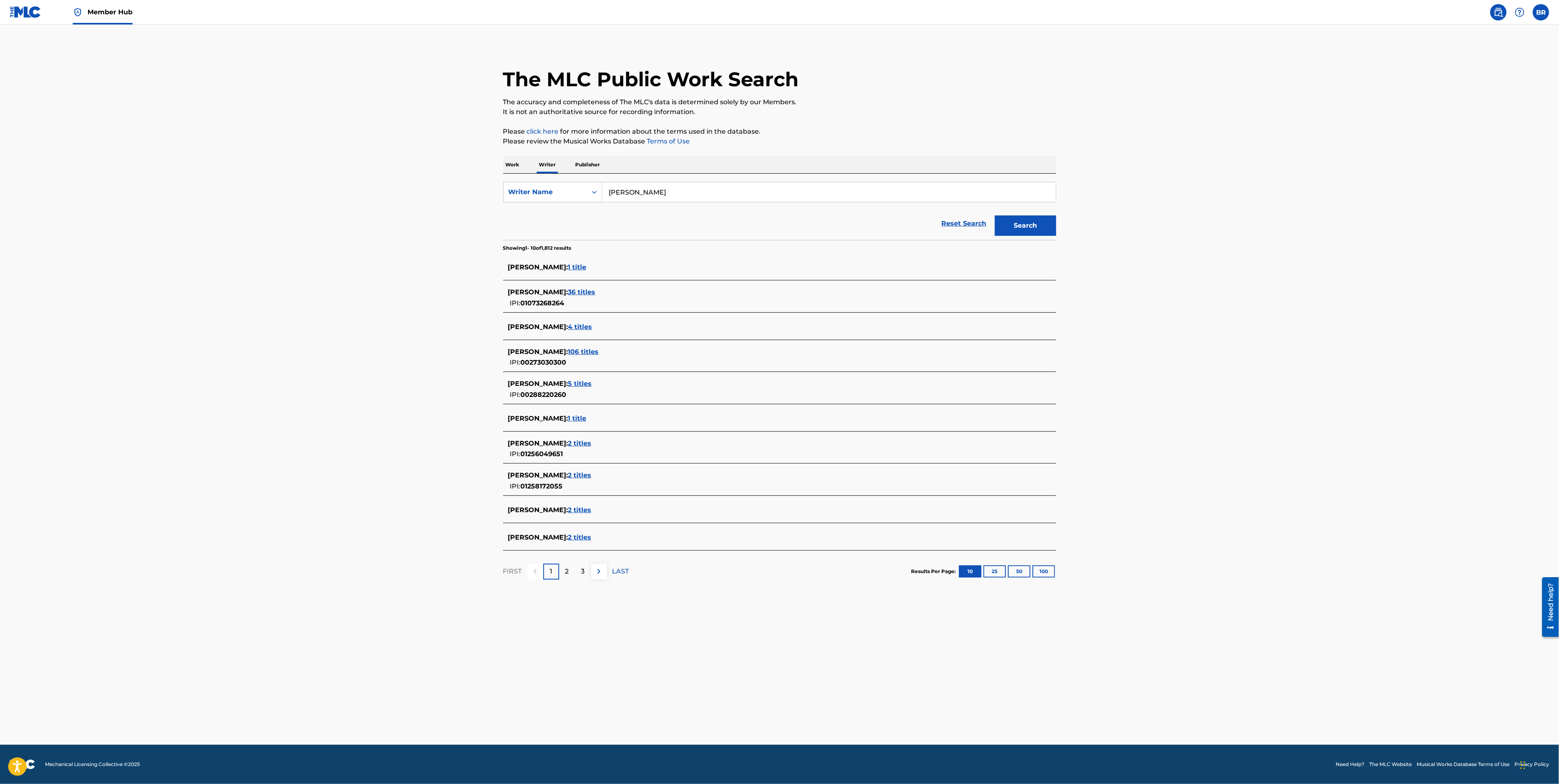
click at [595, 287] on div "[PERSON_NAME] : 36 titles" at bounding box center [769, 292] width 522 height 10
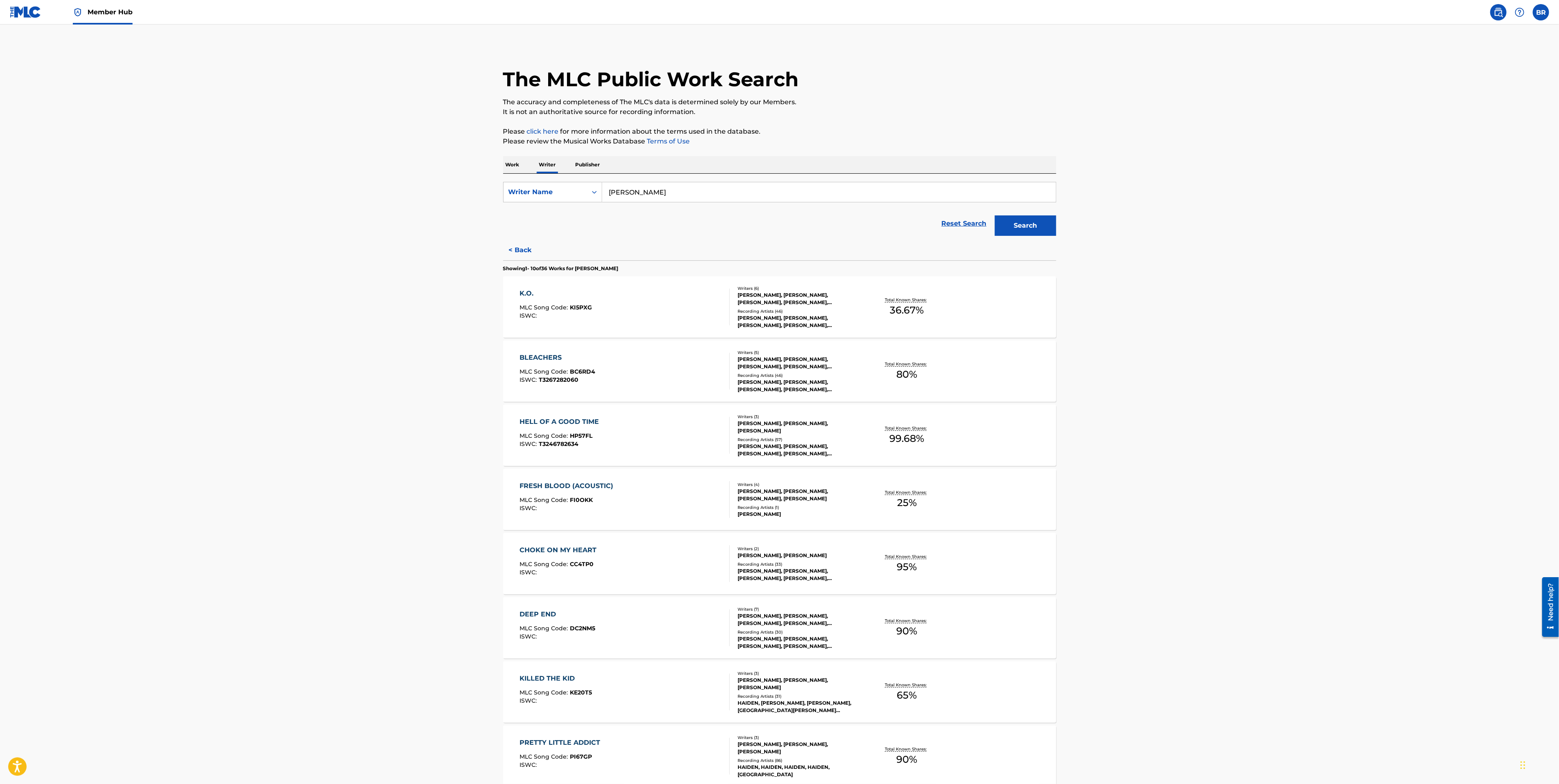
click at [603, 317] on div "K.O. MLC Song Code : KI5PXG ISWC :" at bounding box center [624, 307] width 210 height 37
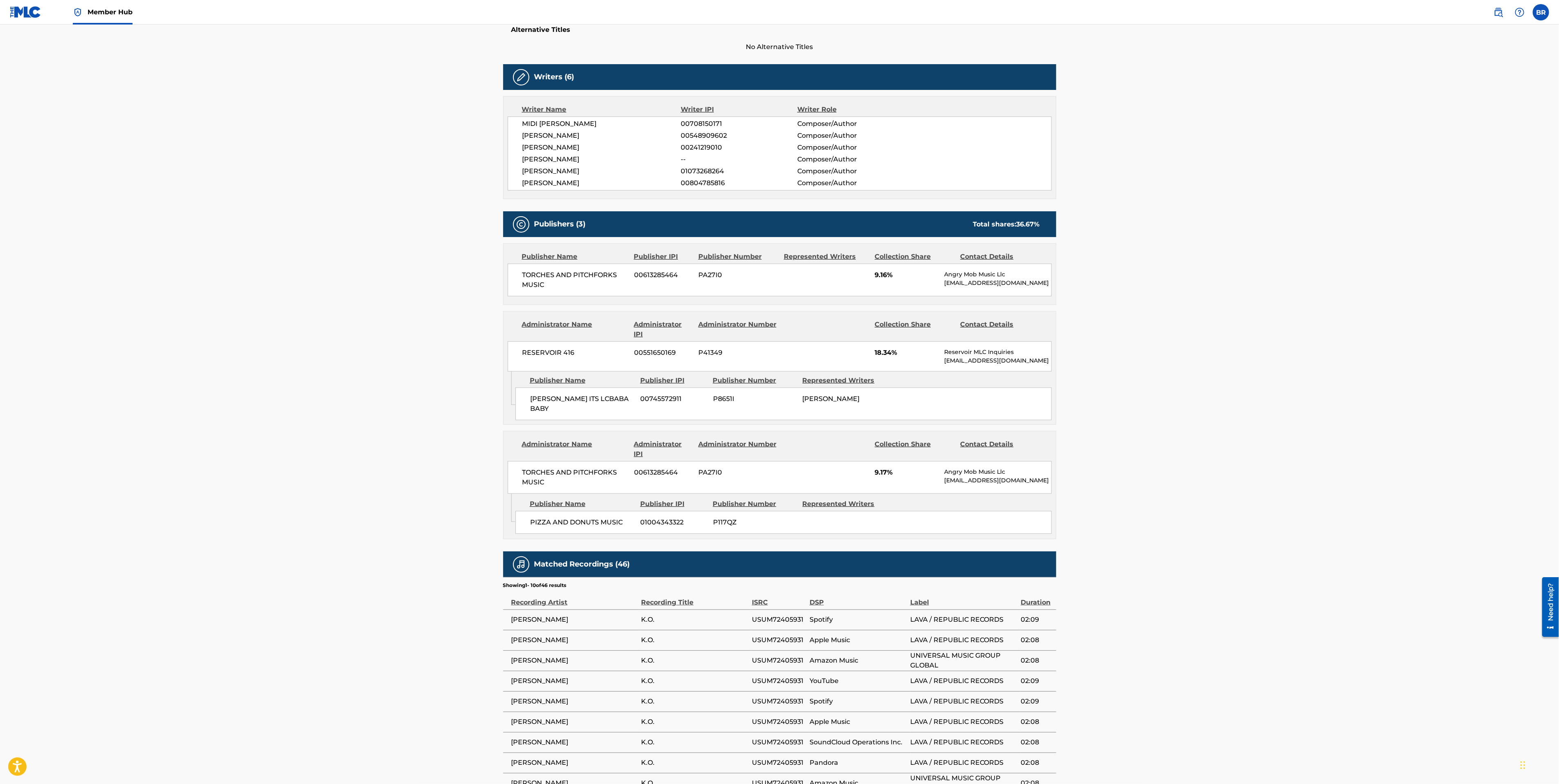
scroll to position [224, 0]
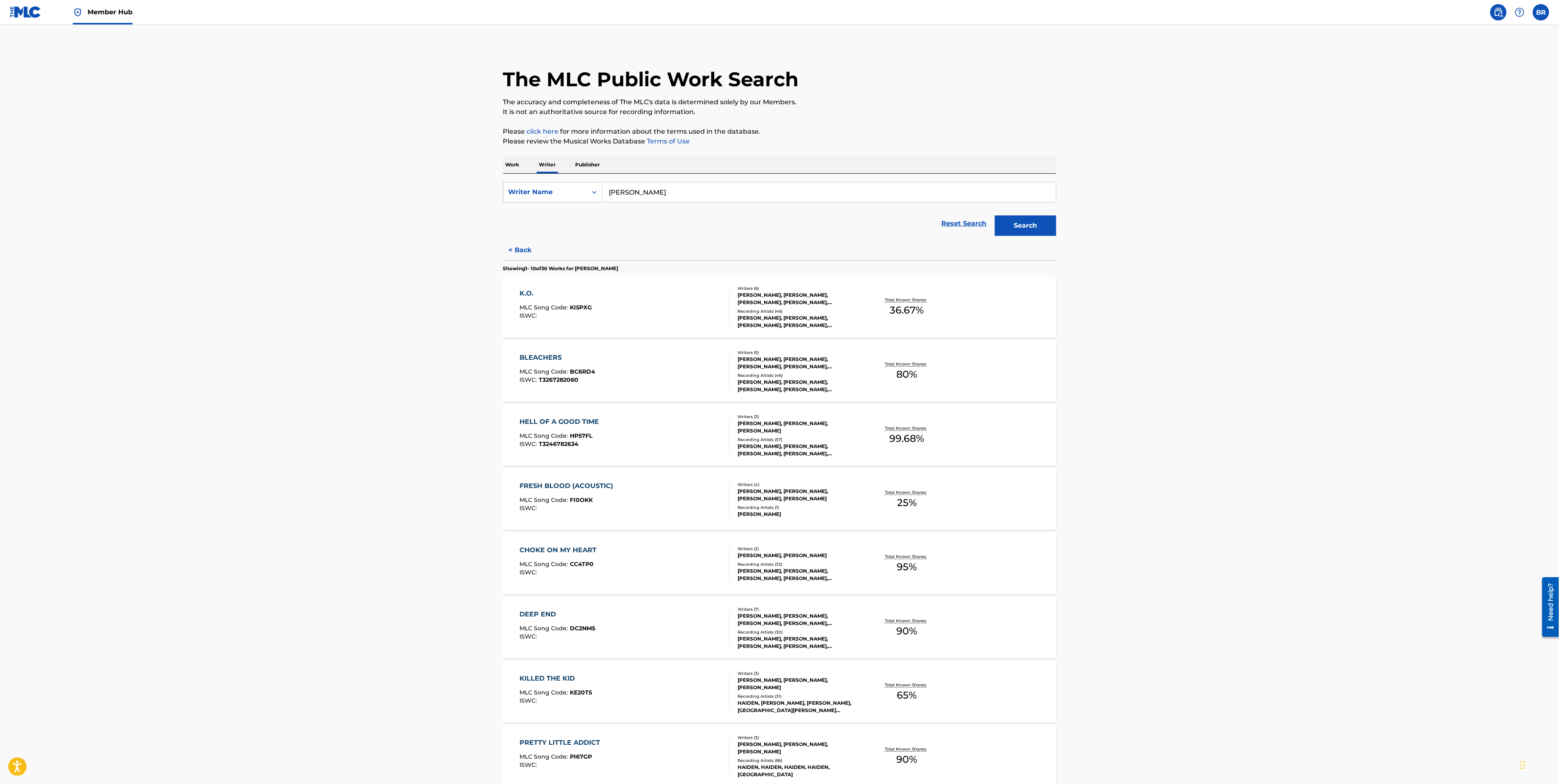
scroll to position [217, 0]
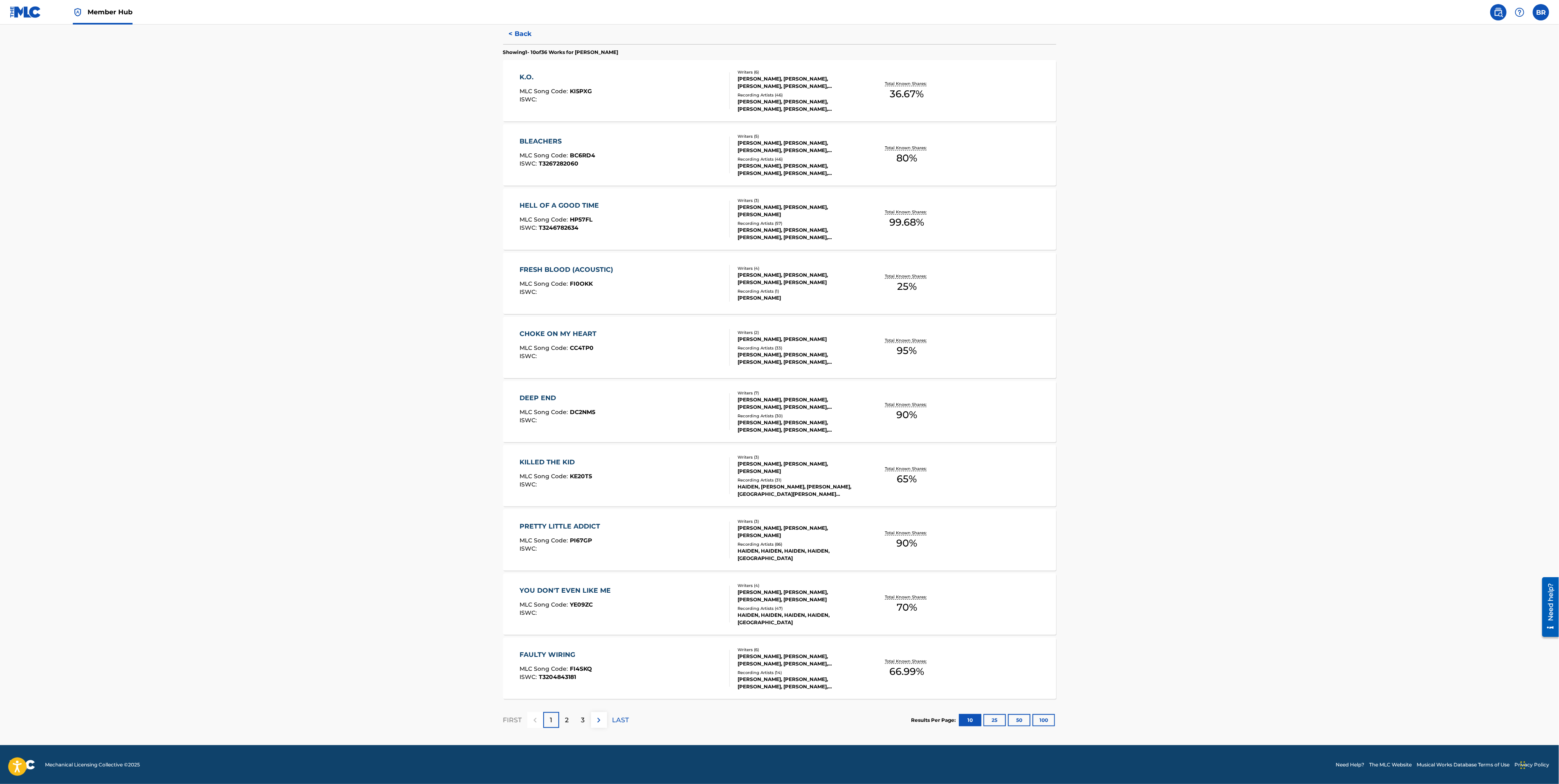
click at [558, 531] on div "PRETTY LITTLE ADDICT" at bounding box center [562, 526] width 85 height 10
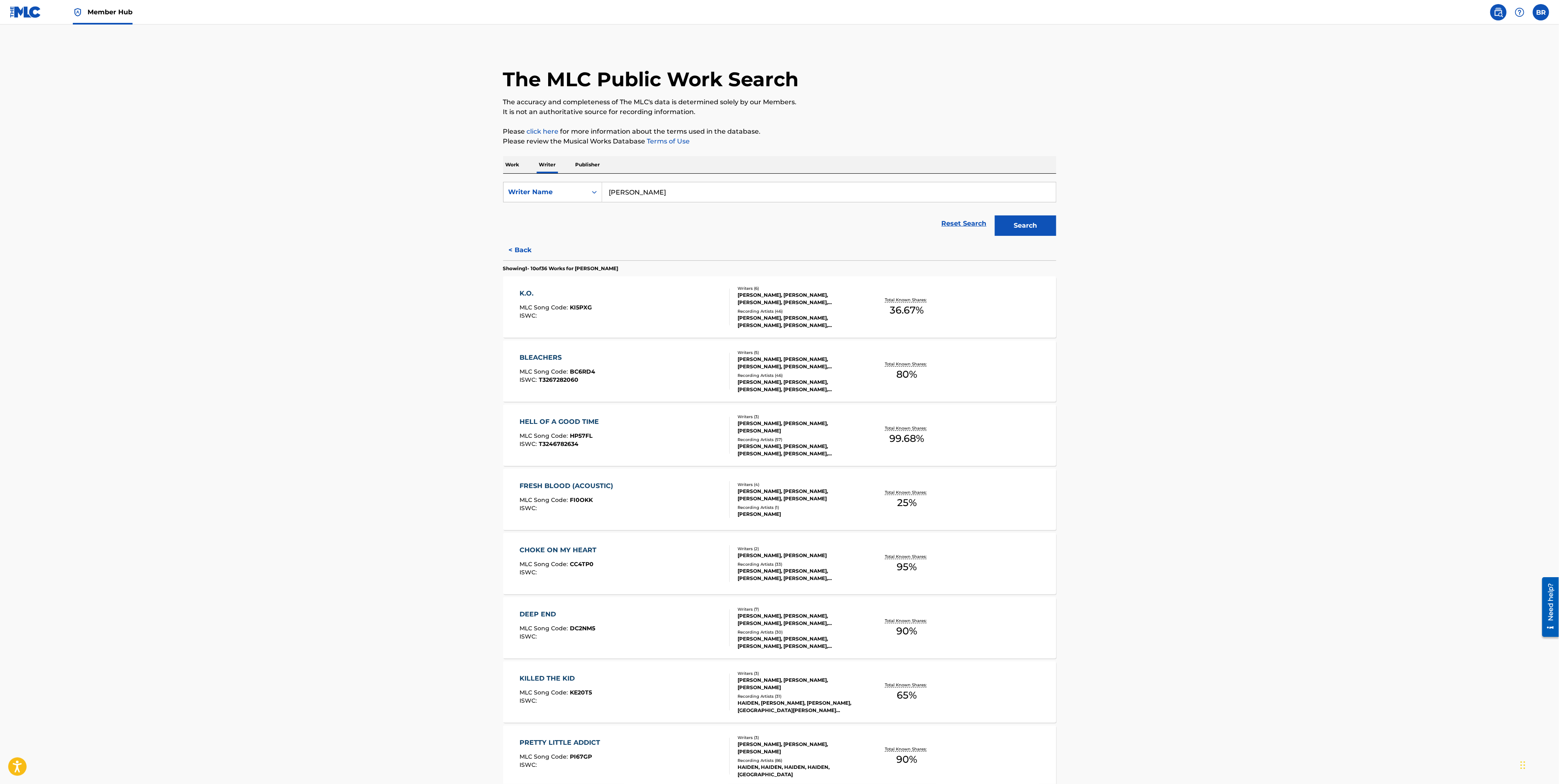
scroll to position [217, 0]
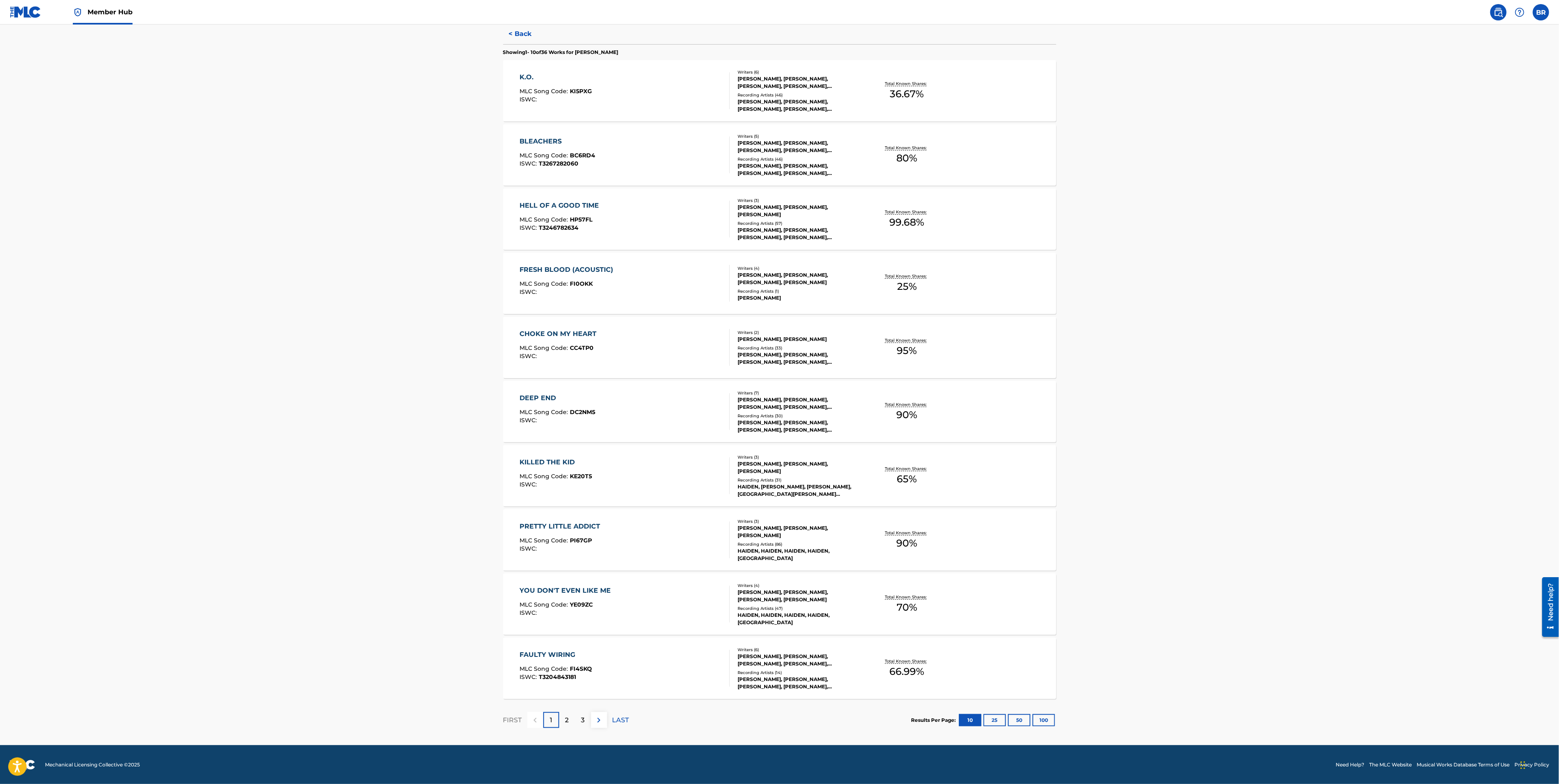
click at [566, 655] on div "FAULTY WIRING" at bounding box center [556, 655] width 73 height 10
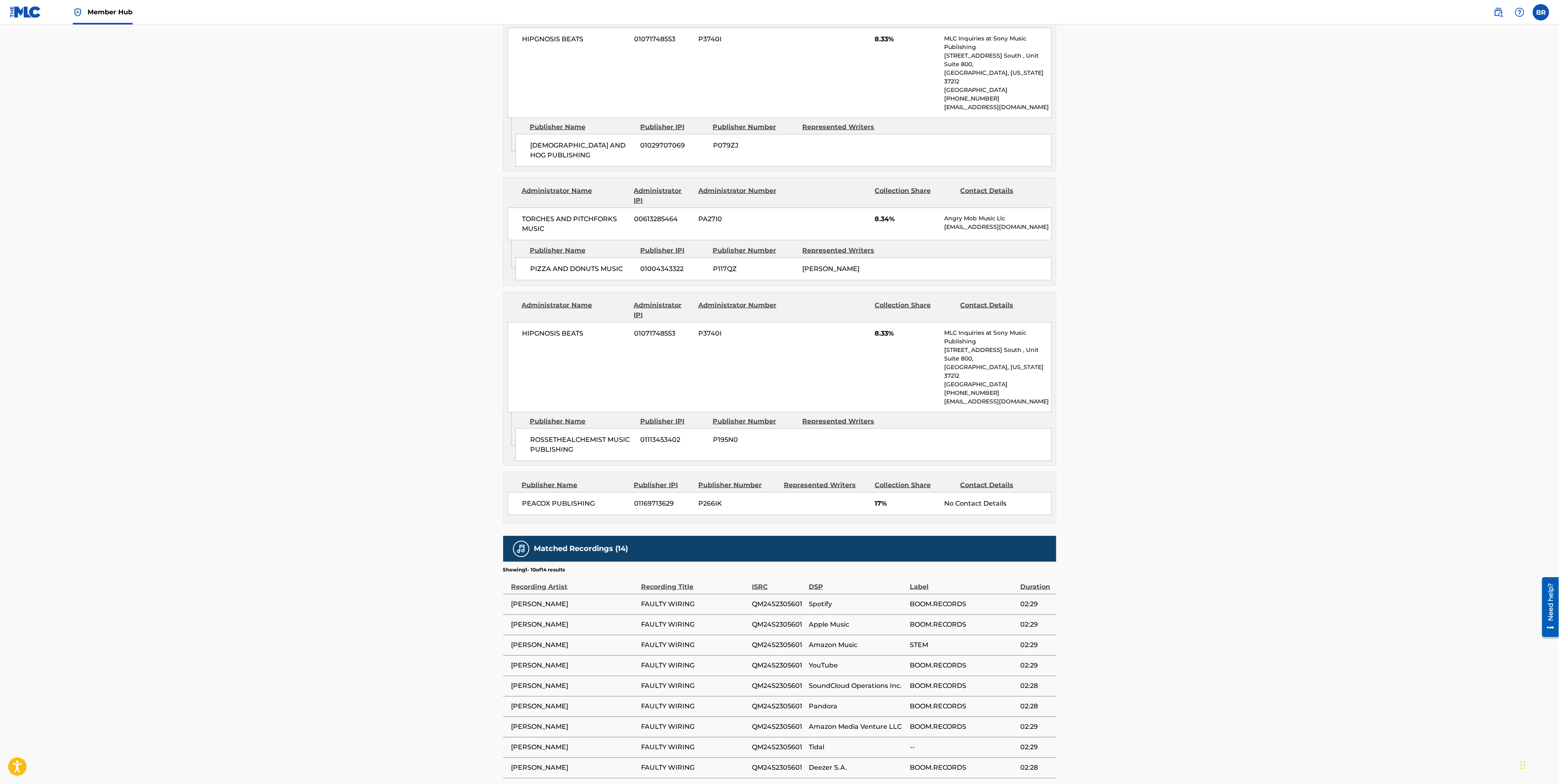
scroll to position [706, 0]
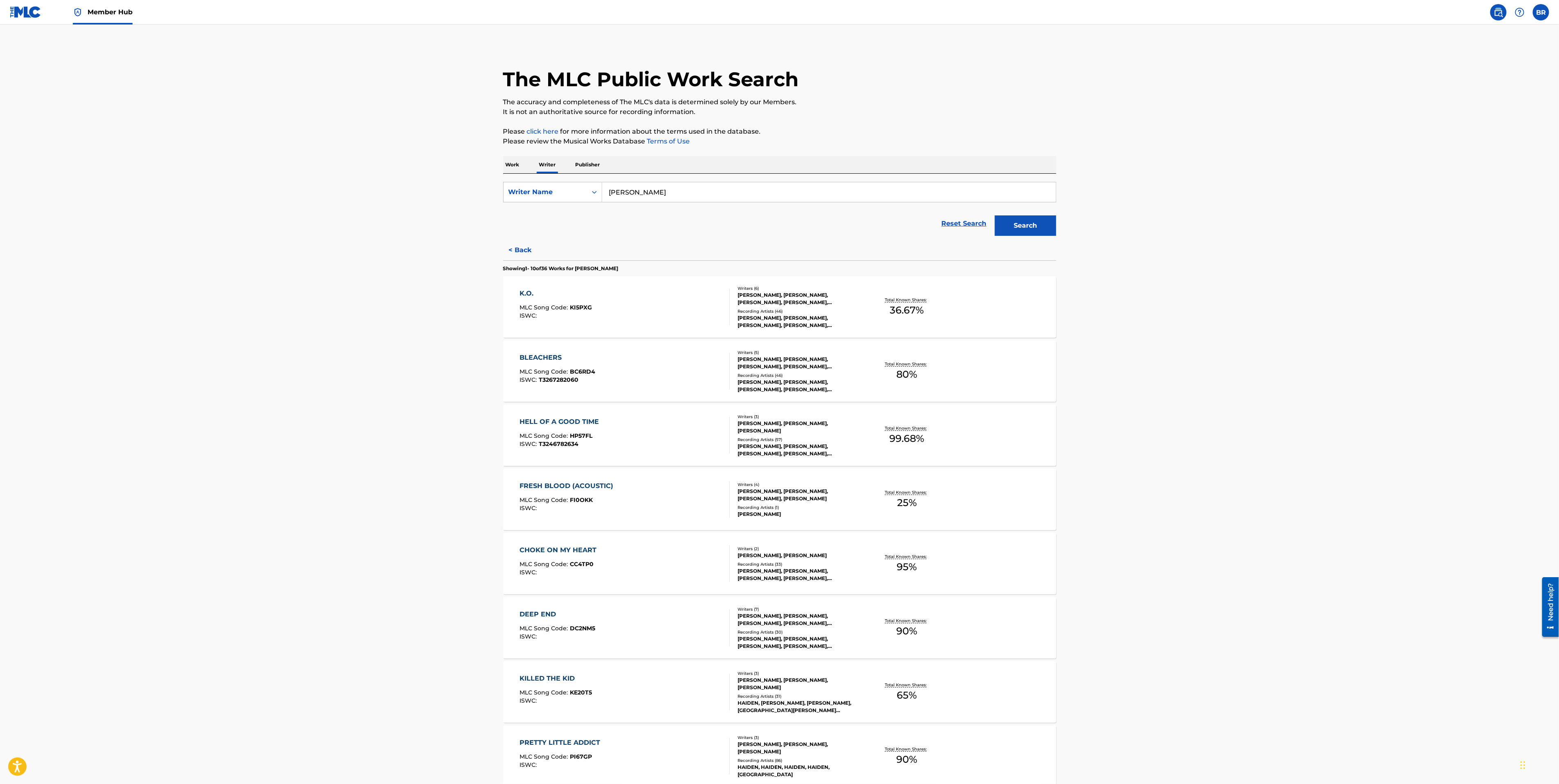
scroll to position [217, 0]
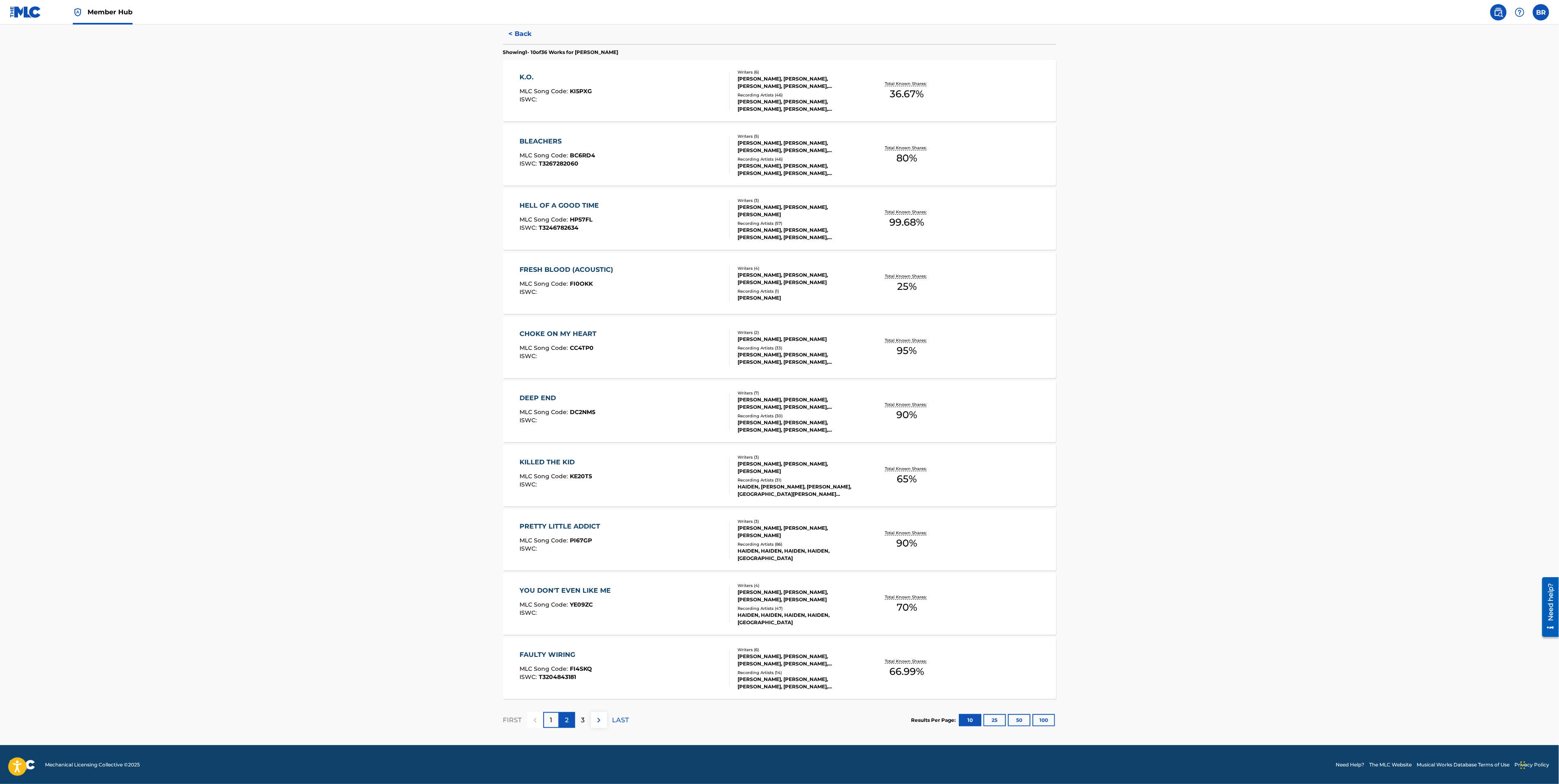
click at [564, 714] on div "2" at bounding box center [567, 720] width 16 height 16
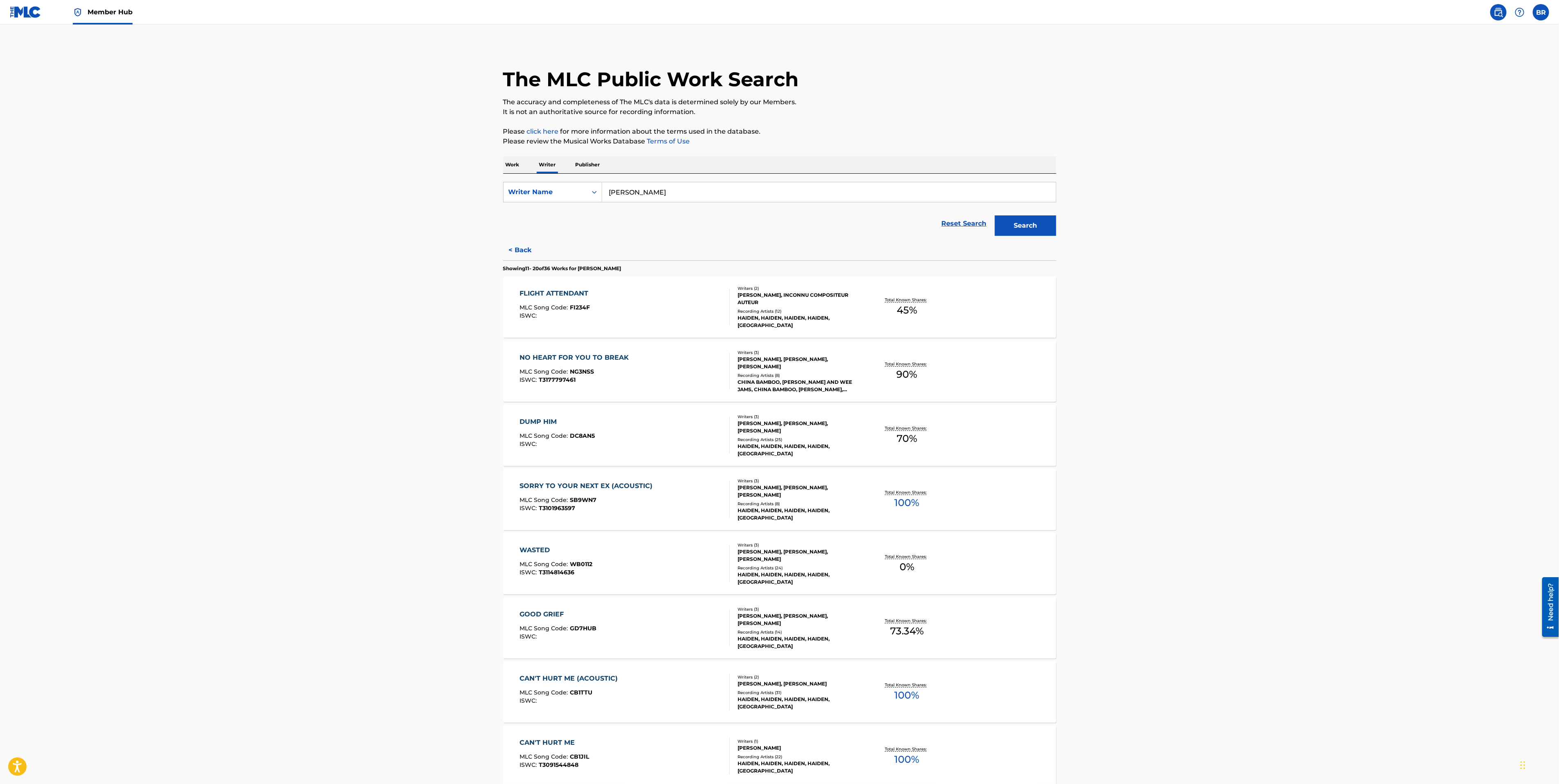
click at [567, 445] on div "ISWC :" at bounding box center [557, 444] width 75 height 6
click at [516, 163] on p "Work" at bounding box center [512, 165] width 19 height 17
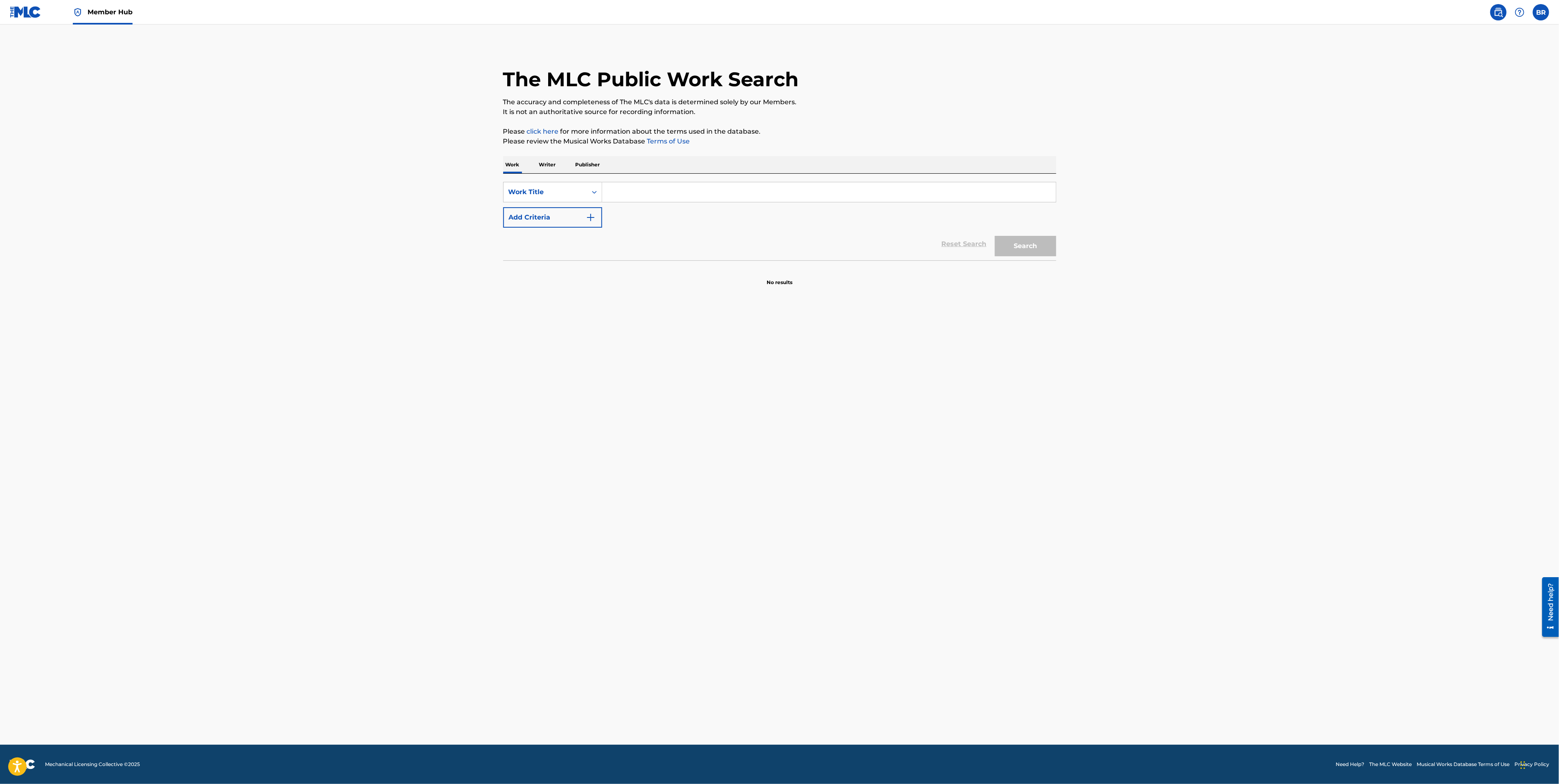
click at [635, 197] on input "Search Form" at bounding box center [829, 192] width 454 height 19
type input "Ice"
click at [995, 236] on button "Search" at bounding box center [1025, 246] width 61 height 21
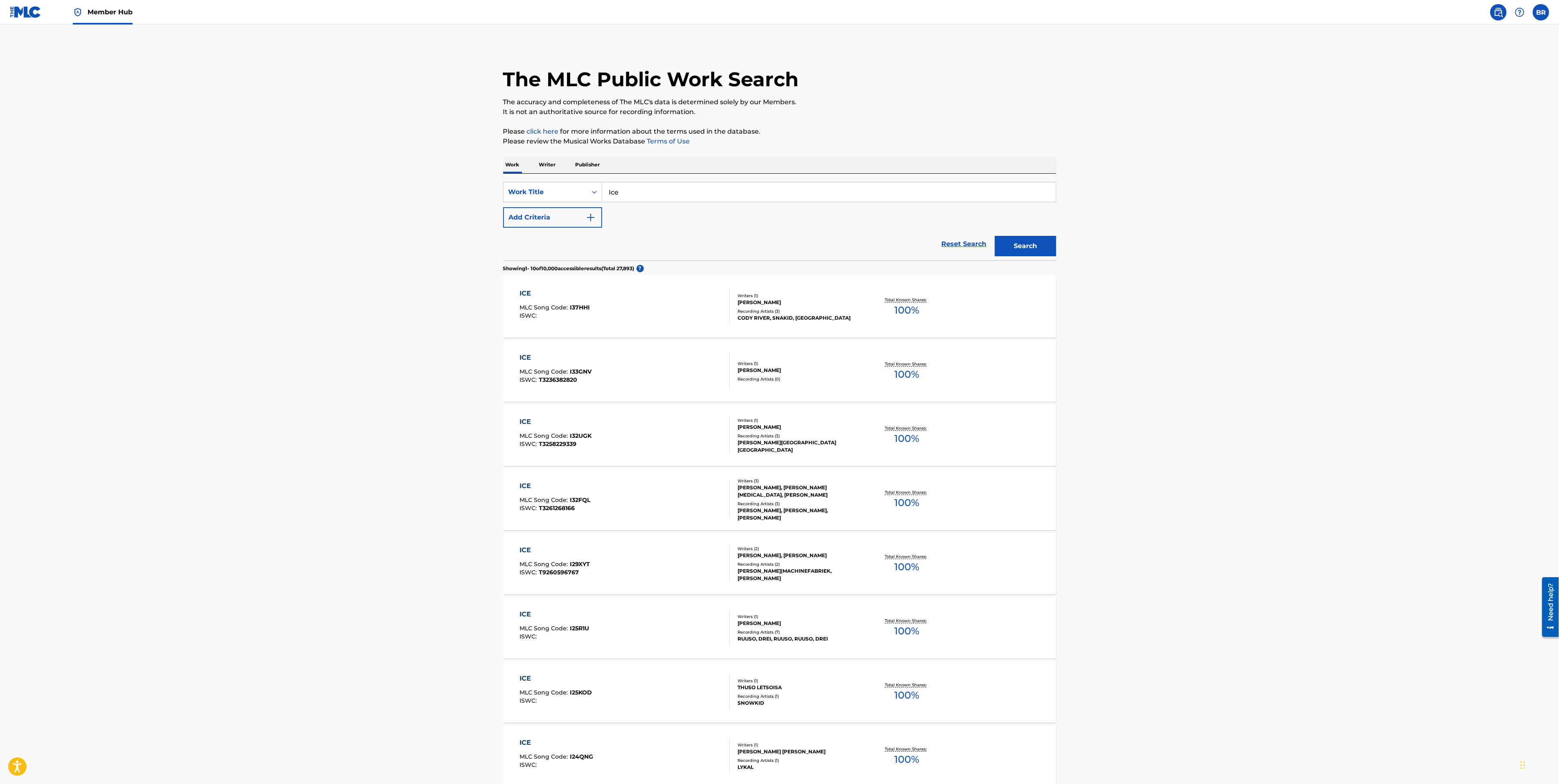
click at [542, 172] on p "Writer" at bounding box center [548, 165] width 22 height 17
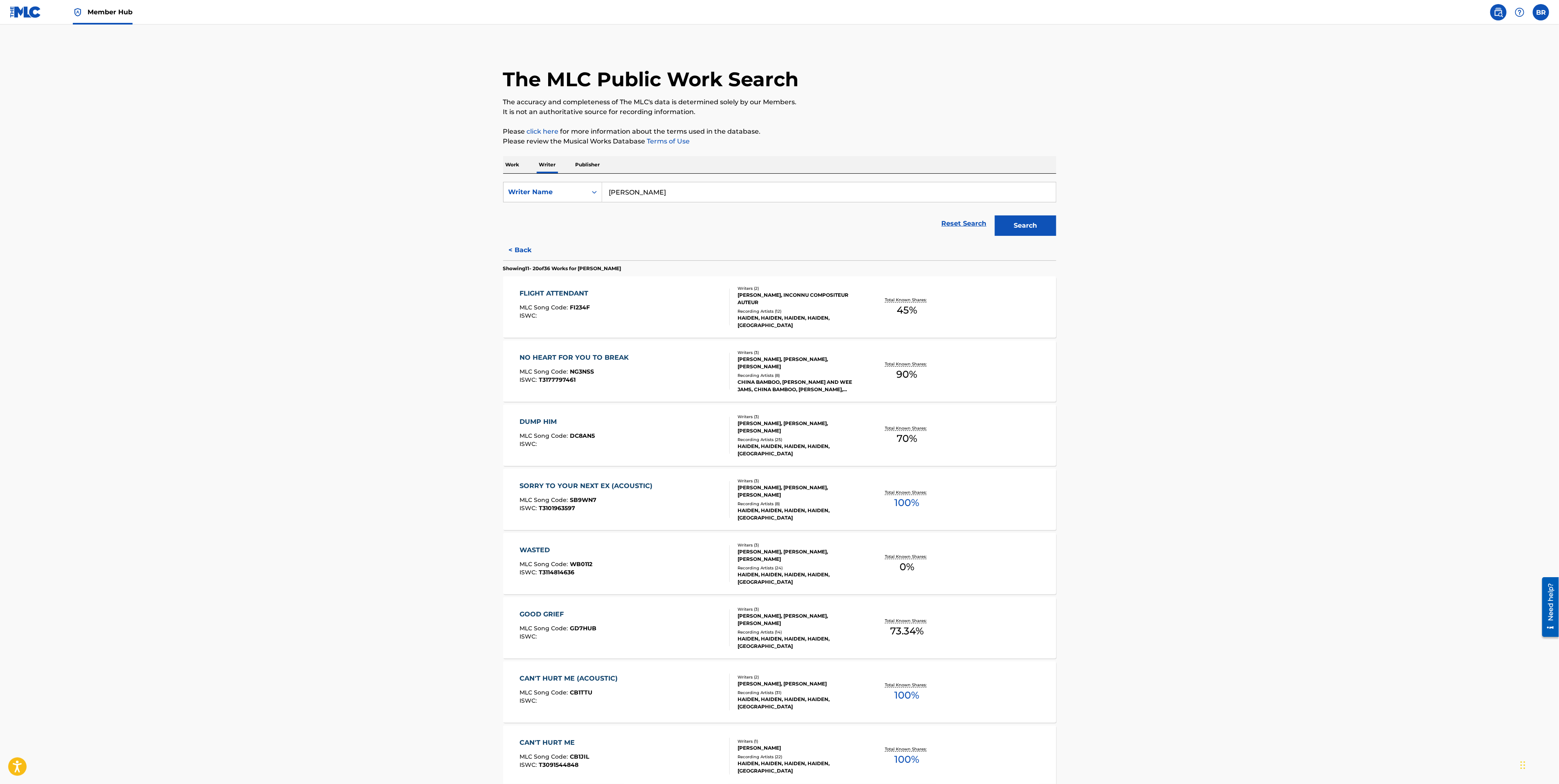
click at [660, 194] on input "[PERSON_NAME]" at bounding box center [829, 192] width 454 height 19
type input "ji"
click at [508, 165] on p "Work" at bounding box center [512, 165] width 19 height 17
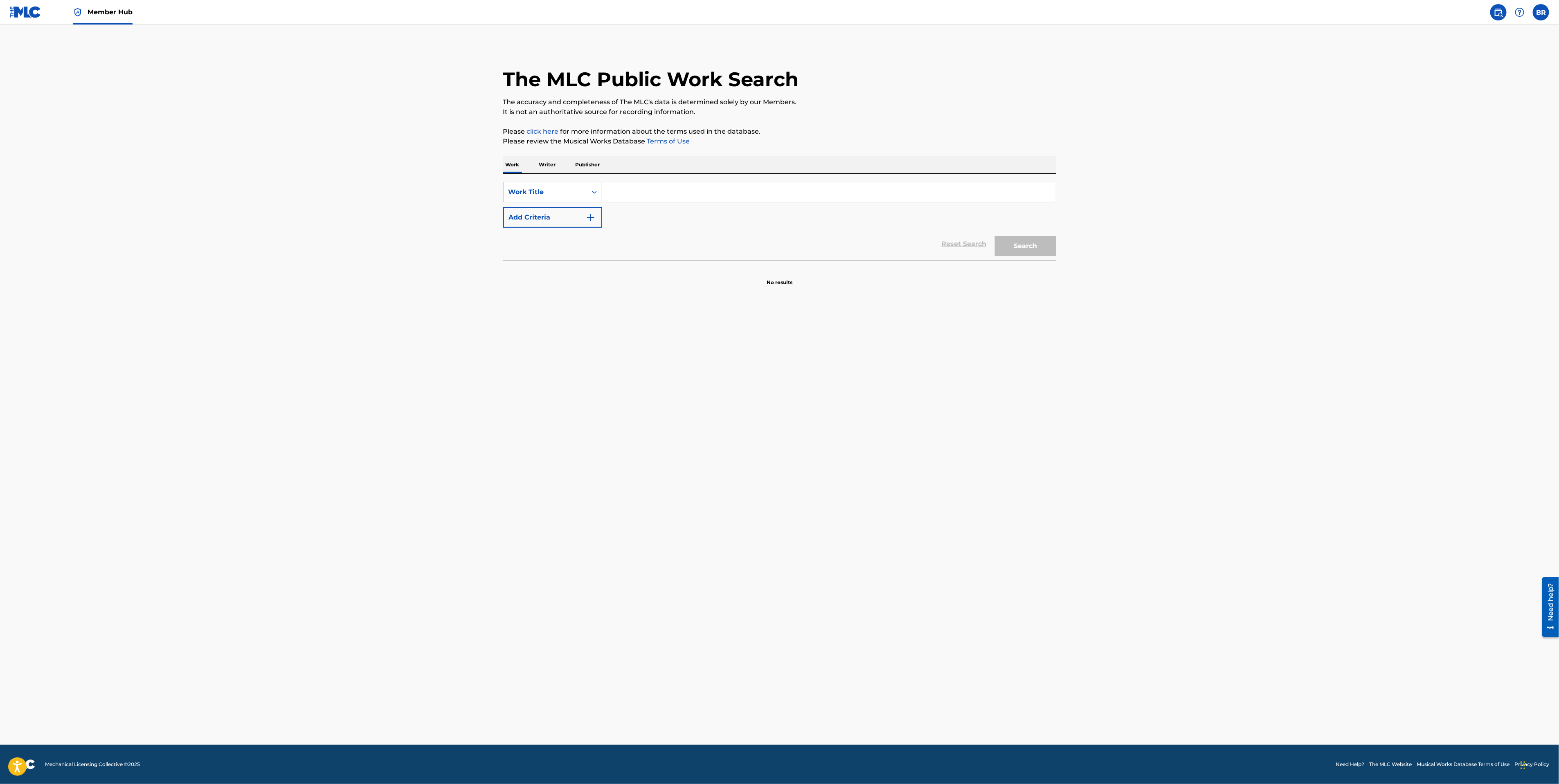
click at [620, 194] on input "Search Form" at bounding box center [829, 192] width 454 height 19
click at [597, 212] on button "Add Criteria" at bounding box center [553, 218] width 99 height 21
click at [619, 218] on input "Search Form" at bounding box center [821, 217] width 439 height 19
type input "[PERSON_NAME]"
click at [624, 195] on input "Search Form" at bounding box center [829, 192] width 454 height 19
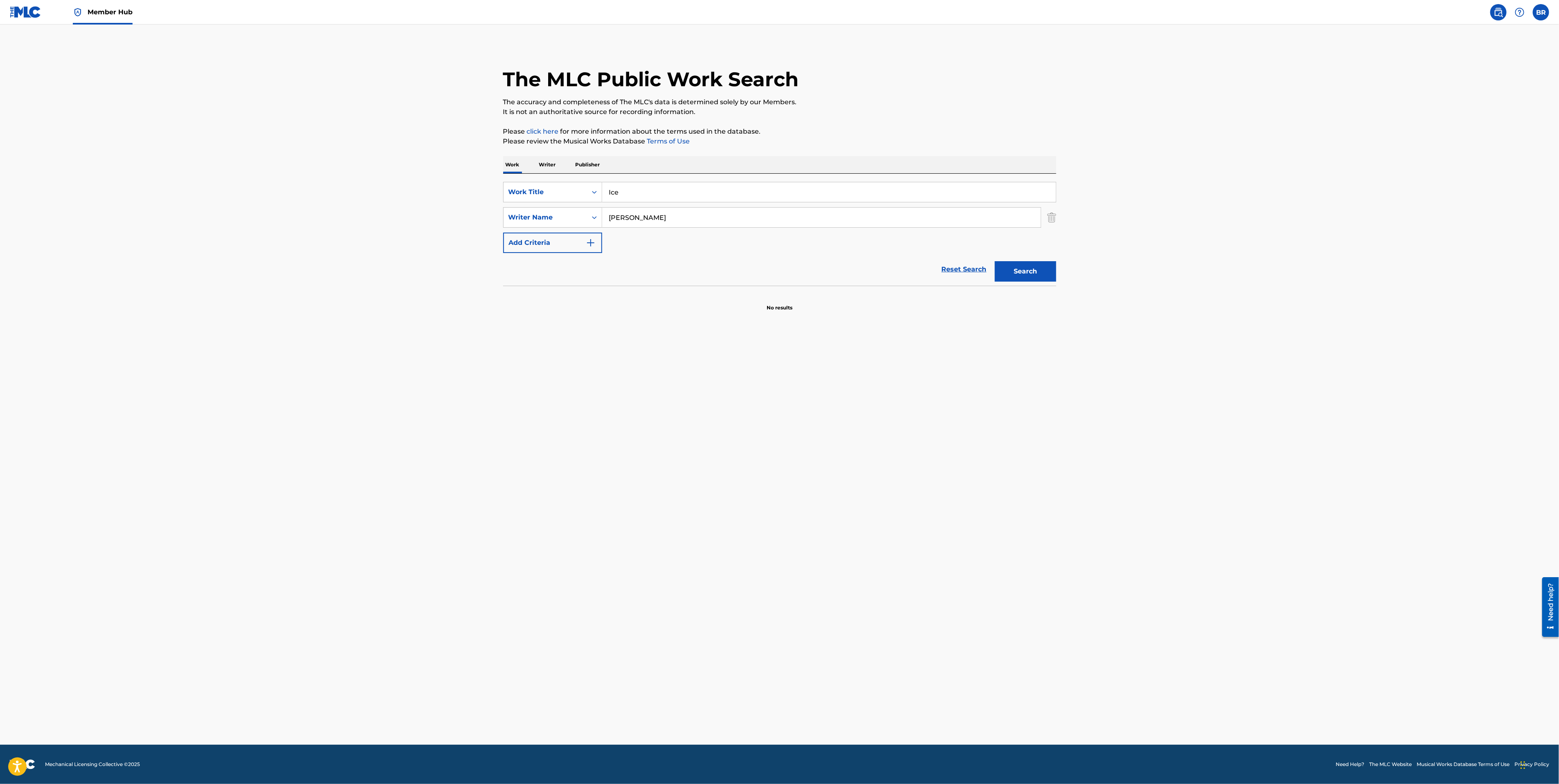
type input "Ice"
click at [995, 261] on button "Search" at bounding box center [1025, 272] width 61 height 21
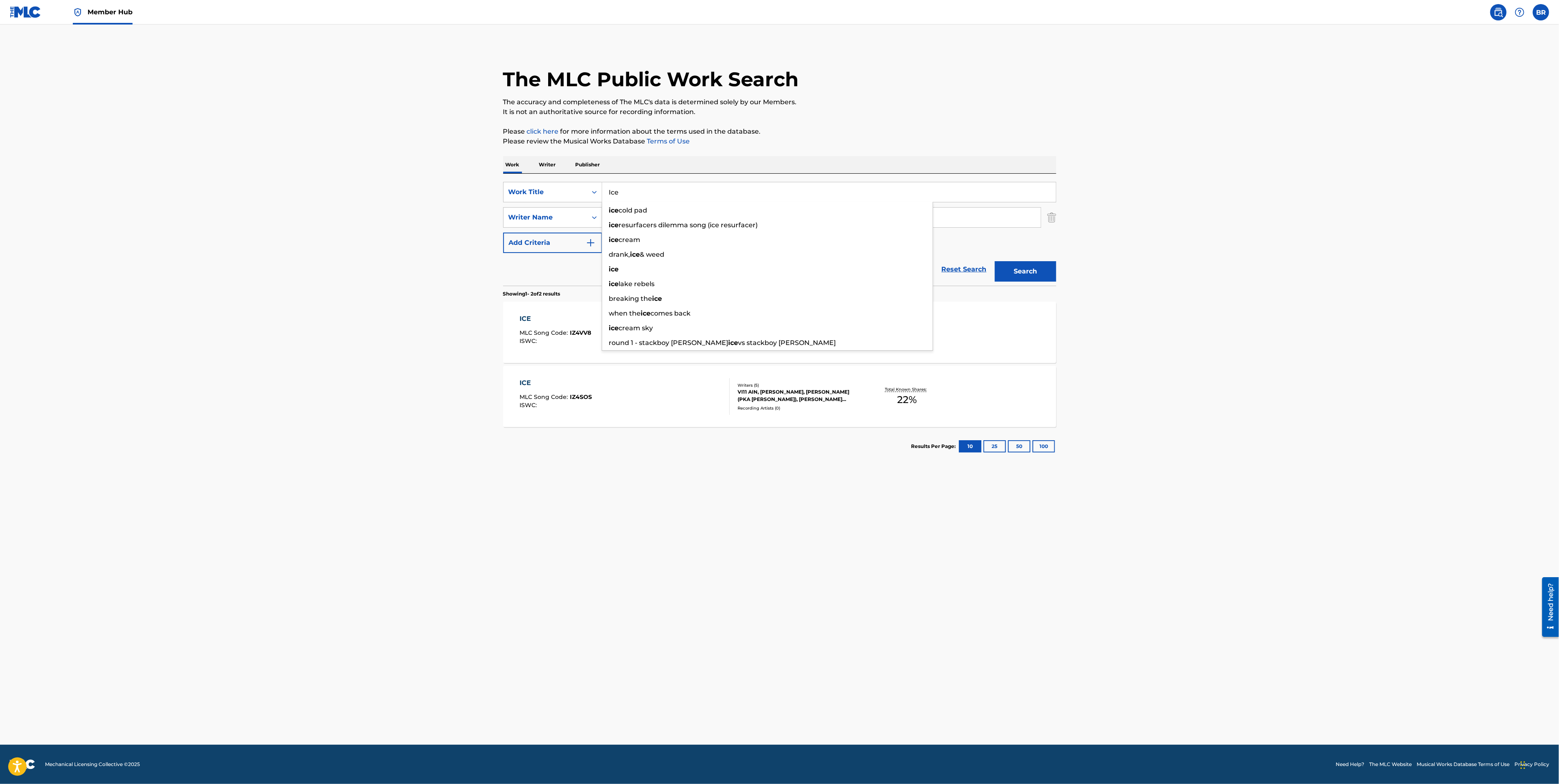
click at [537, 320] on div "ICE" at bounding box center [555, 319] width 71 height 10
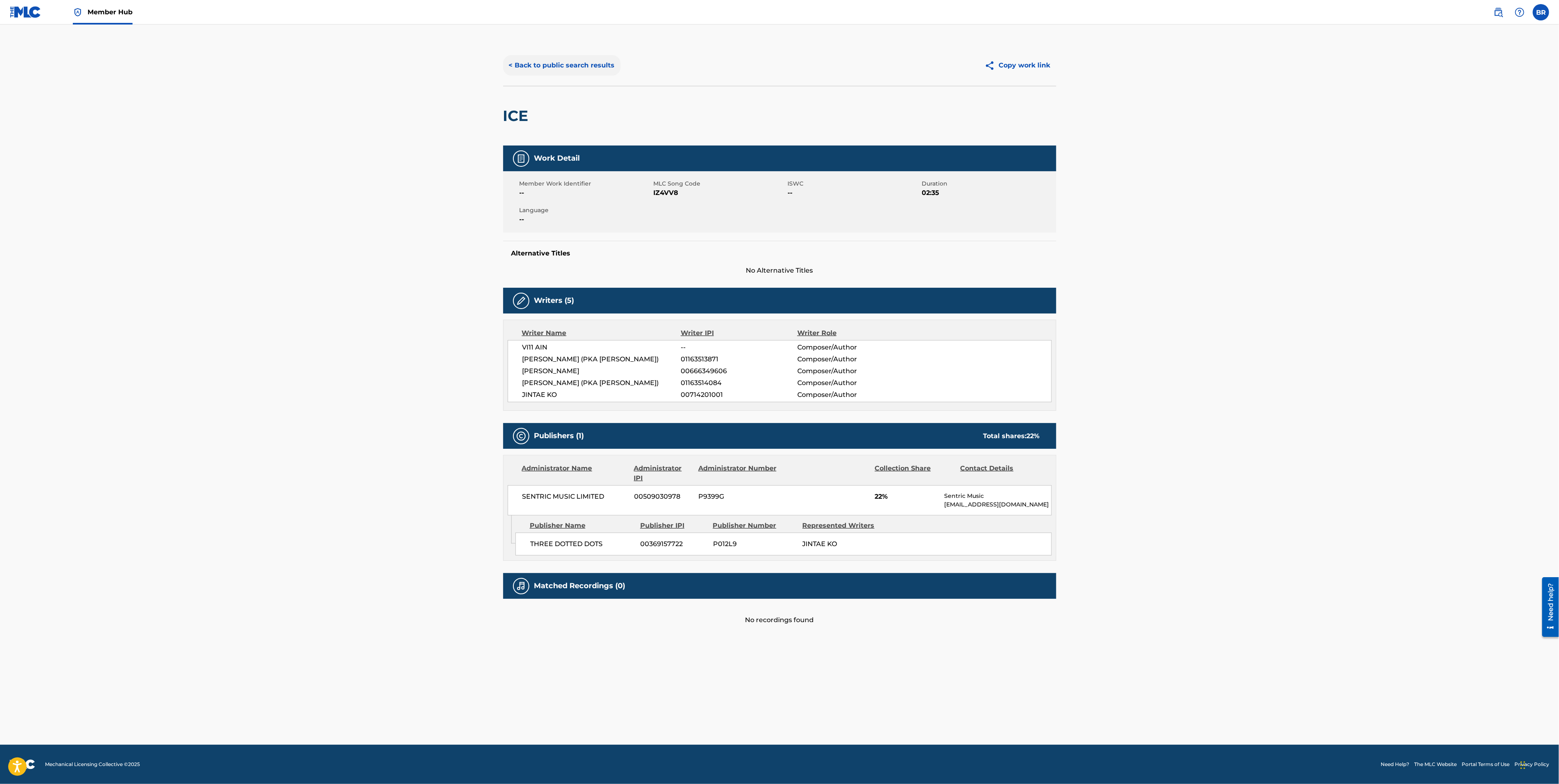
click at [554, 65] on button "< Back to public search results" at bounding box center [562, 65] width 117 height 21
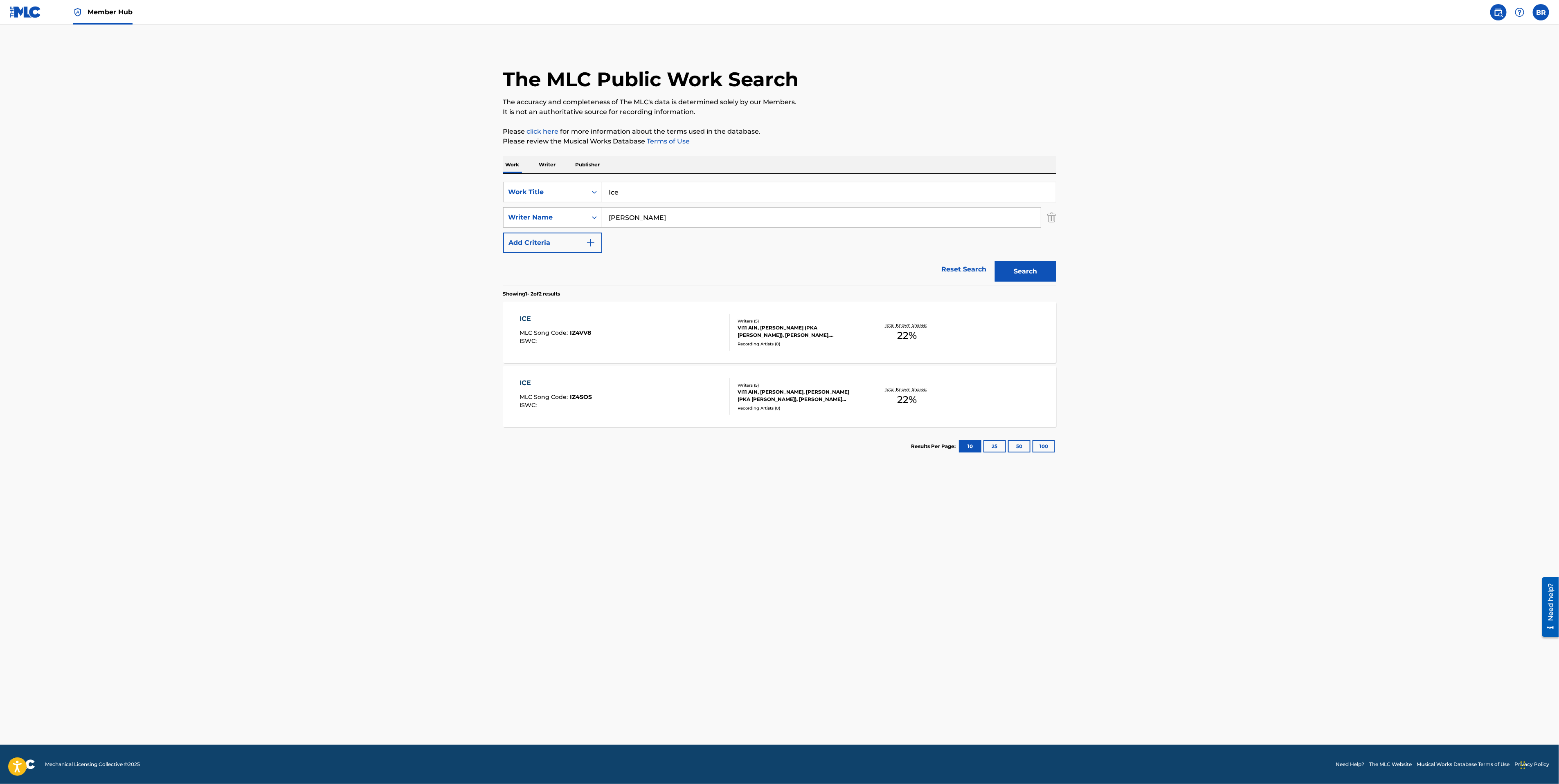
click at [534, 173] on div "Work Writer Publisher" at bounding box center [780, 165] width 553 height 17
click at [547, 165] on p "Writer" at bounding box center [548, 165] width 22 height 17
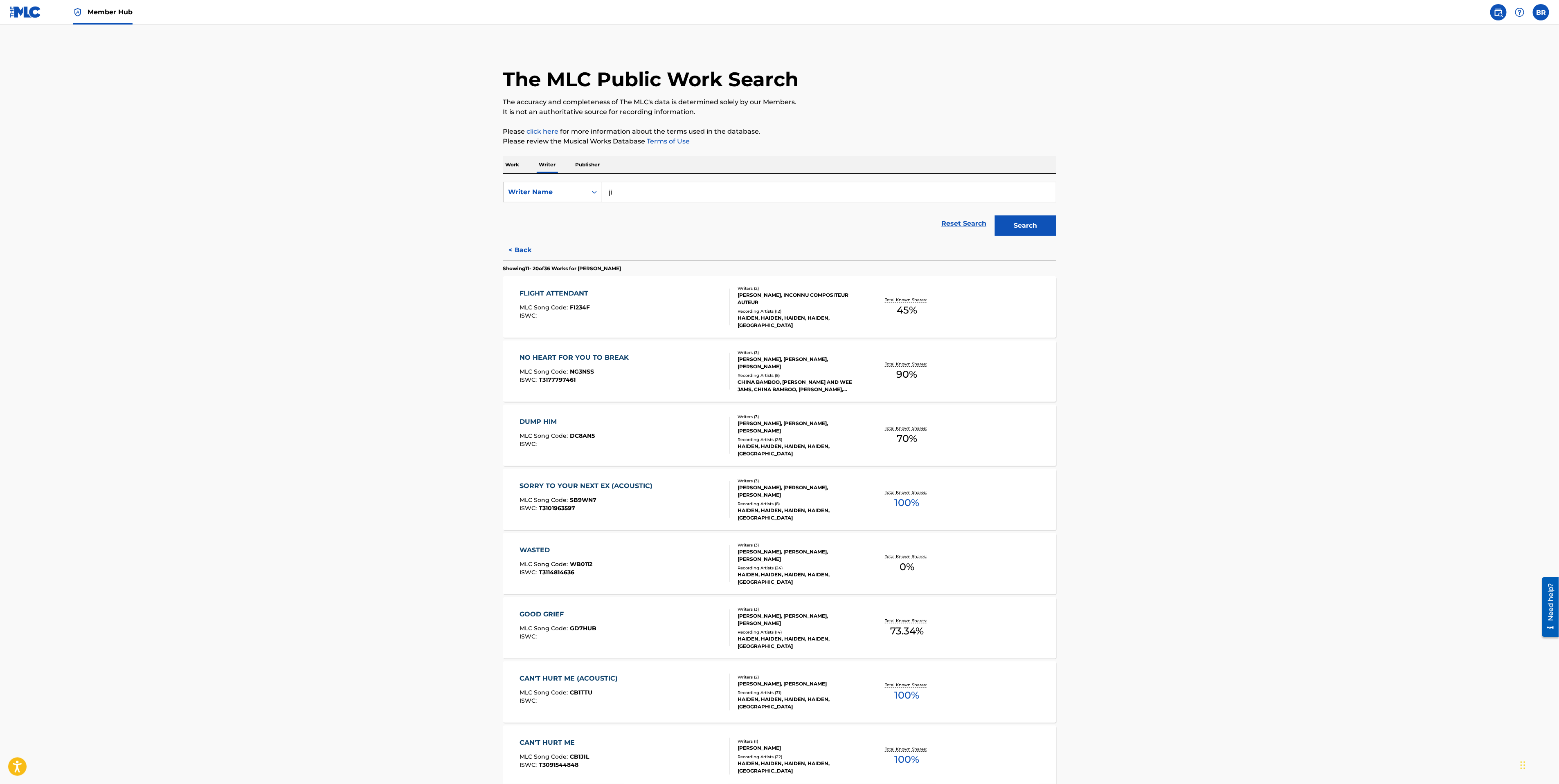
click at [632, 199] on input "ji" at bounding box center [829, 192] width 454 height 19
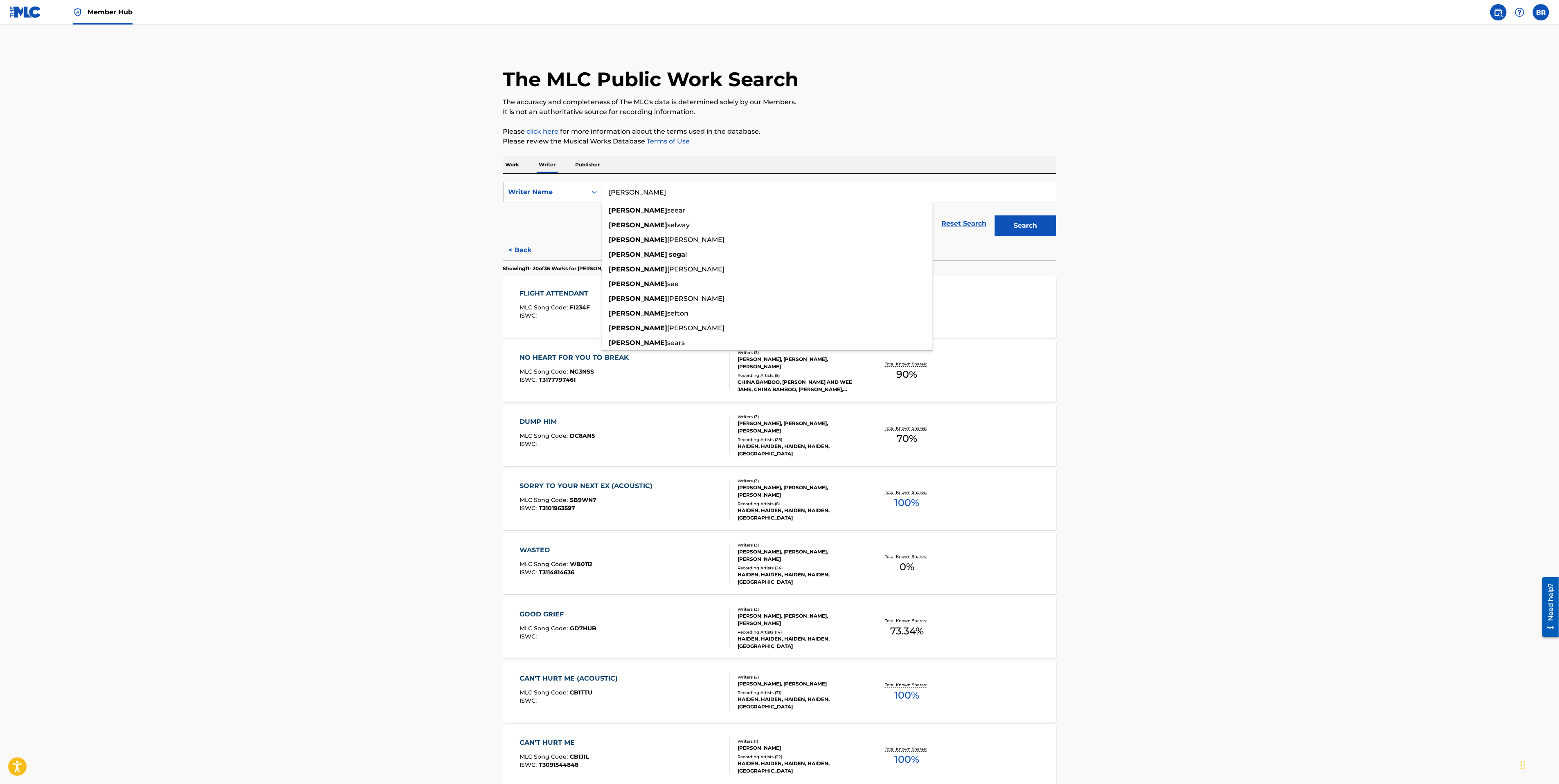
type input "[PERSON_NAME]"
click at [995, 215] on button "Search" at bounding box center [1025, 226] width 61 height 21
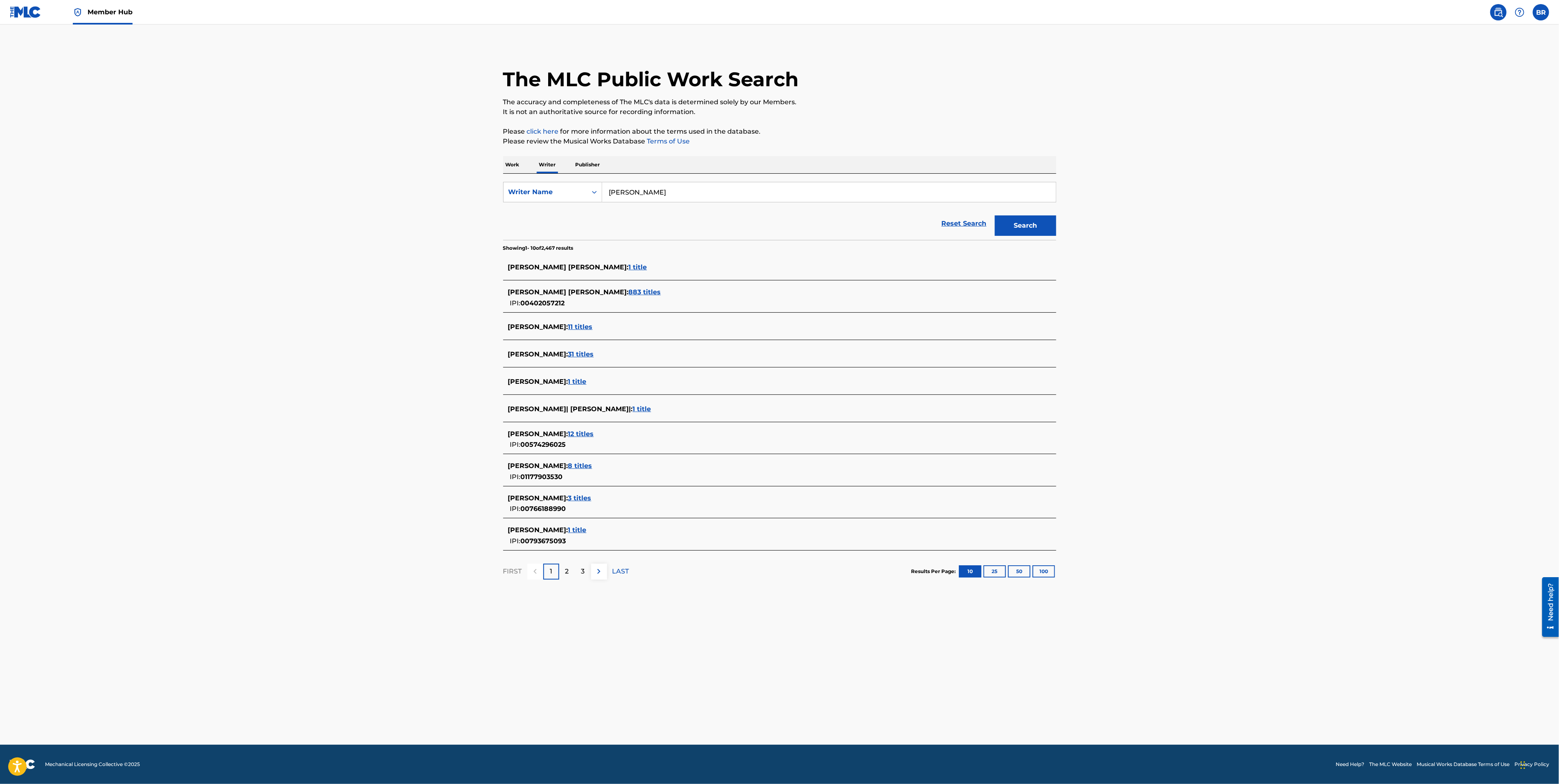
click at [629, 266] on span "1 title" at bounding box center [638, 267] width 18 height 8
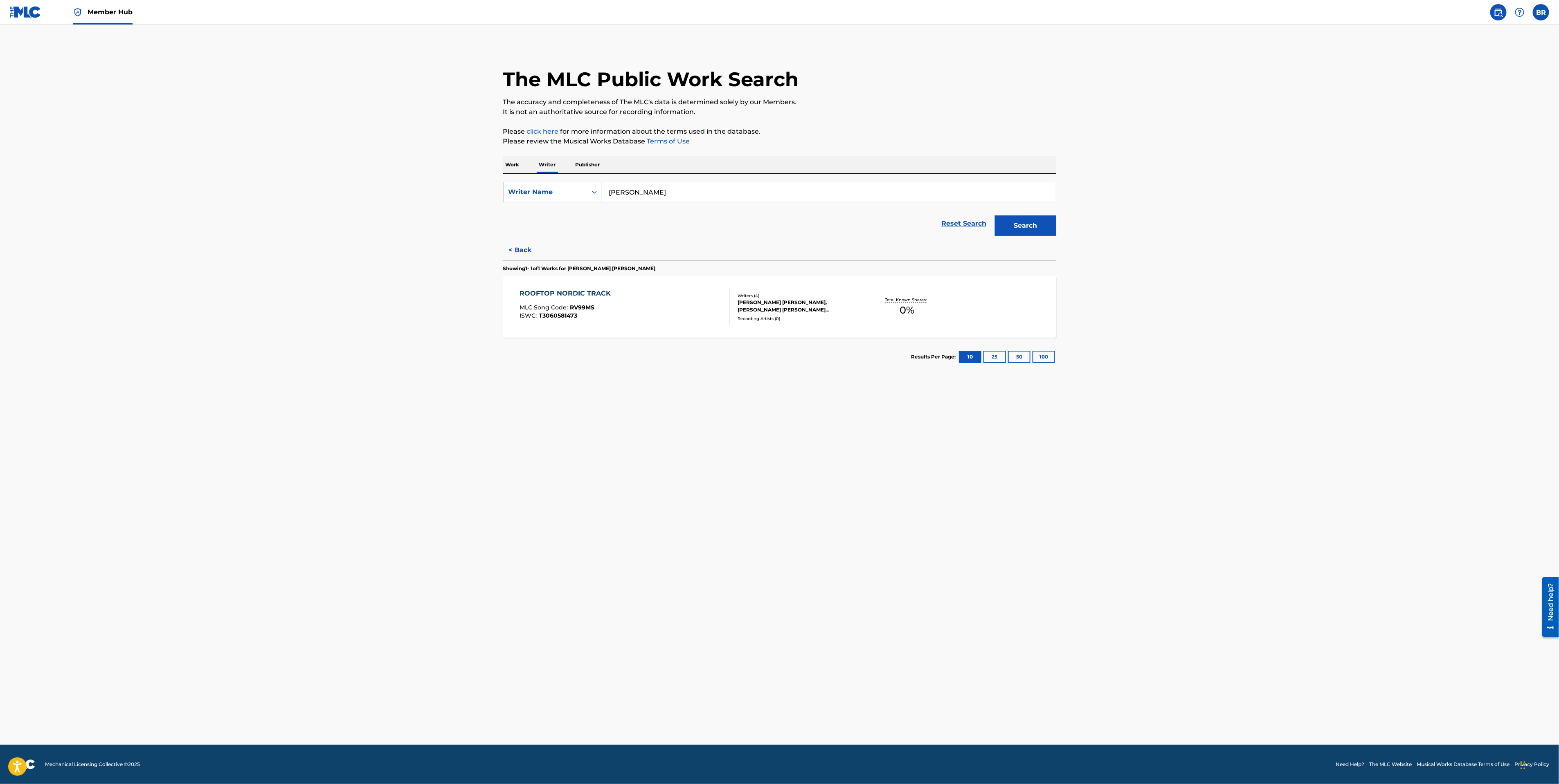
click at [651, 197] on input "[PERSON_NAME]" at bounding box center [829, 192] width 454 height 19
click at [995, 215] on button "Search" at bounding box center [1025, 226] width 61 height 21
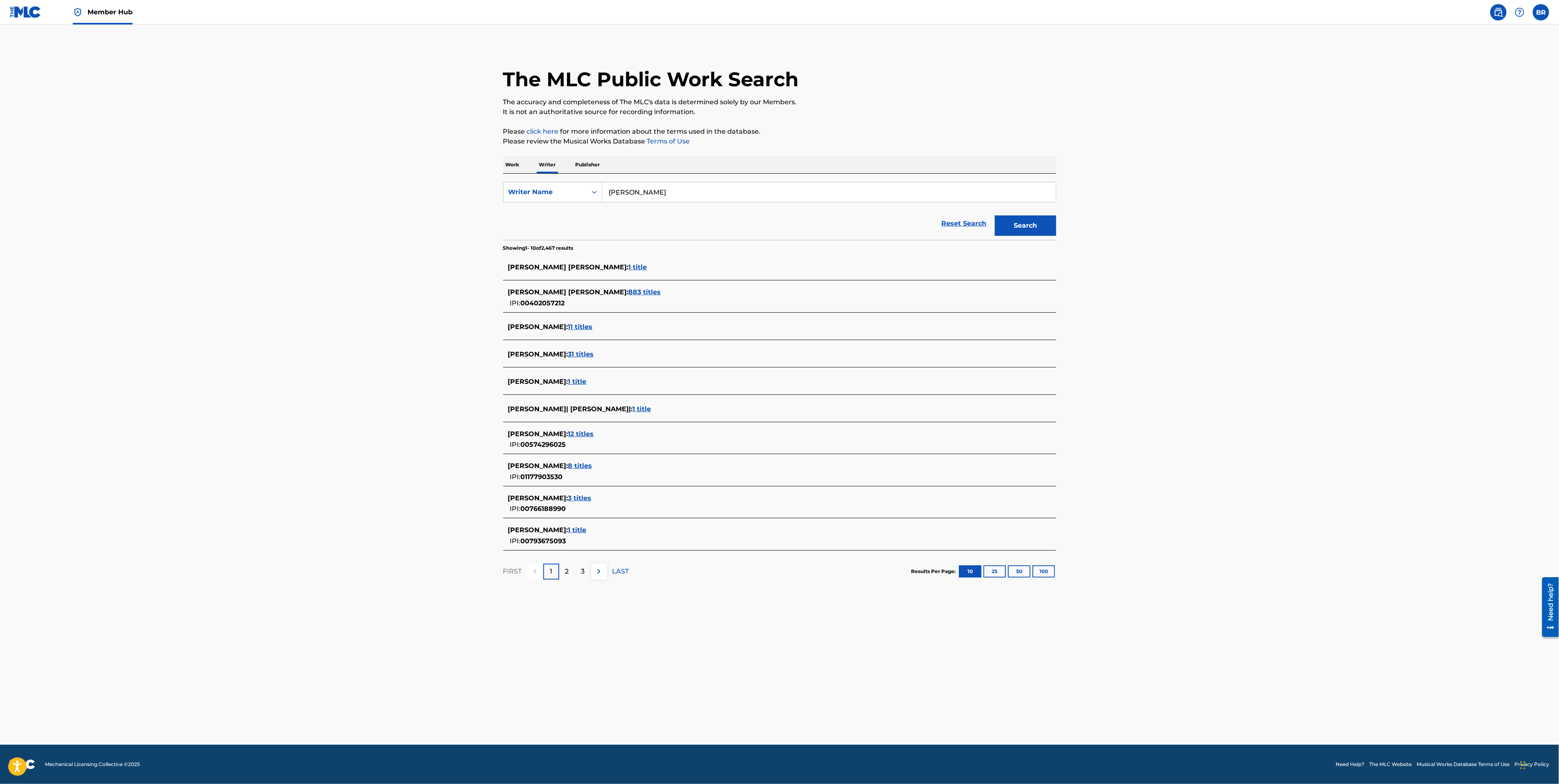
click at [629, 294] on span "883 titles" at bounding box center [645, 292] width 32 height 8
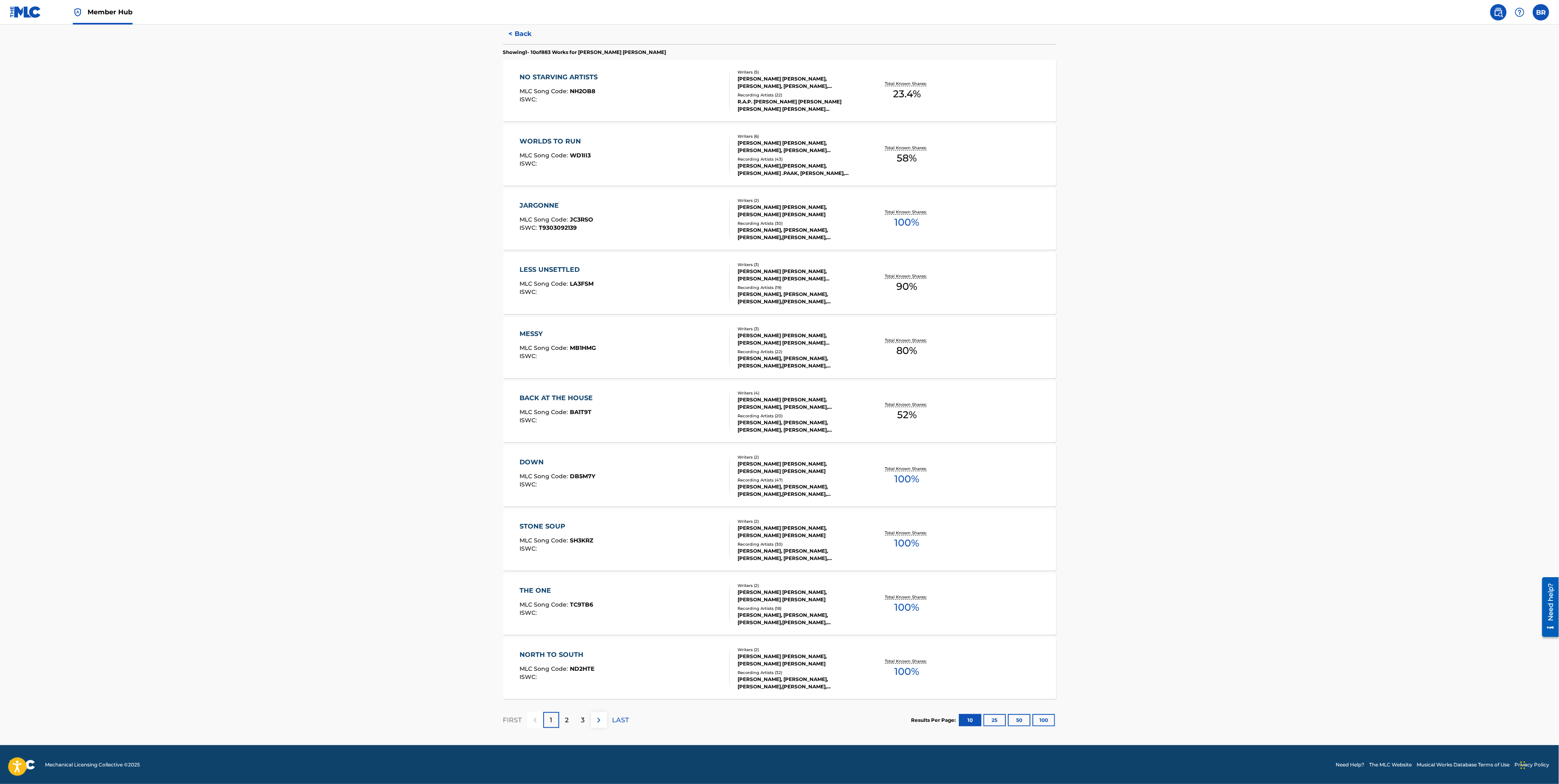
click at [577, 469] on div "DOWN MLC Song Code : DB5M7Y ISWC :" at bounding box center [557, 475] width 76 height 37
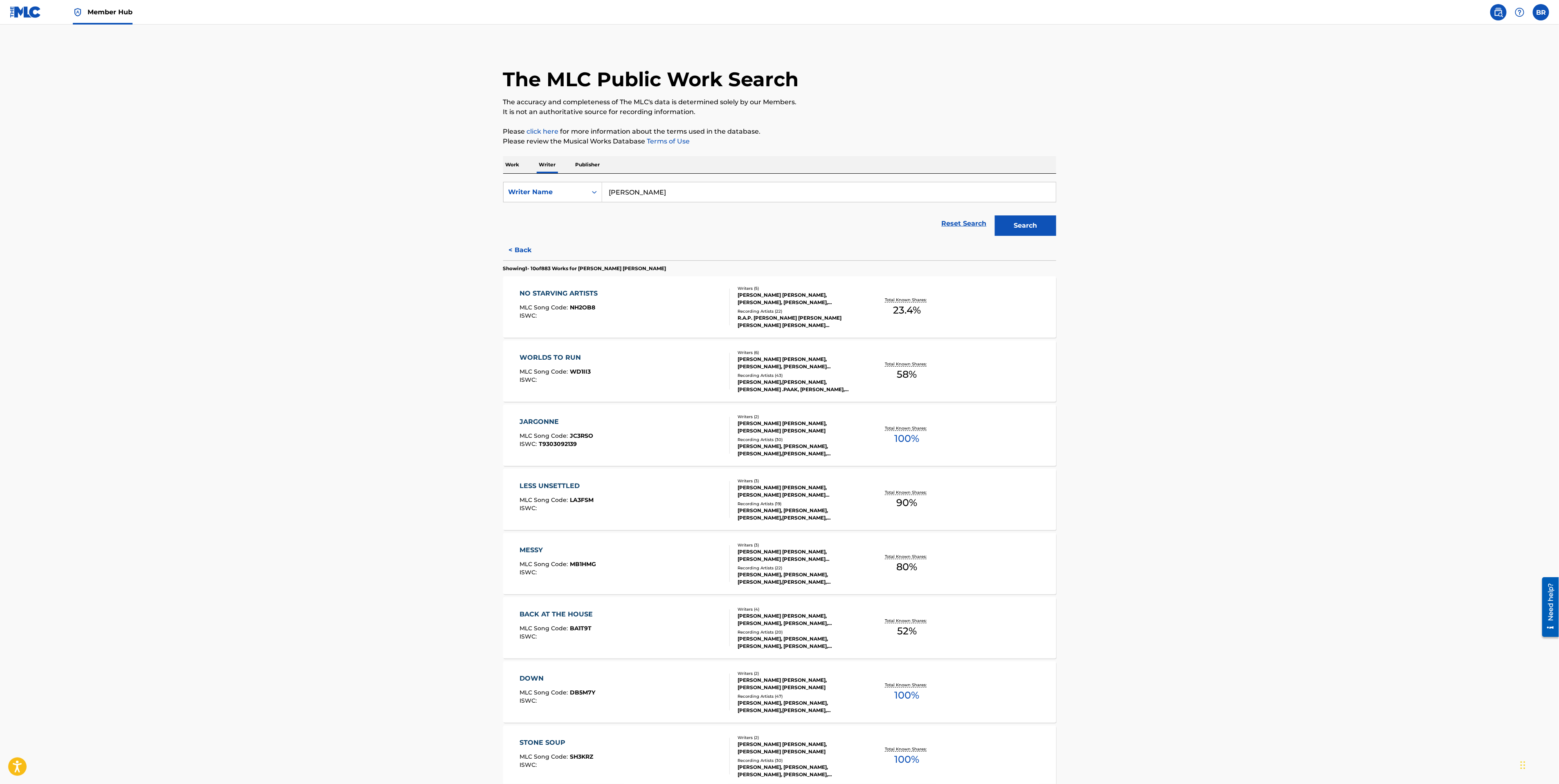
click at [516, 166] on p "Work" at bounding box center [512, 165] width 19 height 17
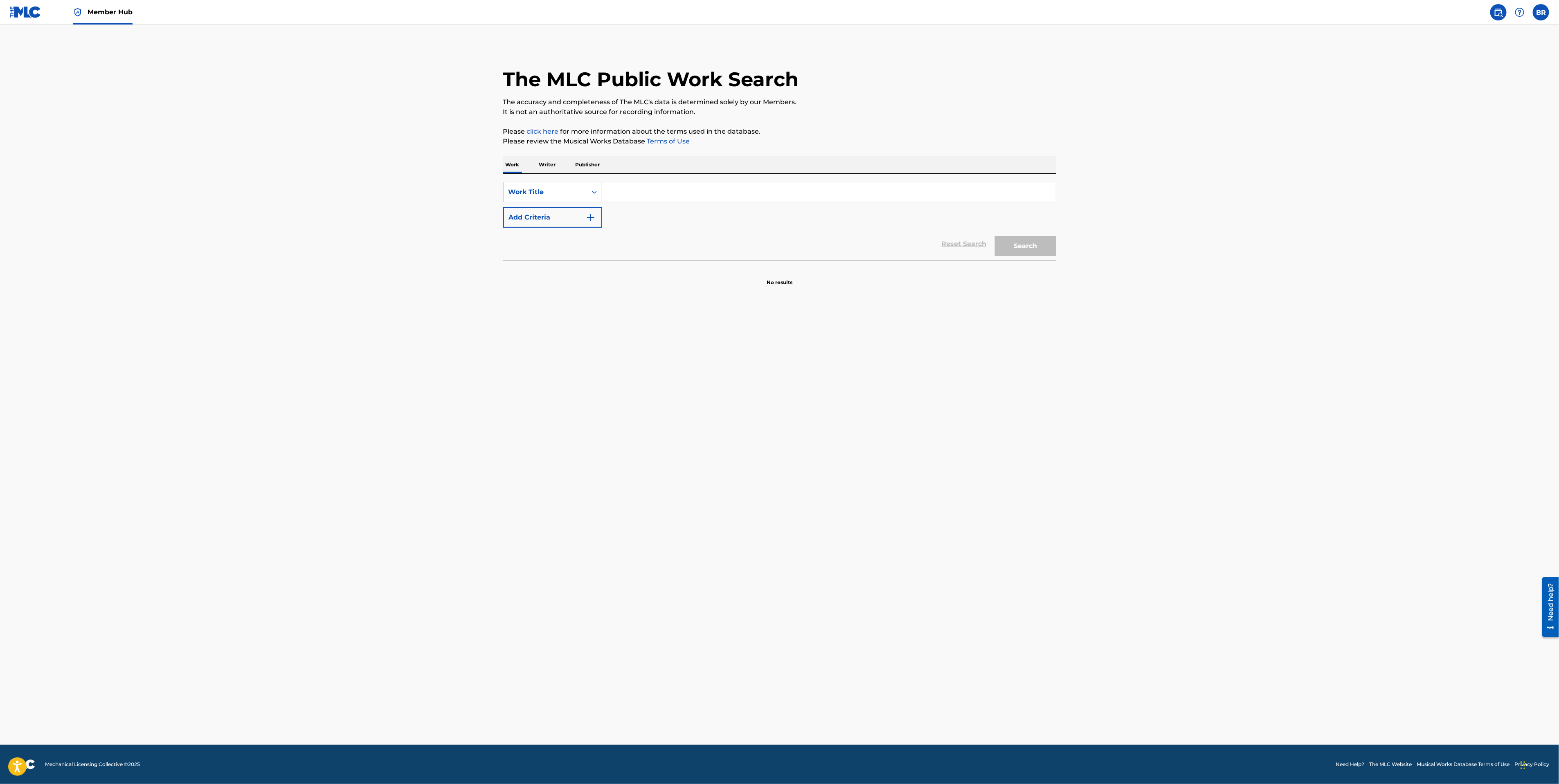
click at [655, 194] on input "Search Form" at bounding box center [829, 192] width 454 height 19
type input "alien"
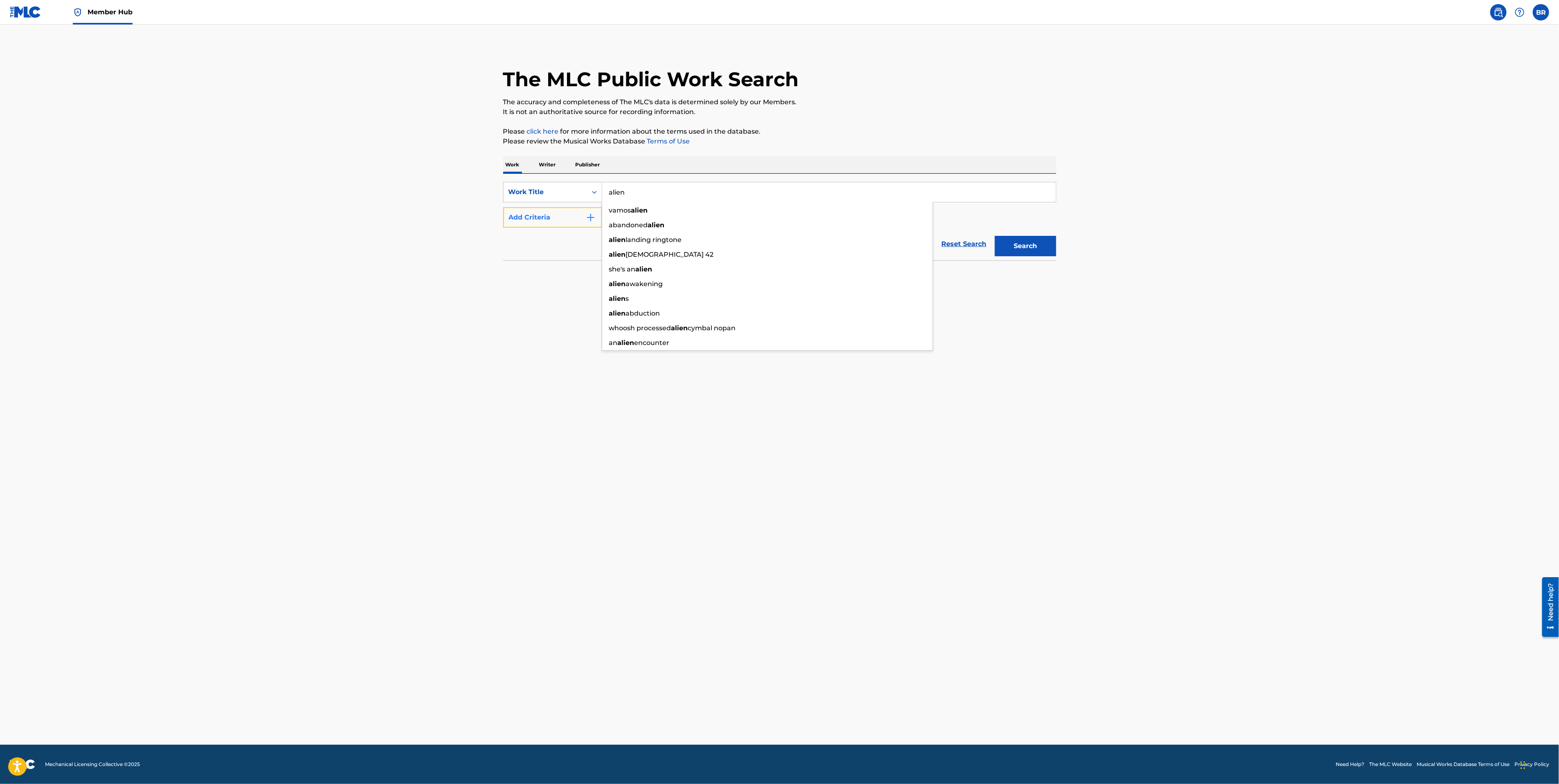
click at [584, 220] on button "Add Criteria" at bounding box center [553, 218] width 99 height 21
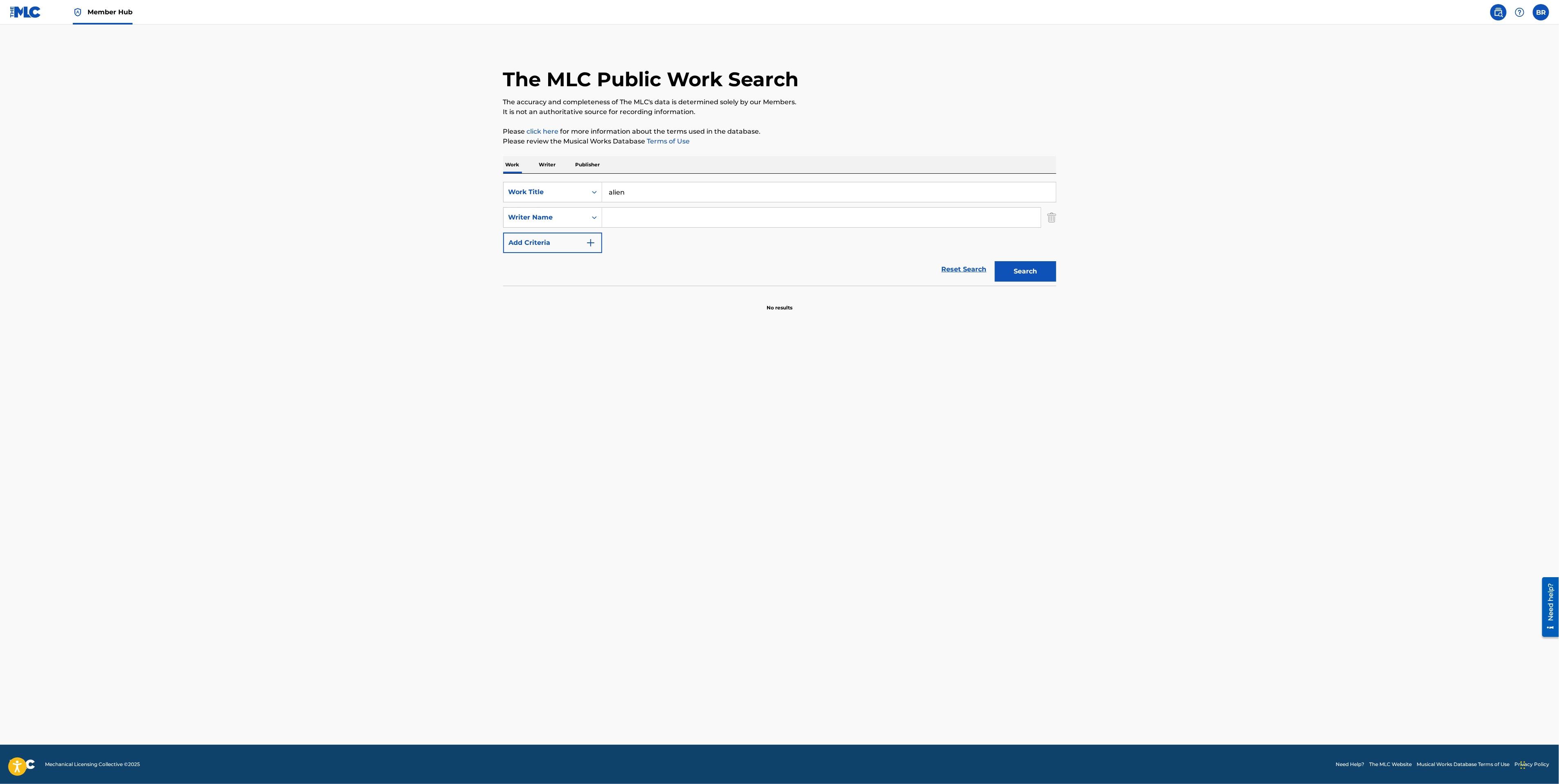
click at [634, 223] on input "Search Form" at bounding box center [821, 217] width 439 height 19
click at [995, 261] on button "Search" at bounding box center [1025, 272] width 61 height 21
click at [654, 221] on input "wingr" at bounding box center [821, 217] width 439 height 19
type input "winger"
click at [995, 261] on button "Search" at bounding box center [1025, 272] width 61 height 21
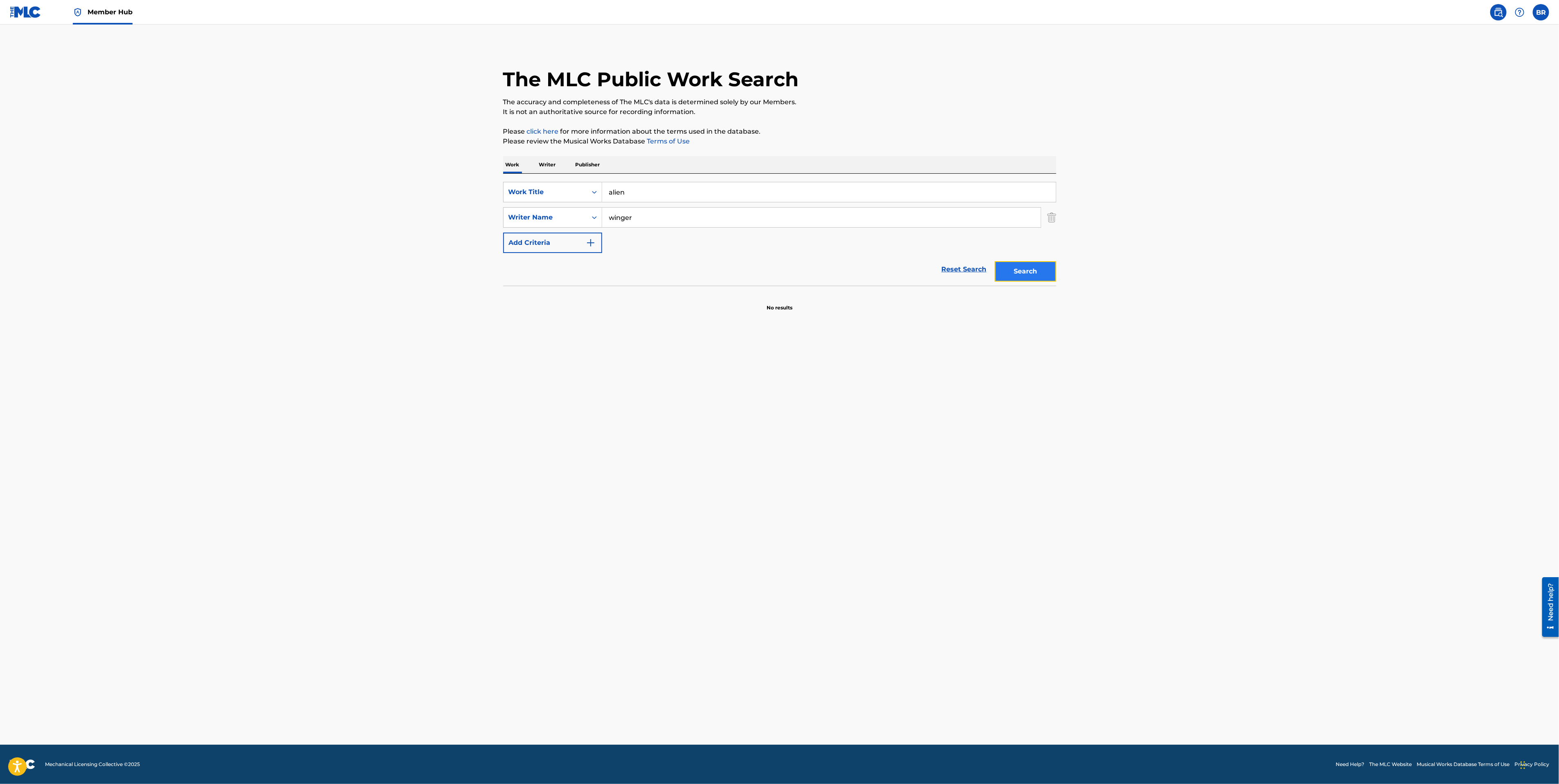
click at [1008, 267] on button "Search" at bounding box center [1025, 272] width 61 height 21
click at [644, 203] on div "SearchWithCriteria075fb550-5e4c-487a-ba8c-9725a20fad9c Work Title alien SearchW…" at bounding box center [780, 218] width 553 height 71
click at [644, 196] on input "alien" at bounding box center [829, 192] width 454 height 19
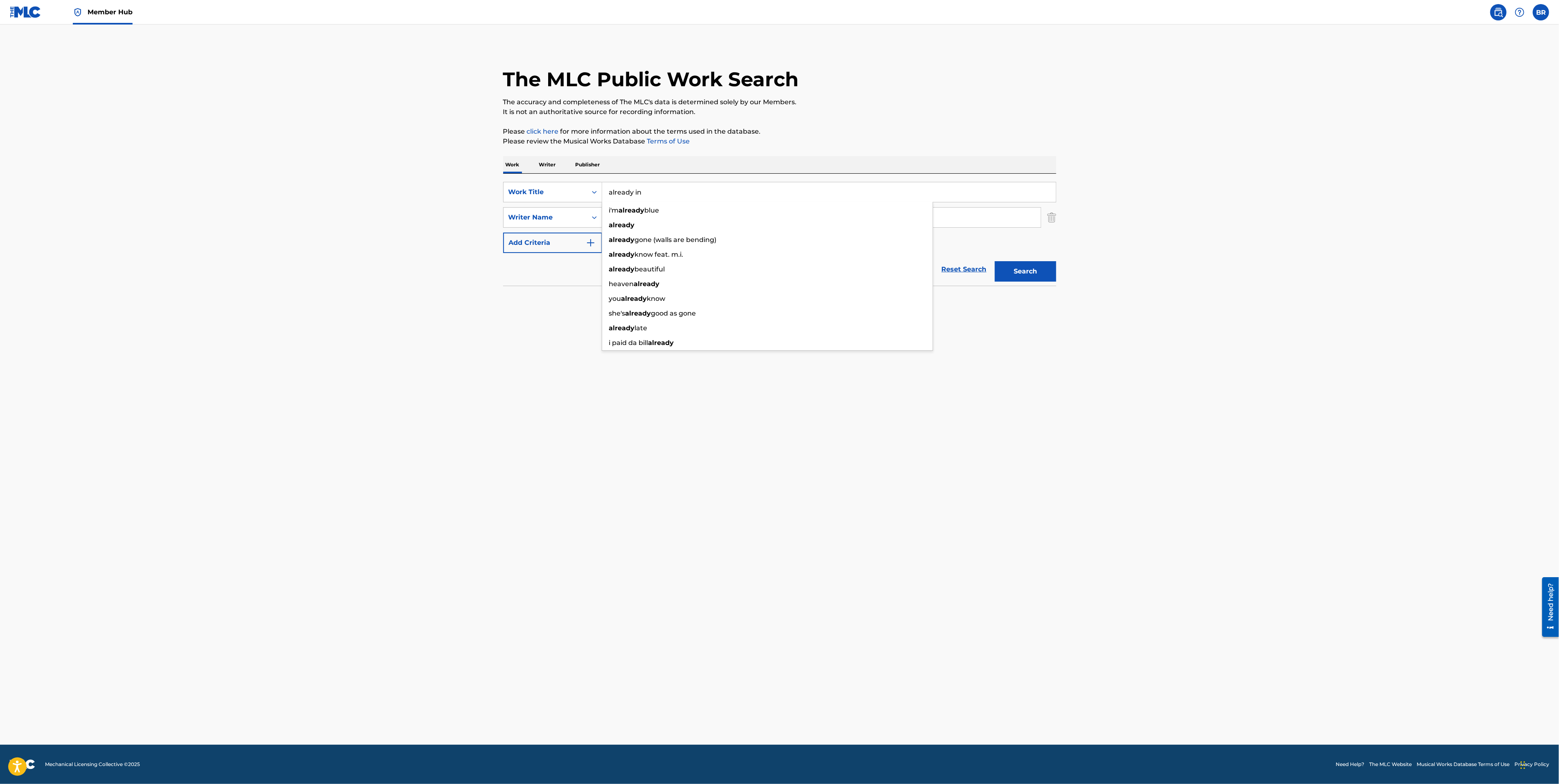
type input "already in"
click at [626, 219] on input "winger" at bounding box center [821, 217] width 439 height 19
type input "[PERSON_NAME]"
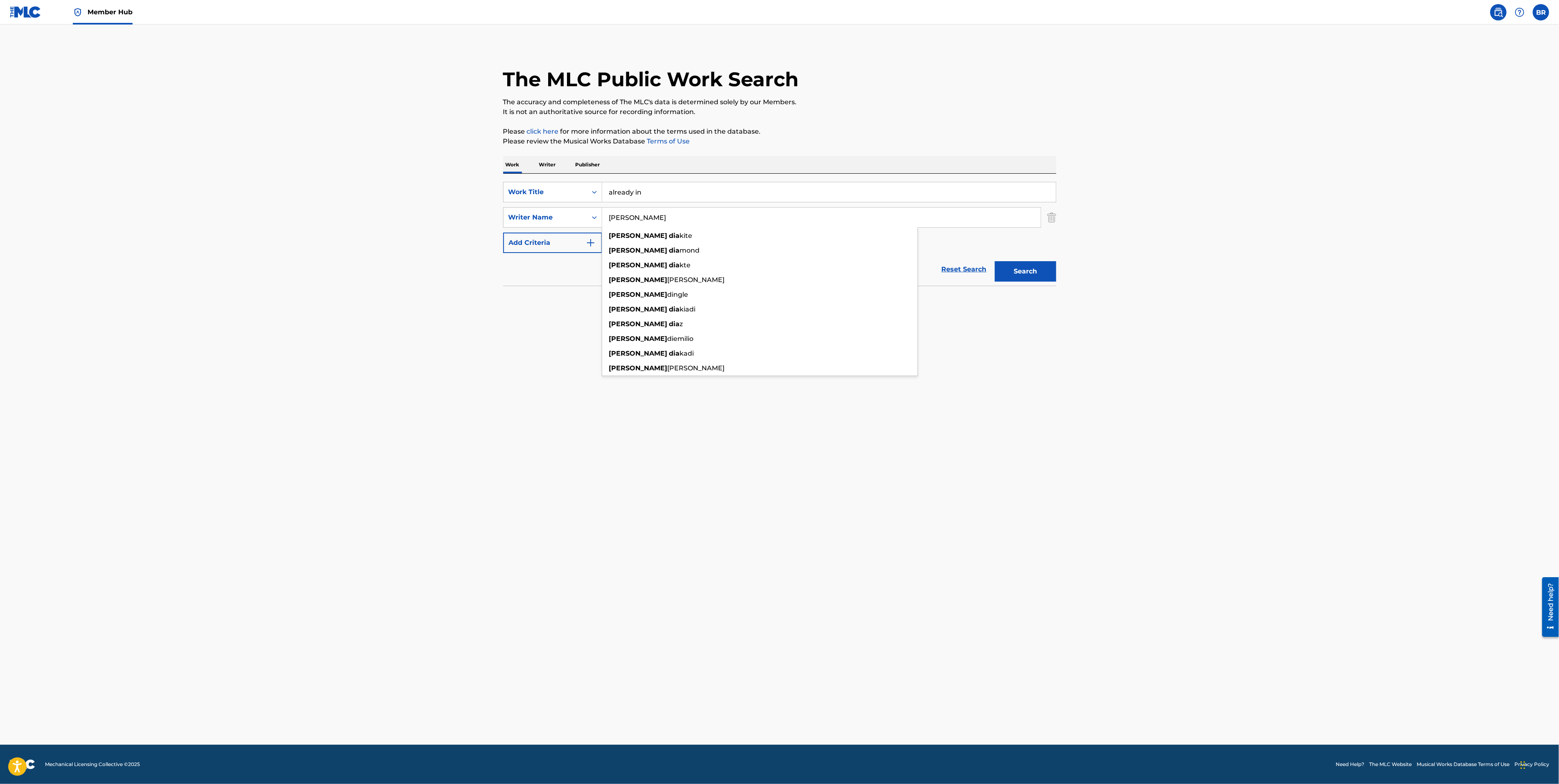
click at [995, 261] on button "Search" at bounding box center [1025, 272] width 61 height 21
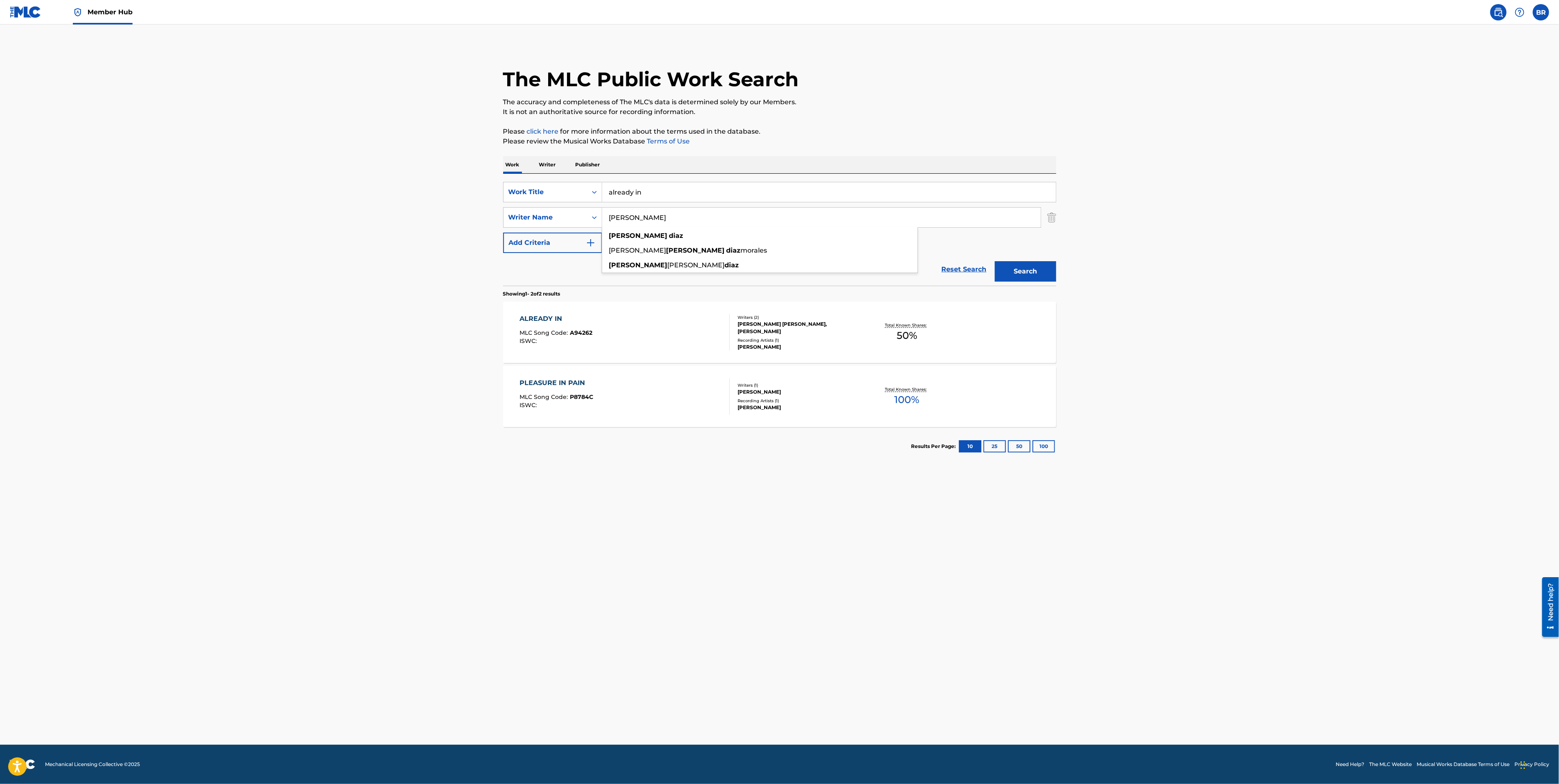
click at [553, 324] on div "ALREADY IN" at bounding box center [556, 319] width 73 height 10
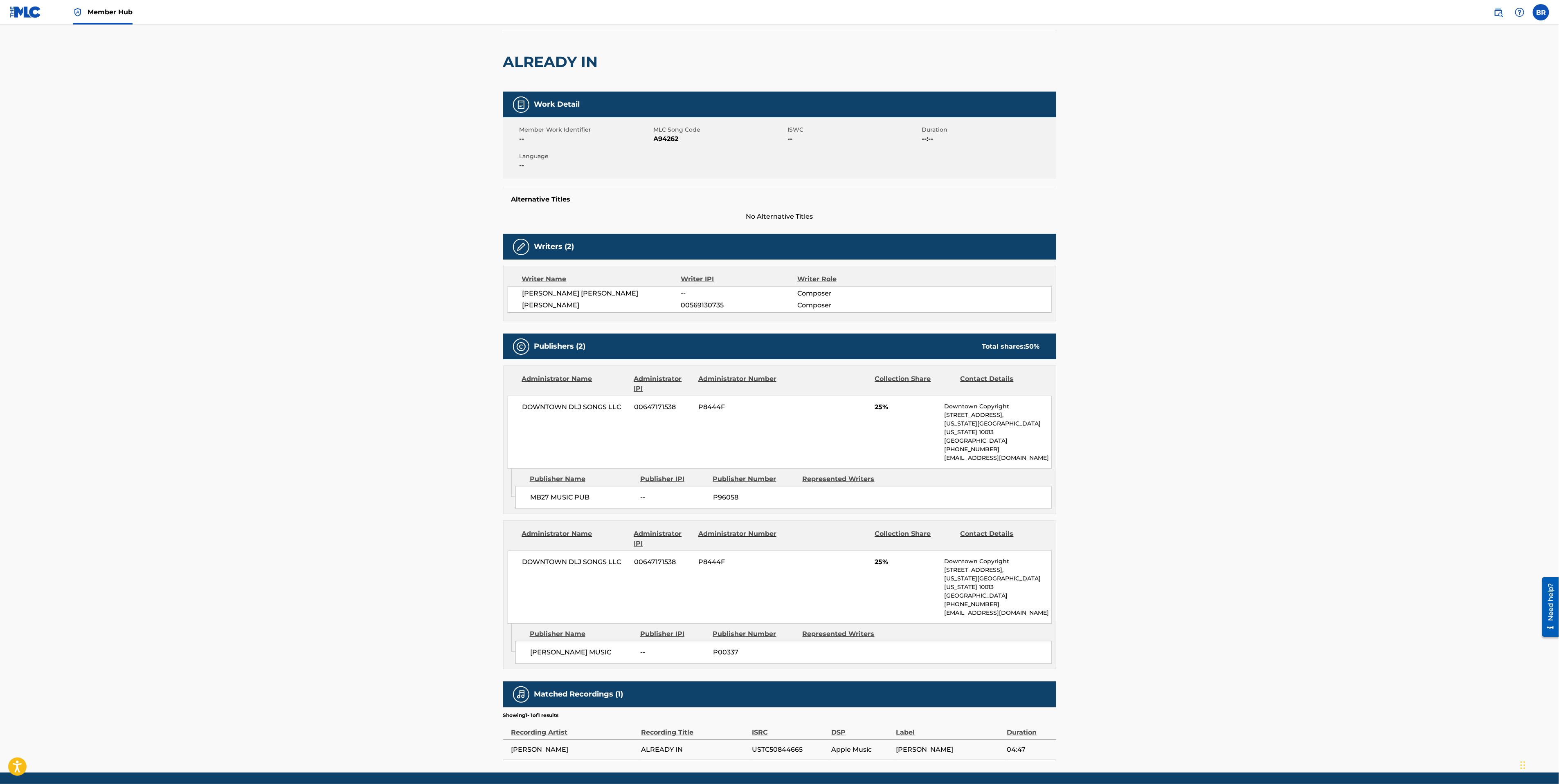
scroll to position [67, 0]
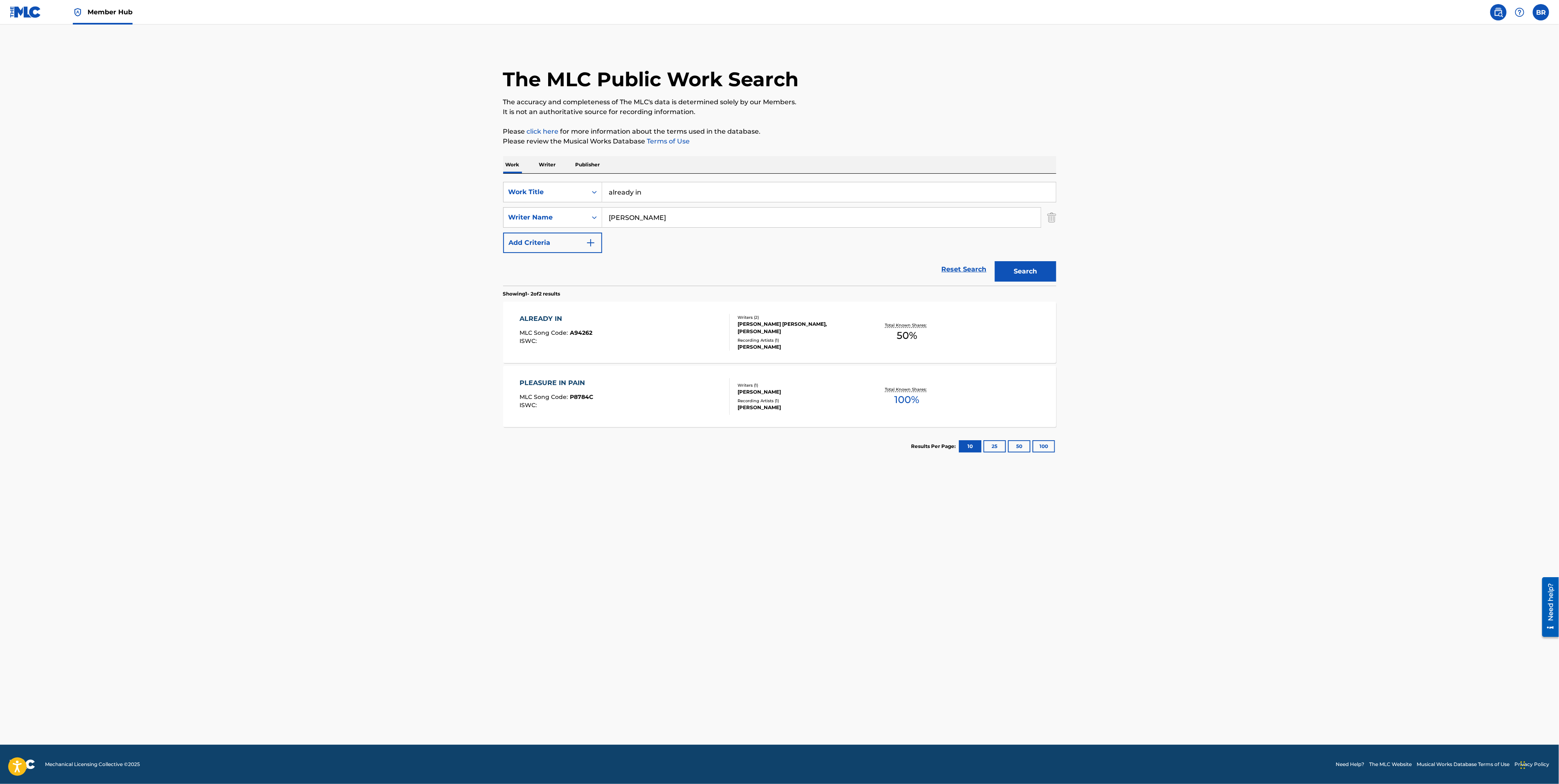
click at [635, 191] on input "already in" at bounding box center [829, 192] width 454 height 19
type input "alright"
click at [636, 224] on input "[PERSON_NAME]" at bounding box center [821, 217] width 439 height 19
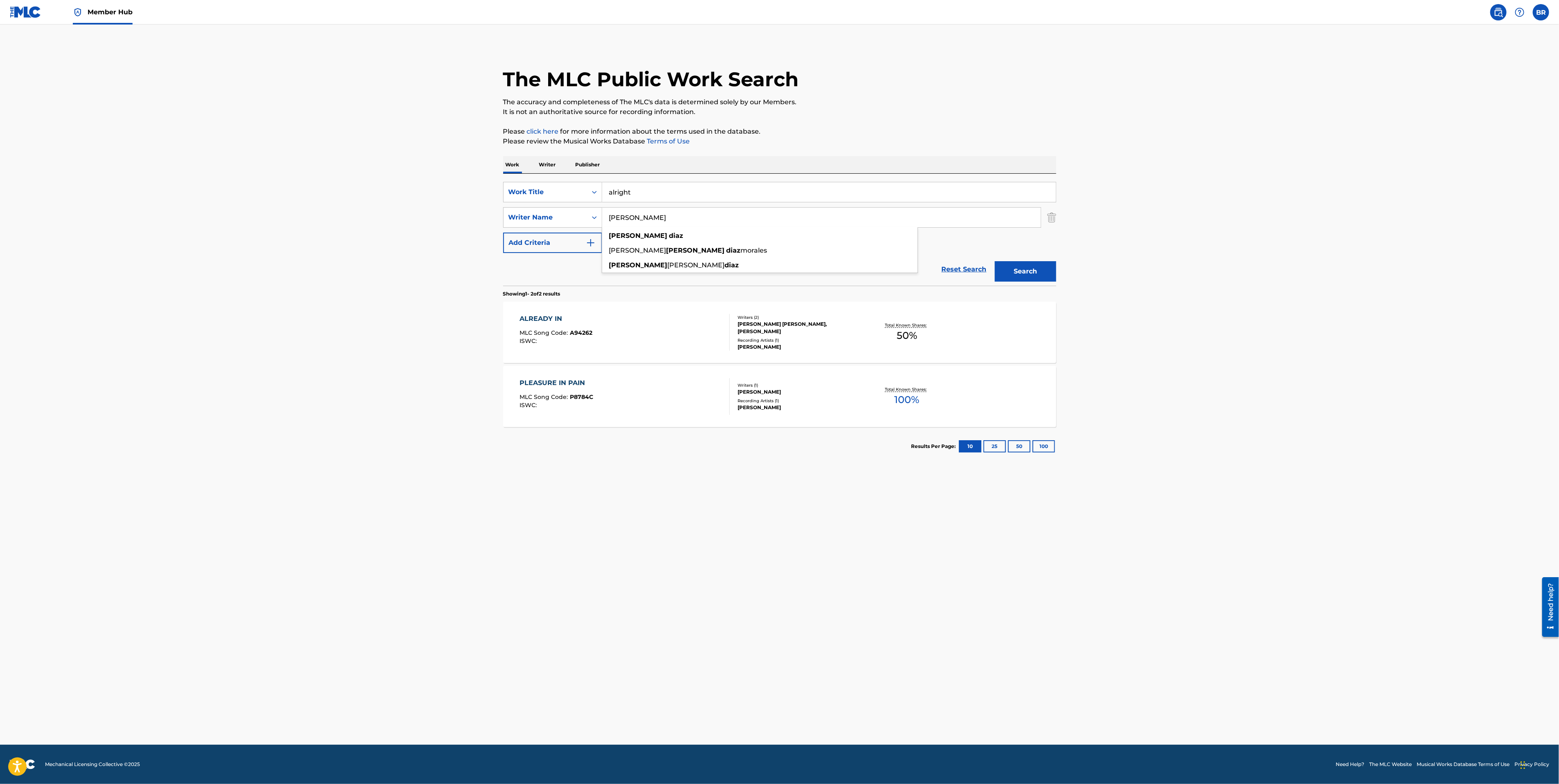
click at [636, 224] on input "[PERSON_NAME]" at bounding box center [821, 217] width 439 height 19
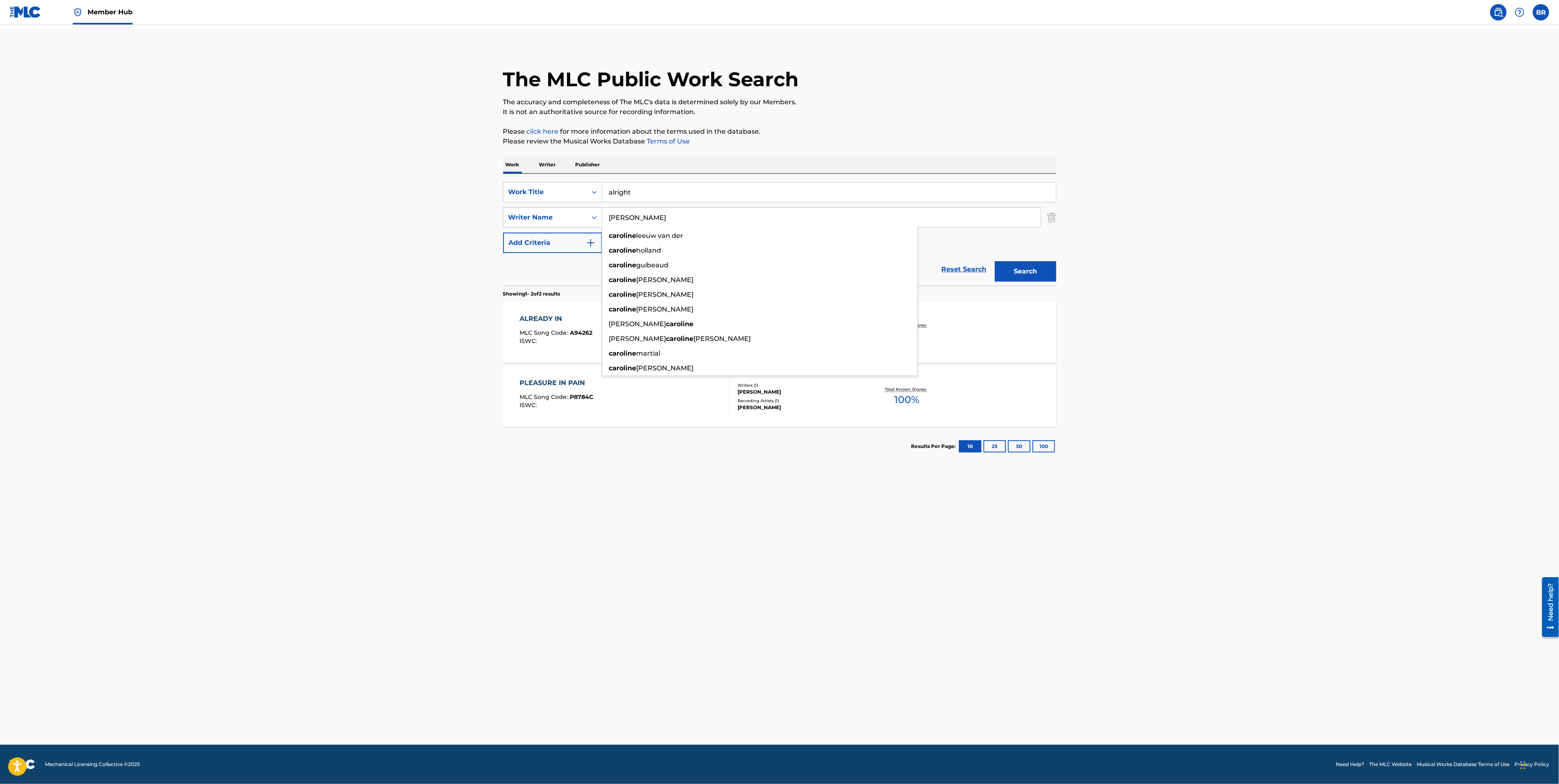
type input "[PERSON_NAME]"
click at [995, 261] on button "Search" at bounding box center [1025, 272] width 61 height 21
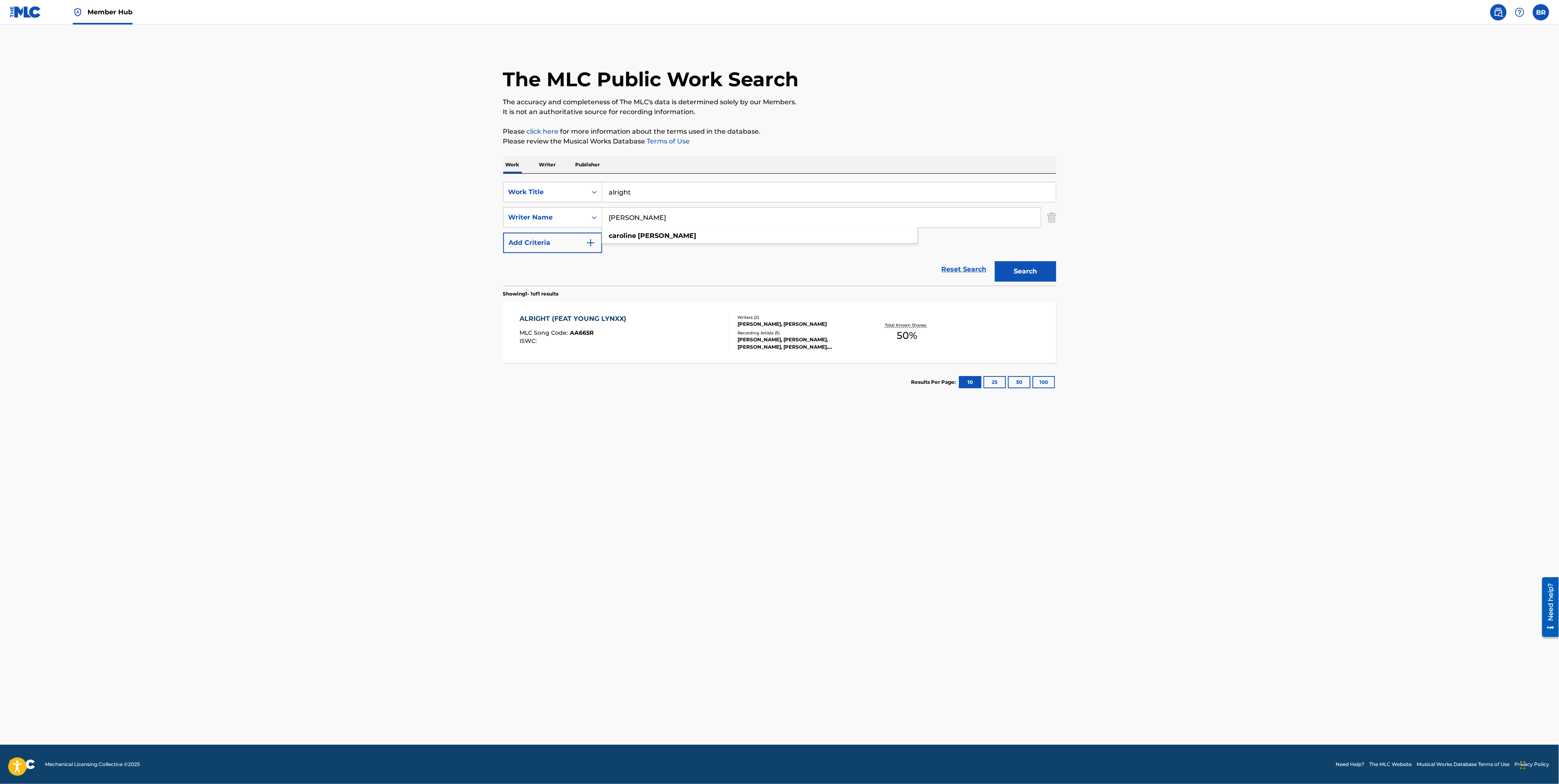
click at [583, 322] on div "ALRIGHT (FEAT YOUNG LYNXX)" at bounding box center [574, 319] width 111 height 10
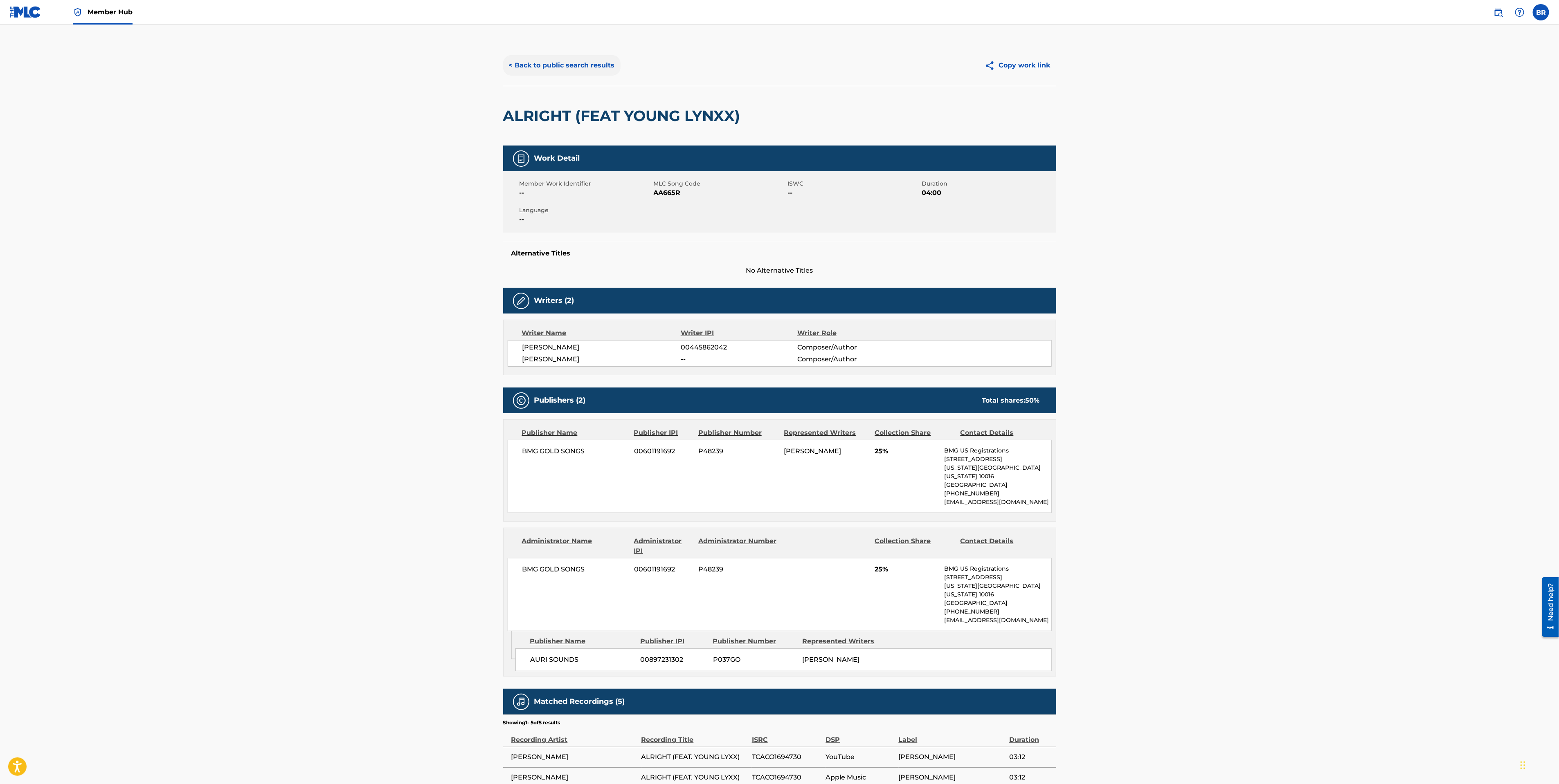
click at [568, 70] on button "< Back to public search results" at bounding box center [562, 65] width 117 height 21
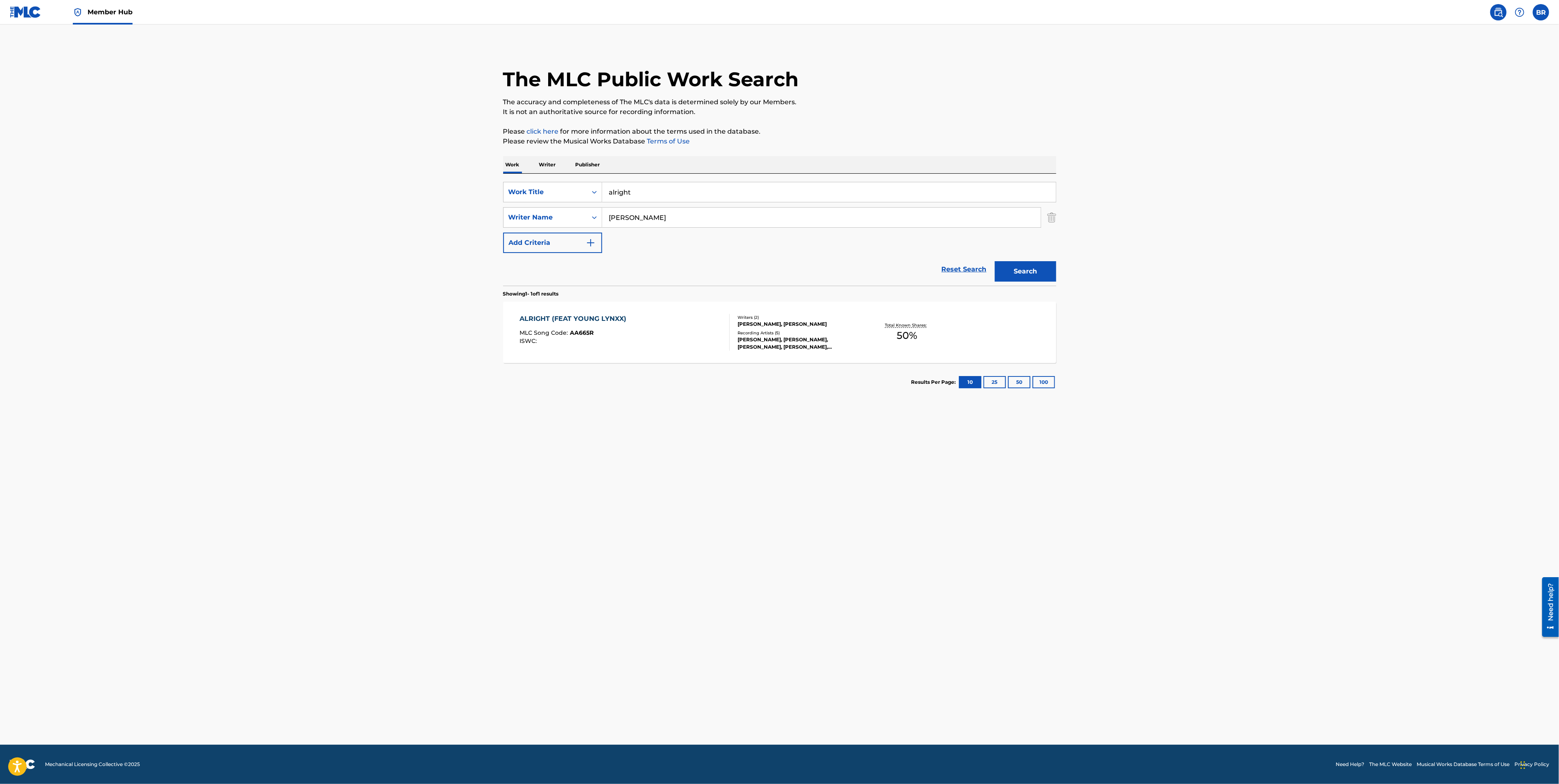
click at [670, 179] on div "SearchWithCriteria075fb550-5e4c-487a-ba8c-9725a20fad9c Work Title alright Searc…" at bounding box center [780, 229] width 553 height 112
click at [670, 199] on input "alright" at bounding box center [829, 192] width 454 height 19
type input "echoes"
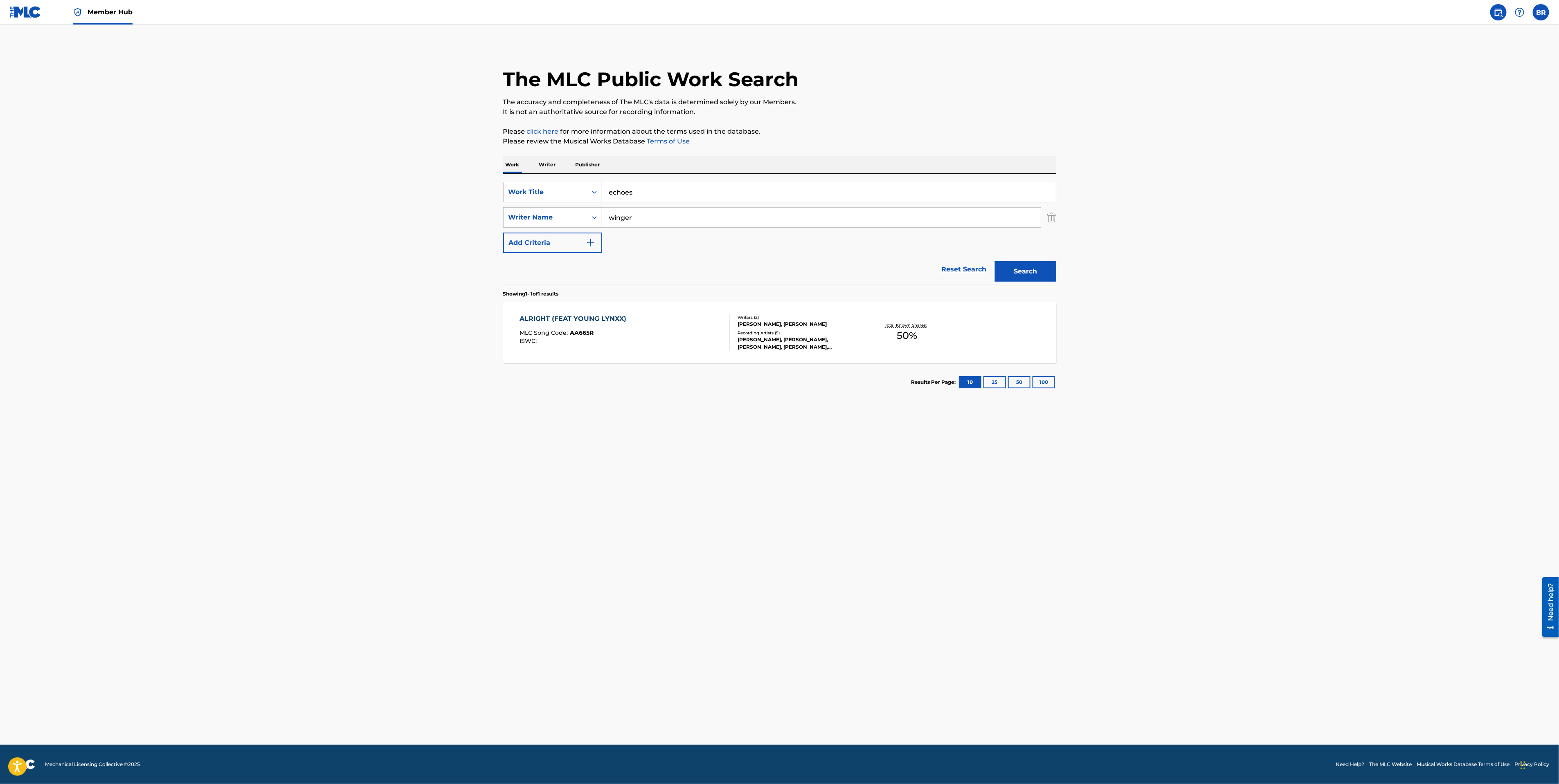
type input "winger"
click at [995, 261] on button "Search" at bounding box center [1025, 272] width 61 height 21
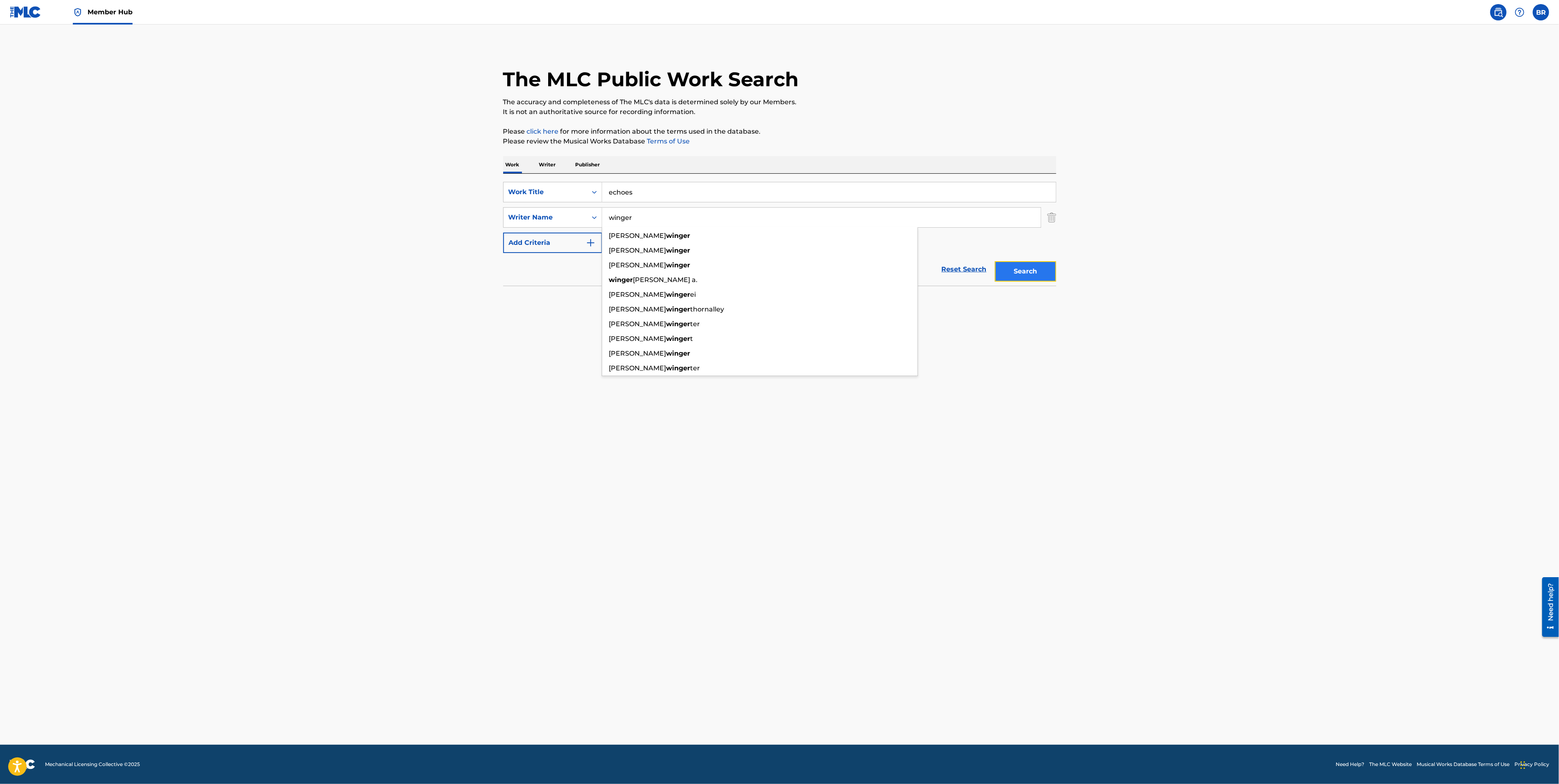
click at [1032, 267] on button "Search" at bounding box center [1025, 272] width 61 height 21
click at [524, 168] on div "Work Writer Publisher" at bounding box center [780, 165] width 553 height 17
click at [516, 168] on p "Work" at bounding box center [512, 165] width 19 height 17
click at [555, 162] on p "Writer" at bounding box center [548, 165] width 22 height 17
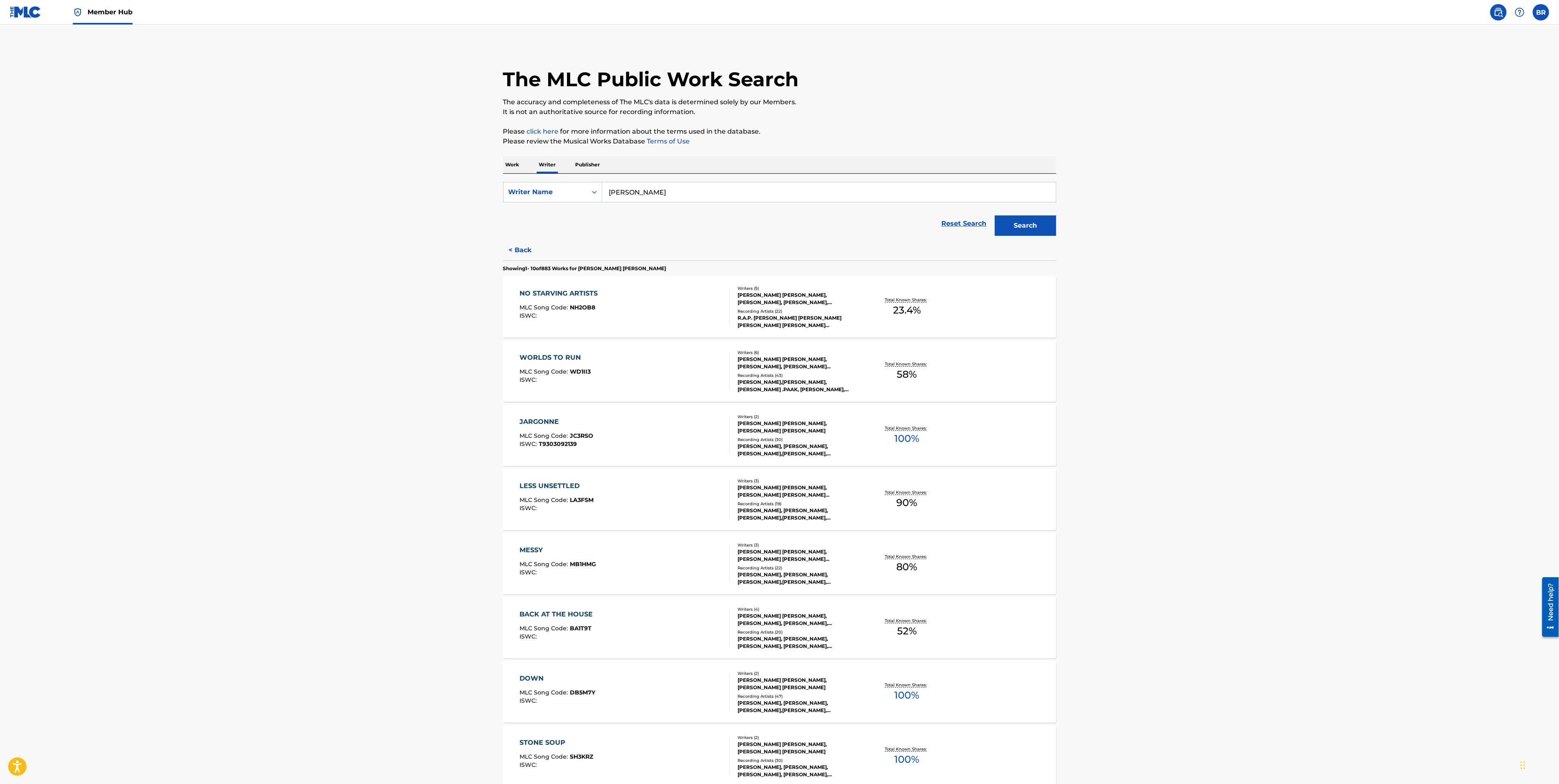
click at [661, 203] on form "SearchWithCriteriae1169bf1-47fa-405c-96f0-a7a638181f04 Writer Name [PERSON_NAME…" at bounding box center [780, 211] width 553 height 58
click at [663, 192] on input "[PERSON_NAME]" at bounding box center [829, 192] width 454 height 19
click at [995, 215] on button "Search" at bounding box center [1025, 226] width 61 height 21
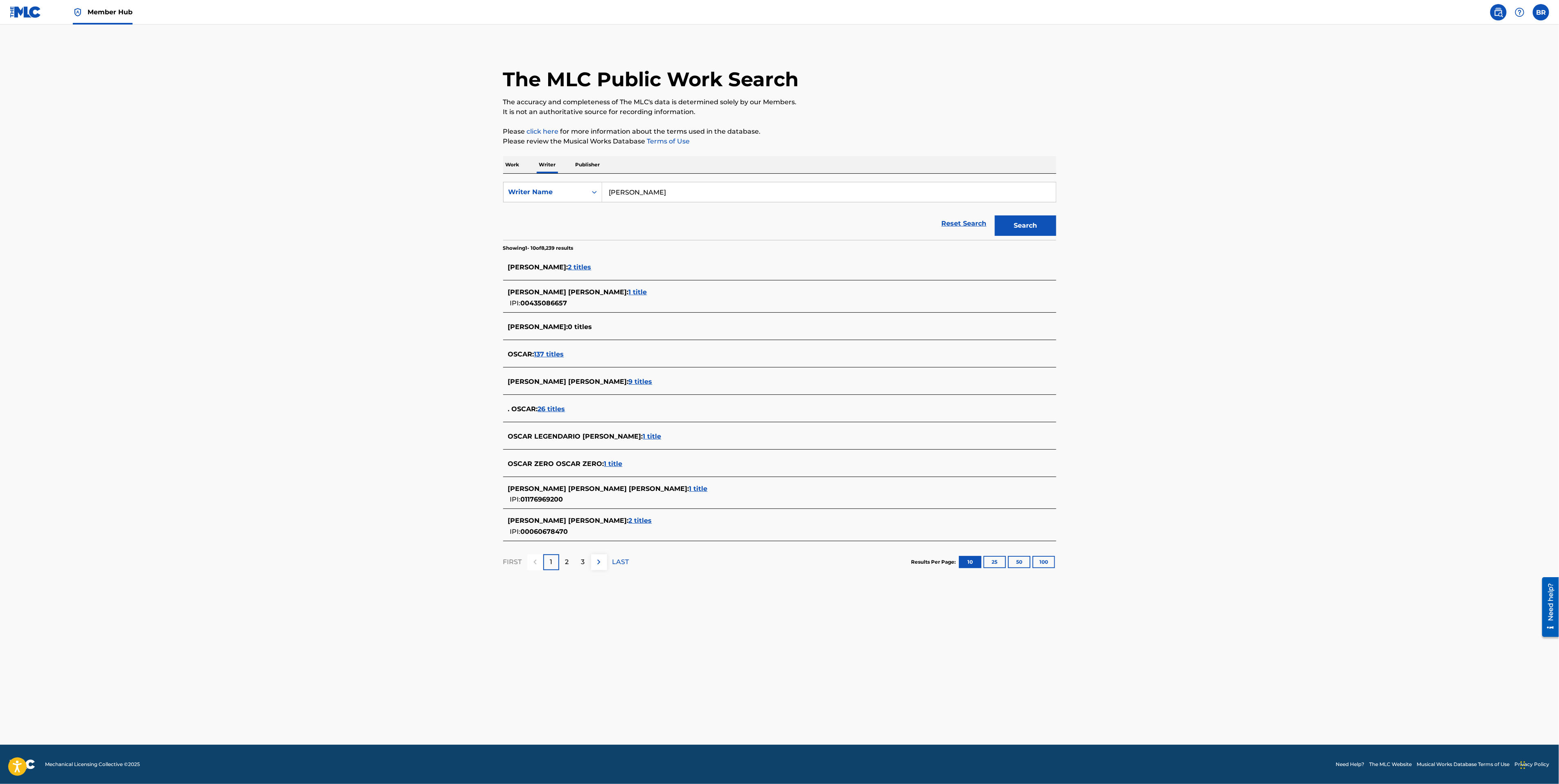
drag, startPoint x: 632, startPoint y: 192, endPoint x: 726, endPoint y: 192, distance: 94.0
click at [697, 192] on input "[PERSON_NAME]" at bounding box center [829, 192] width 454 height 19
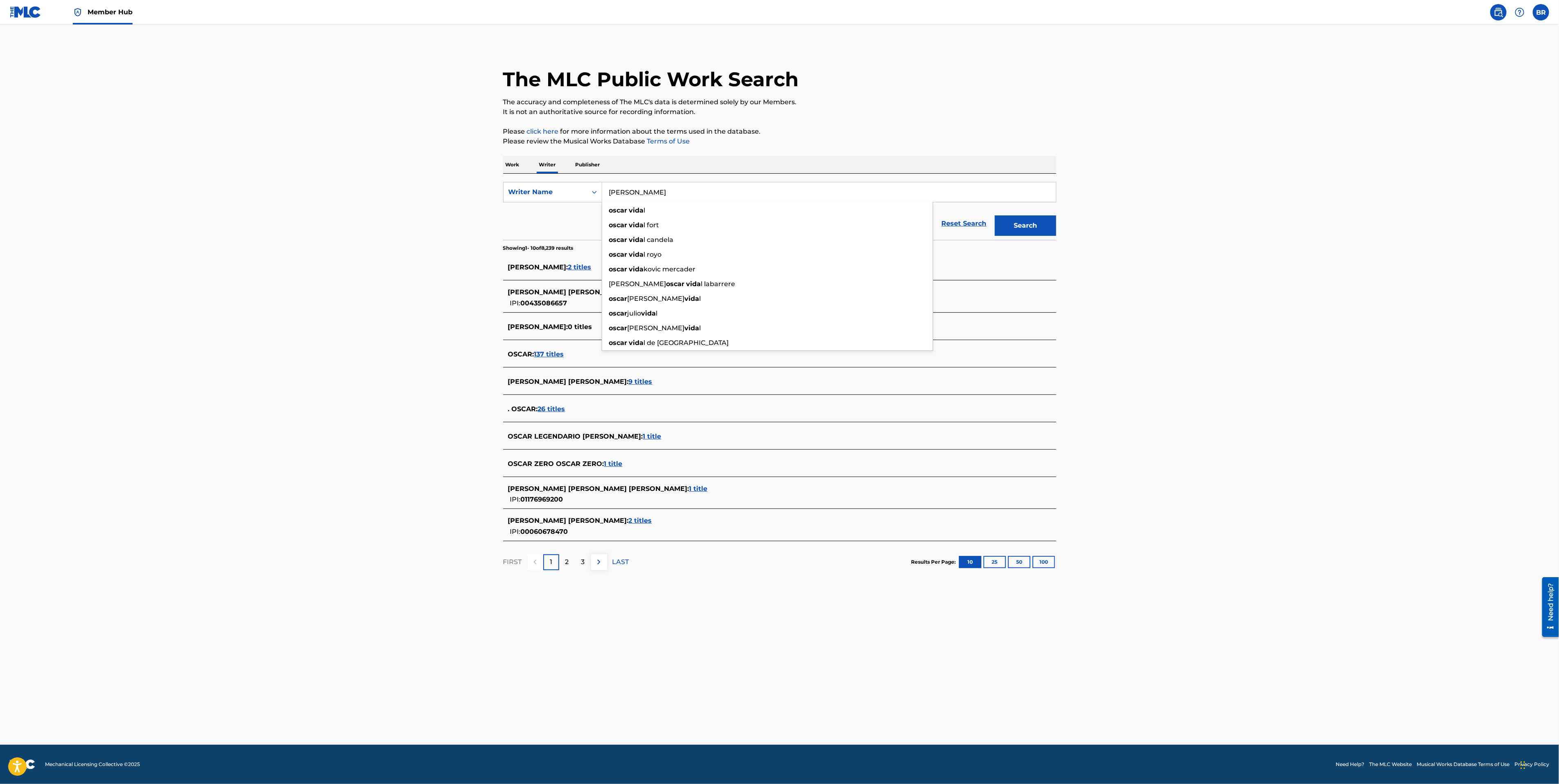
type input "[PERSON_NAME]"
click at [995, 215] on button "Search" at bounding box center [1025, 226] width 61 height 21
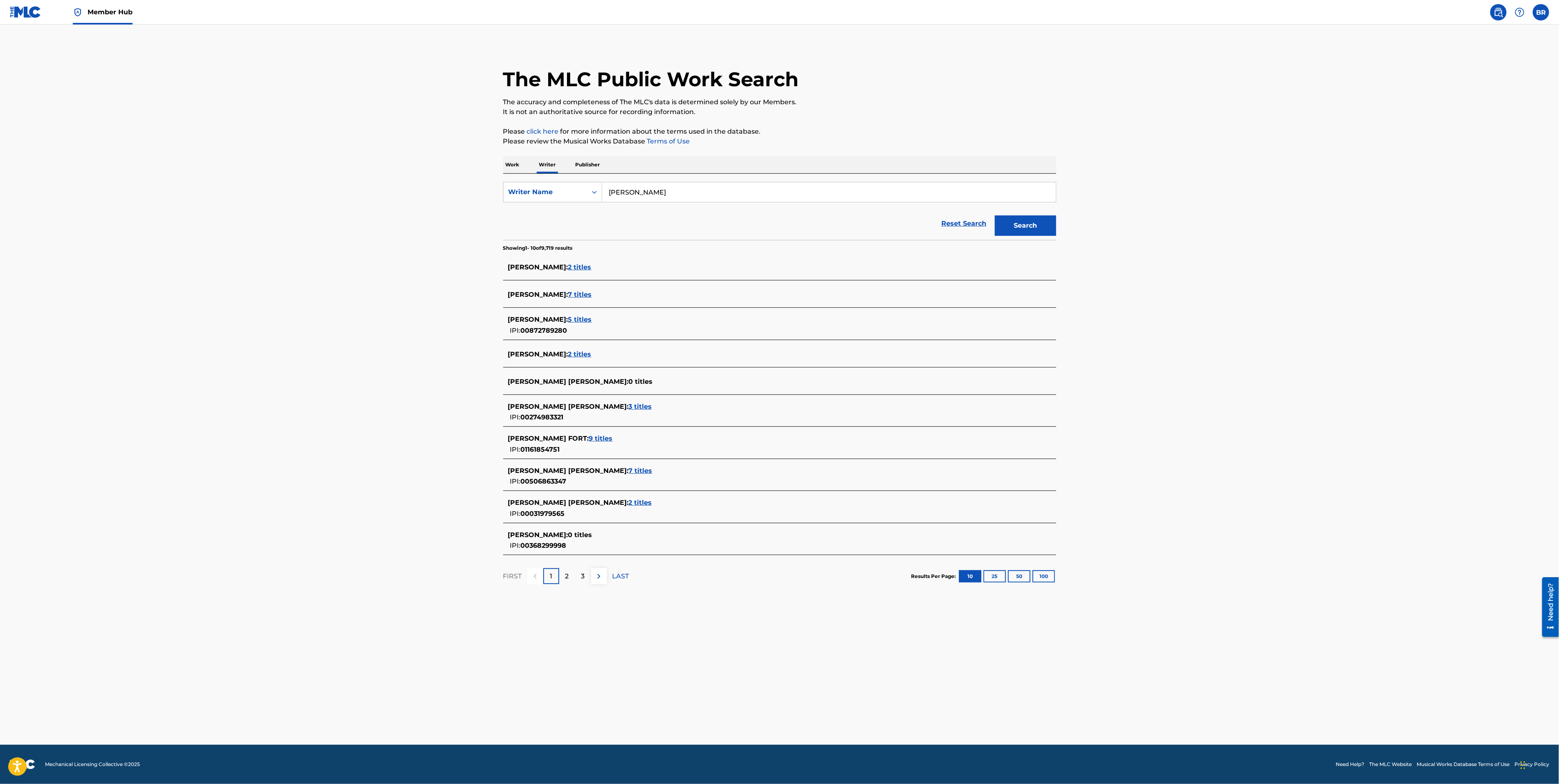
click at [582, 295] on span "7 titles" at bounding box center [580, 295] width 24 height 8
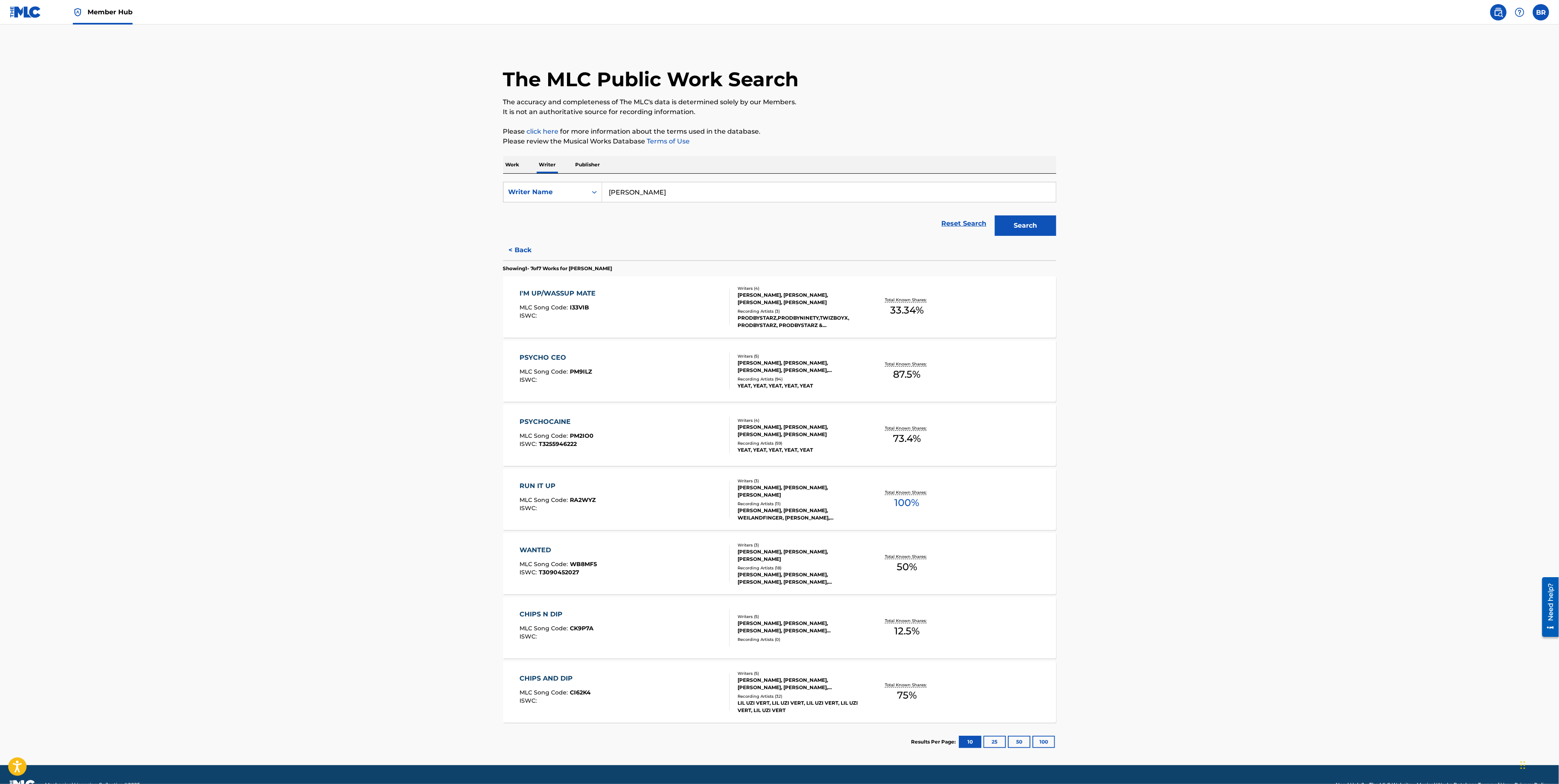
click at [574, 303] on div "I'M UP/WASSUP MATE MLC Song Code : I33VIB ISWC :" at bounding box center [559, 307] width 80 height 37
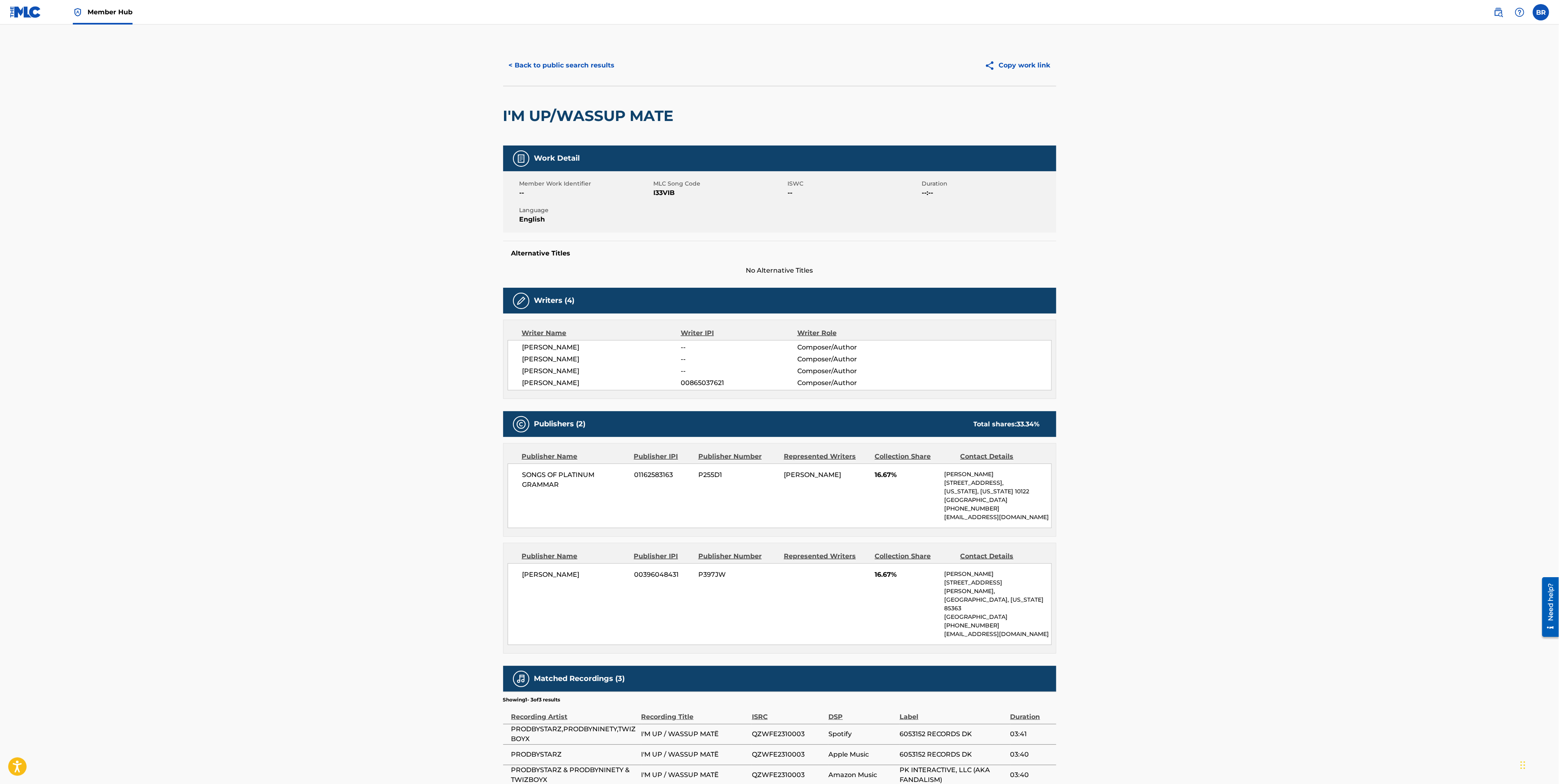
scroll to position [39, 0]
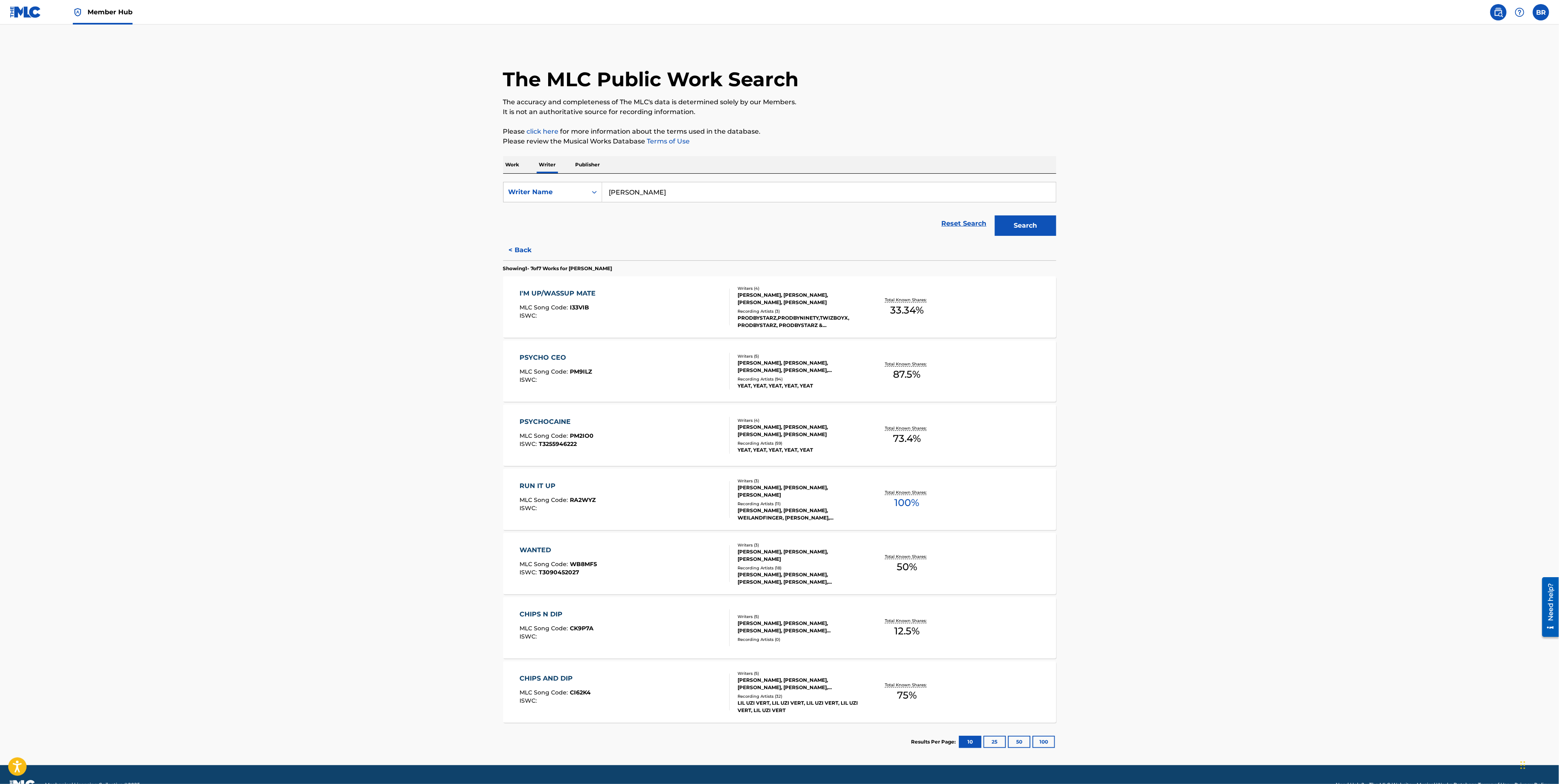
click at [595, 534] on div "WANTED MLC Song Code : WB8MF5 ISWC : T3090452027 Writers ( 3 ) [PERSON_NAME], […" at bounding box center [780, 563] width 553 height 61
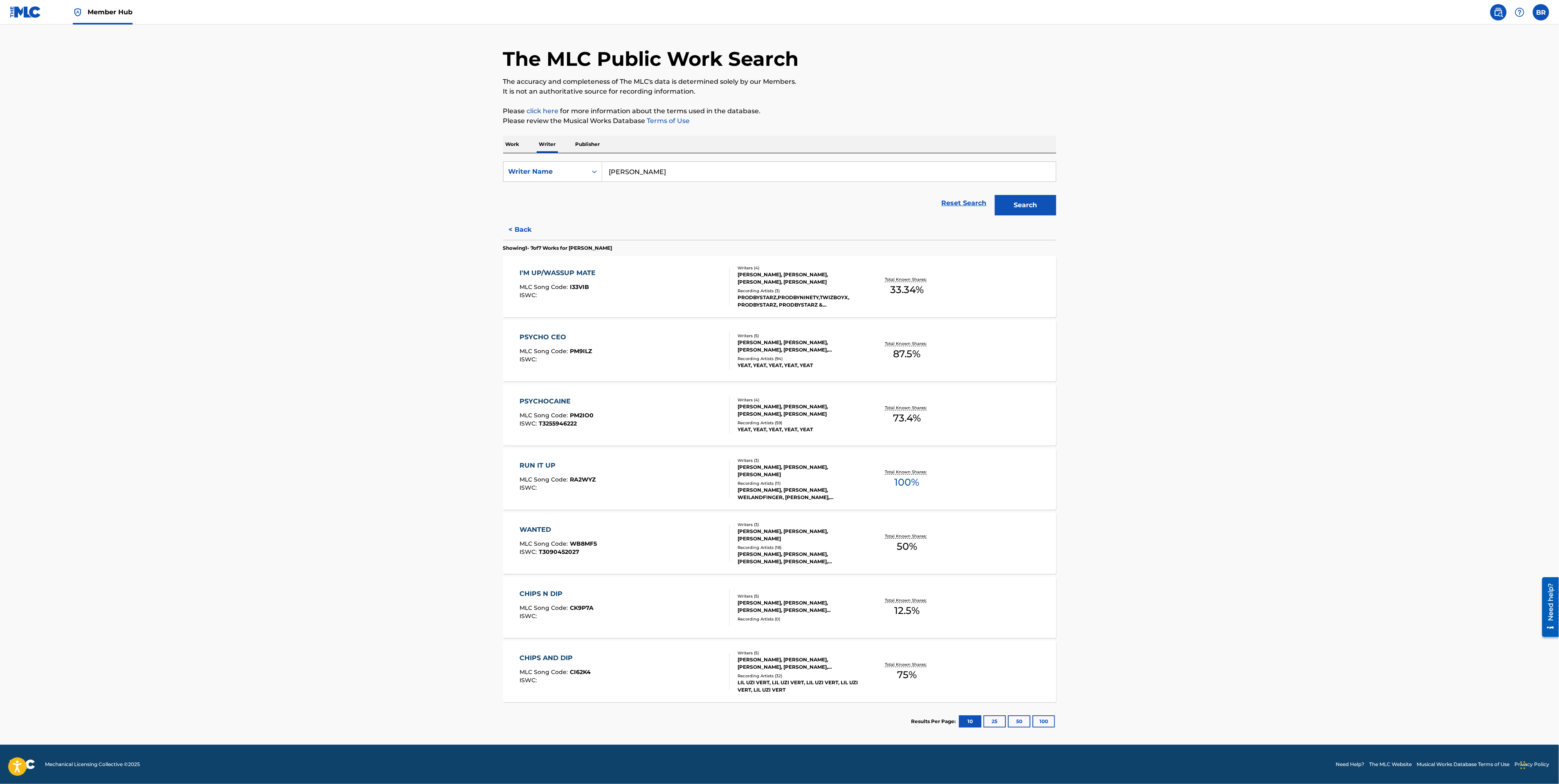
click at [562, 601] on div "CHIPS N DIP MLC Song Code : CK9P7A ISWC :" at bounding box center [556, 607] width 74 height 37
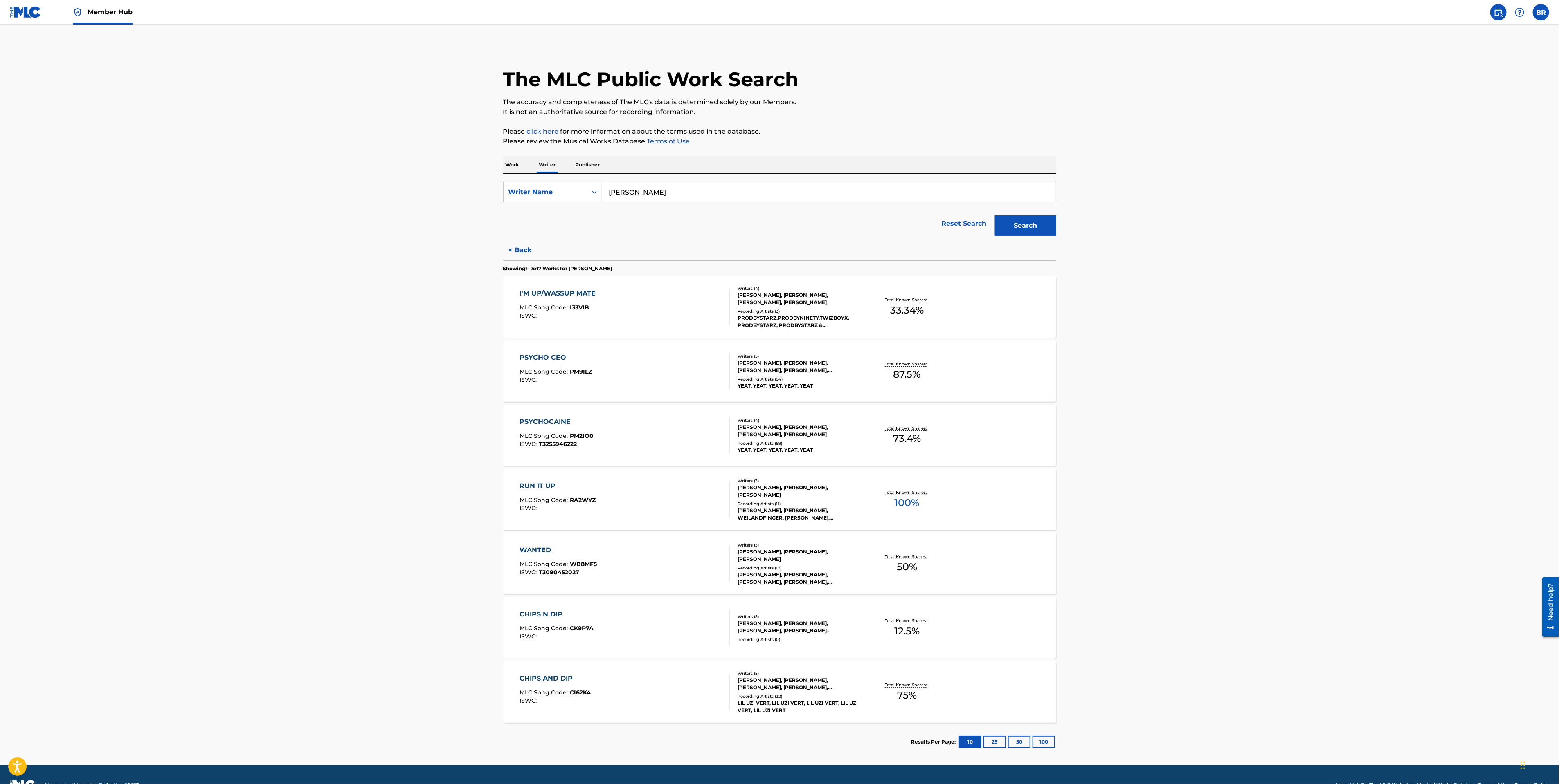
scroll to position [21, 0]
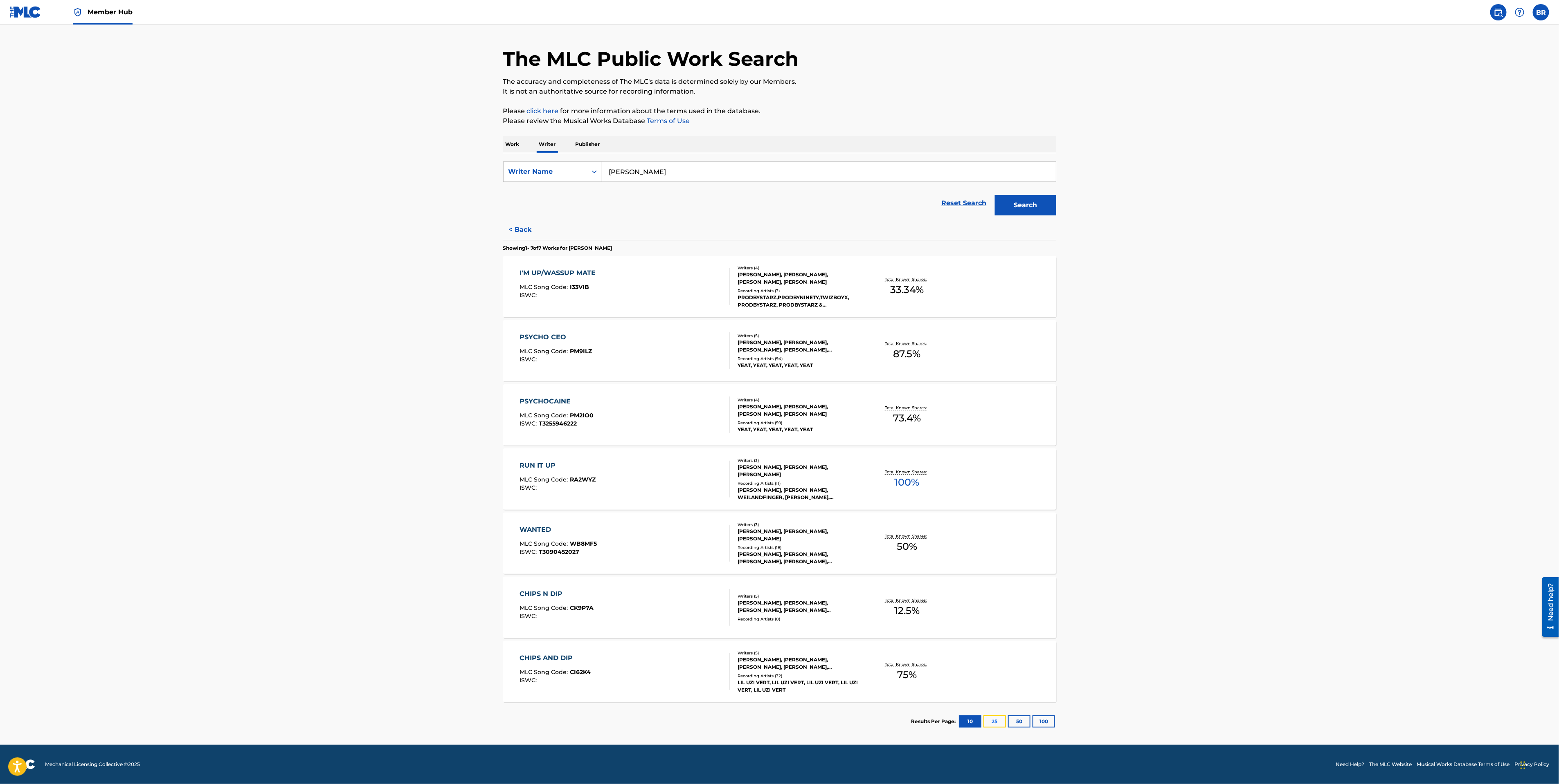
click at [996, 720] on button "25" at bounding box center [994, 722] width 22 height 12
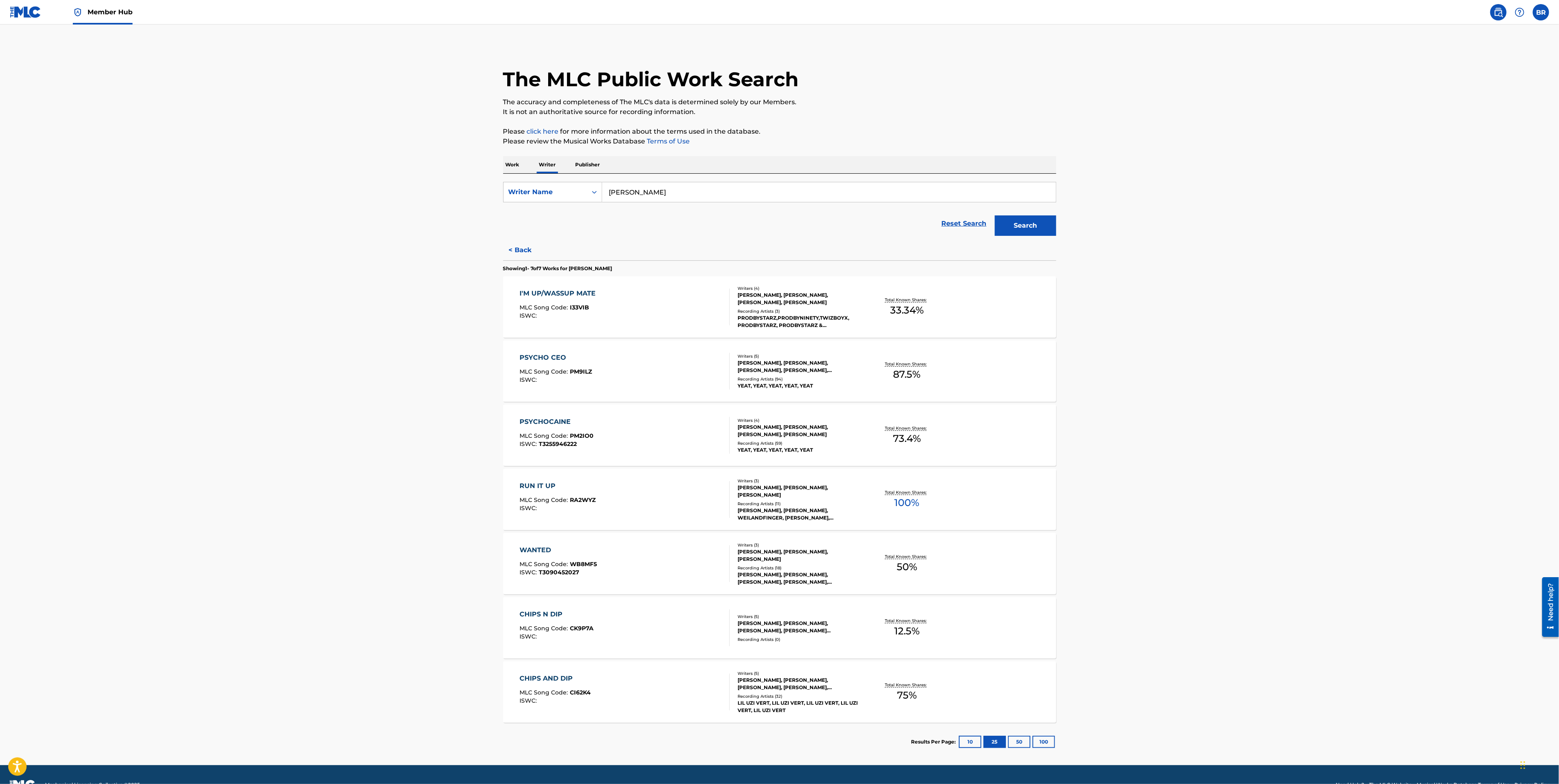
click at [526, 358] on div "PSYCHO CEO" at bounding box center [556, 358] width 73 height 10
